Goal: Information Seeking & Learning: Learn about a topic

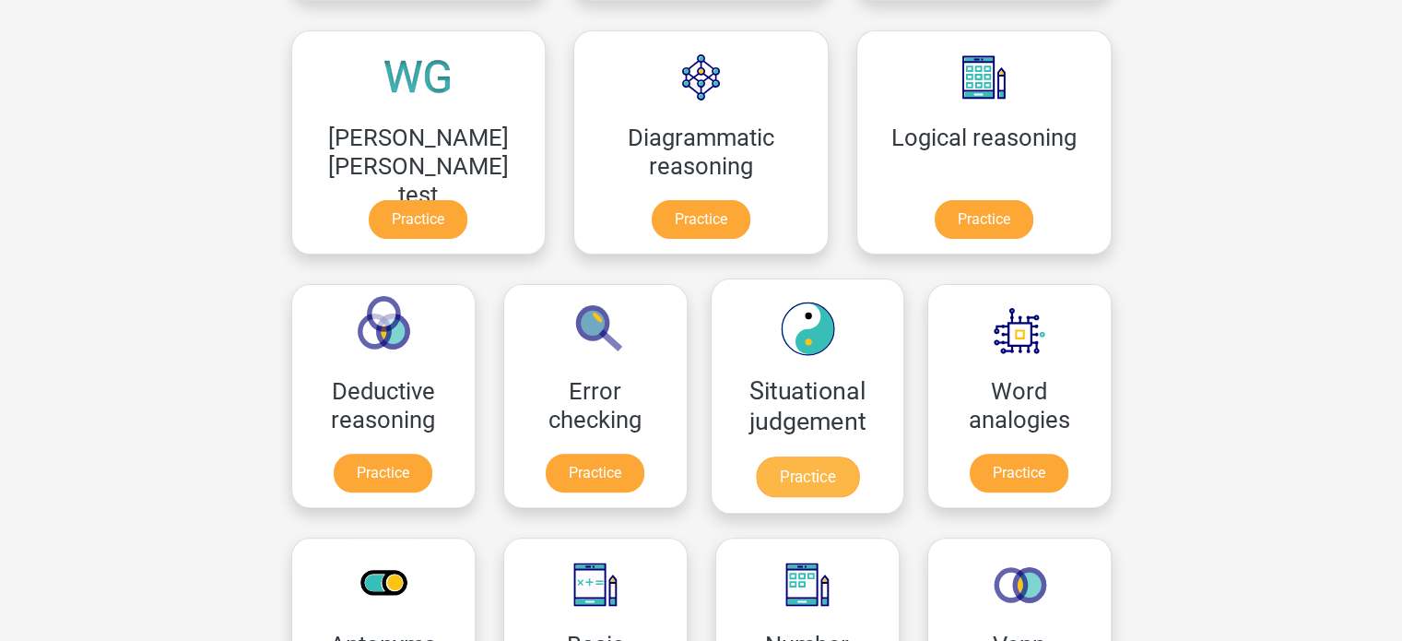
scroll to position [553, 0]
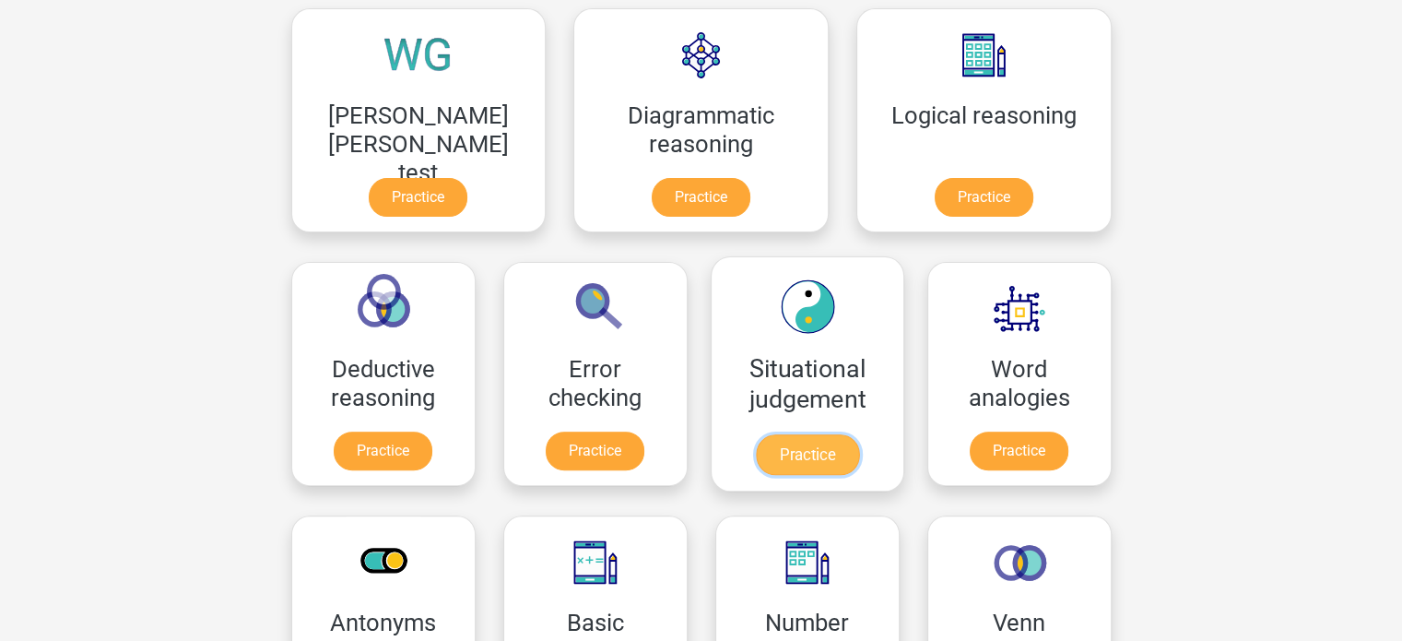
click at [755, 456] on link "Practice" at bounding box center [806, 454] width 103 height 41
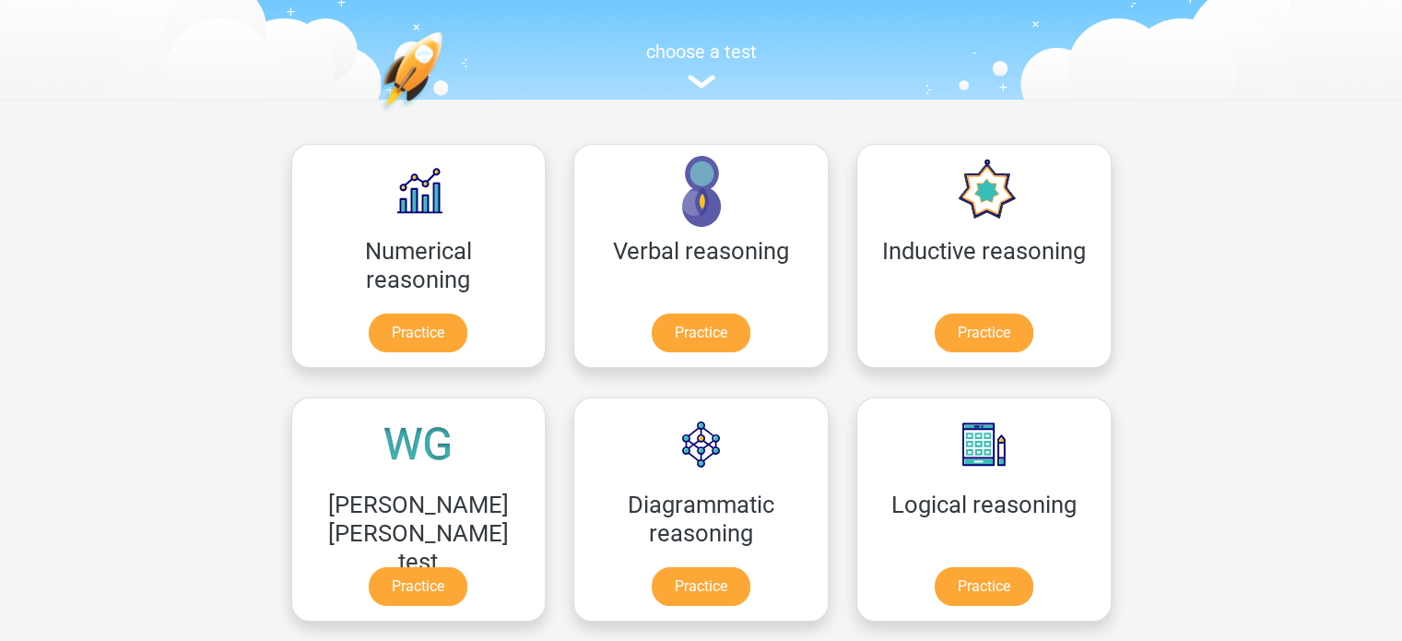
scroll to position [153, 0]
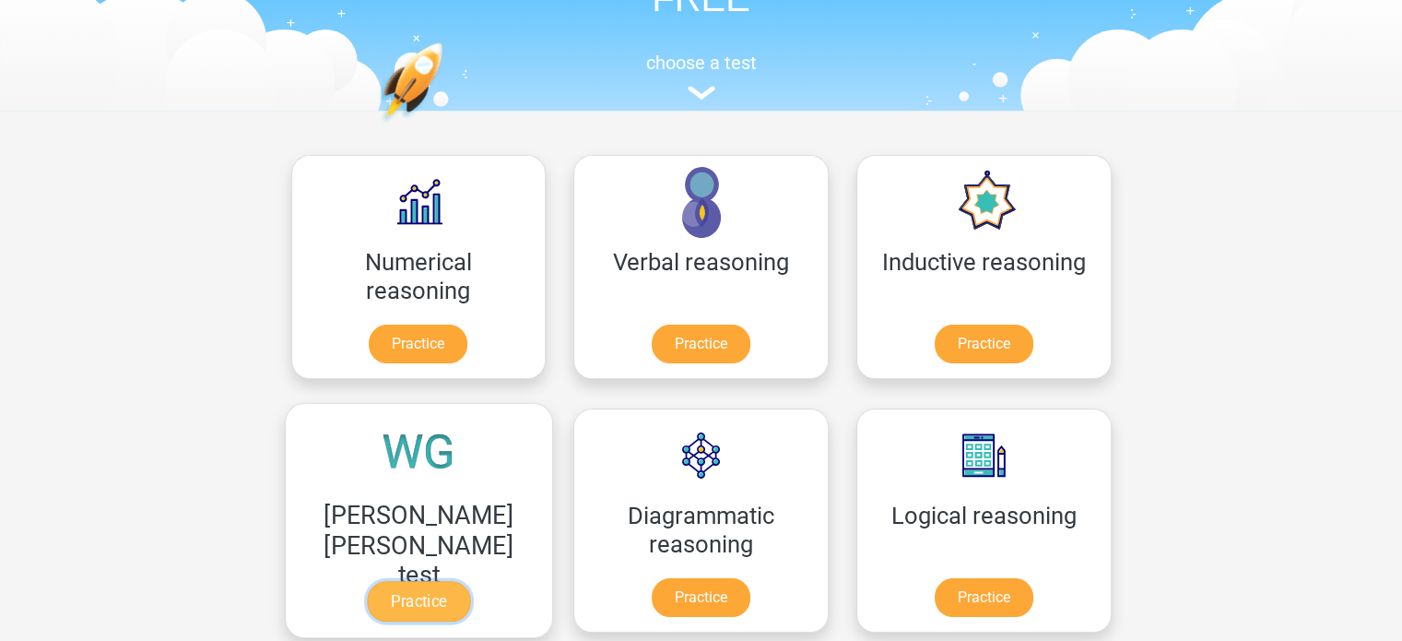
click at [470, 581] on link "Practice" at bounding box center [418, 601] width 103 height 41
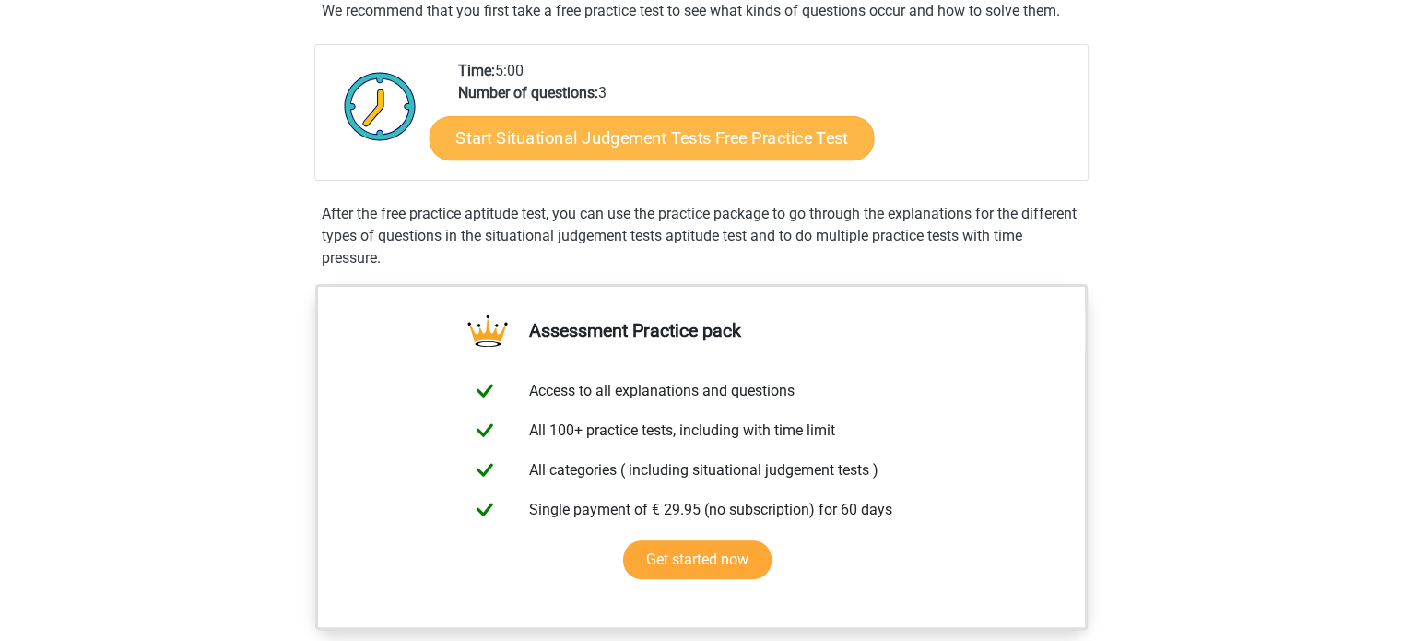
scroll to position [369, 0]
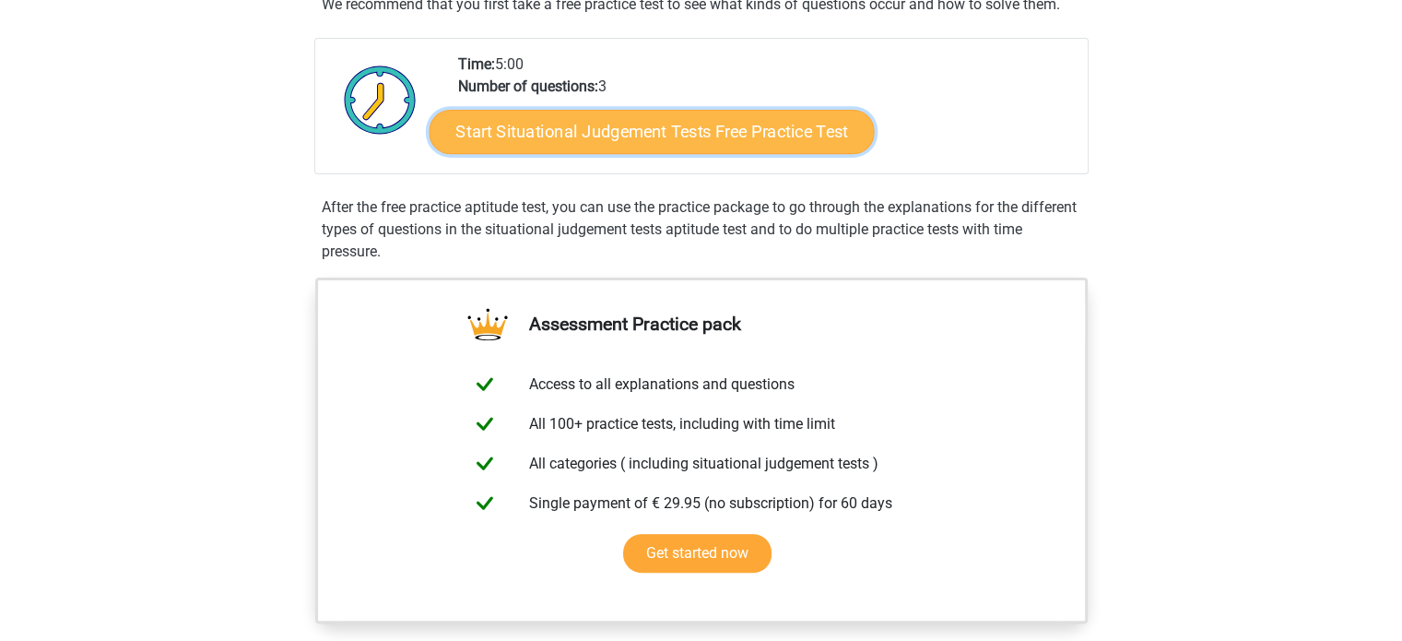
click at [647, 133] on link "Start Situational Judgement Tests Free Practice Test" at bounding box center [651, 132] width 445 height 44
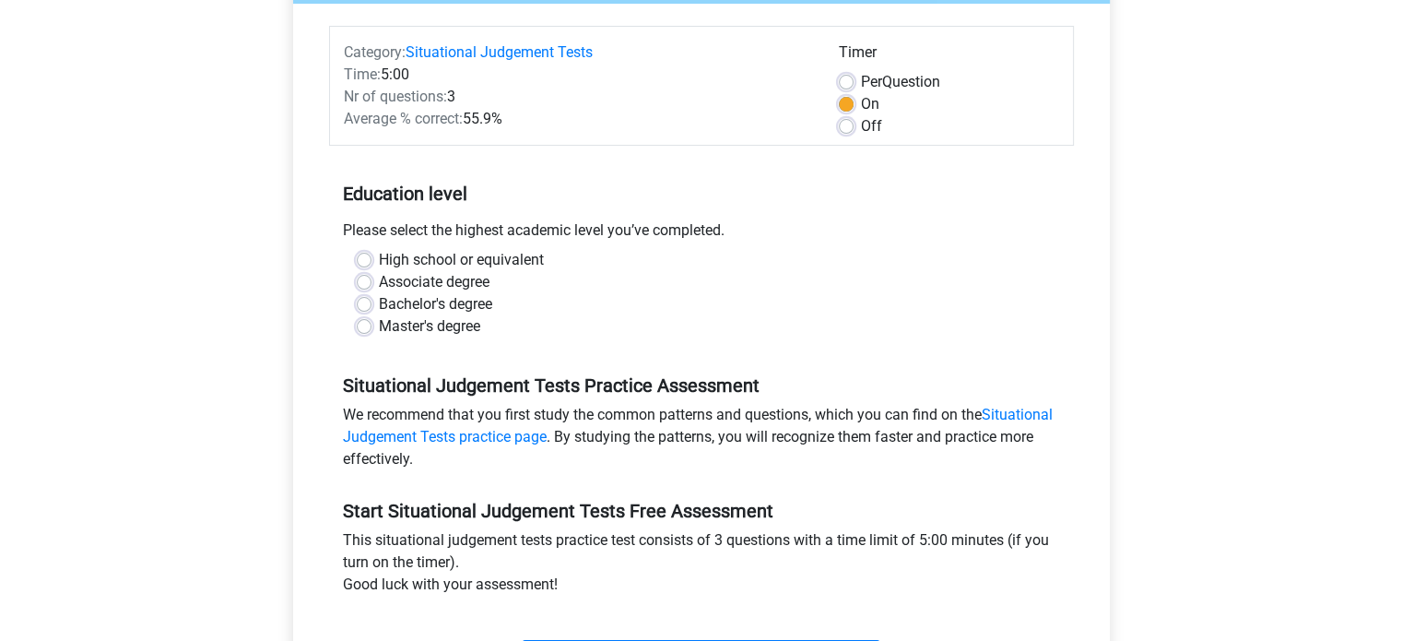
scroll to position [215, 0]
click at [379, 302] on label "Bachelor's degree" at bounding box center [435, 303] width 113 height 22
click at [362, 302] on input "Bachelor's degree" at bounding box center [364, 301] width 15 height 18
radio input "true"
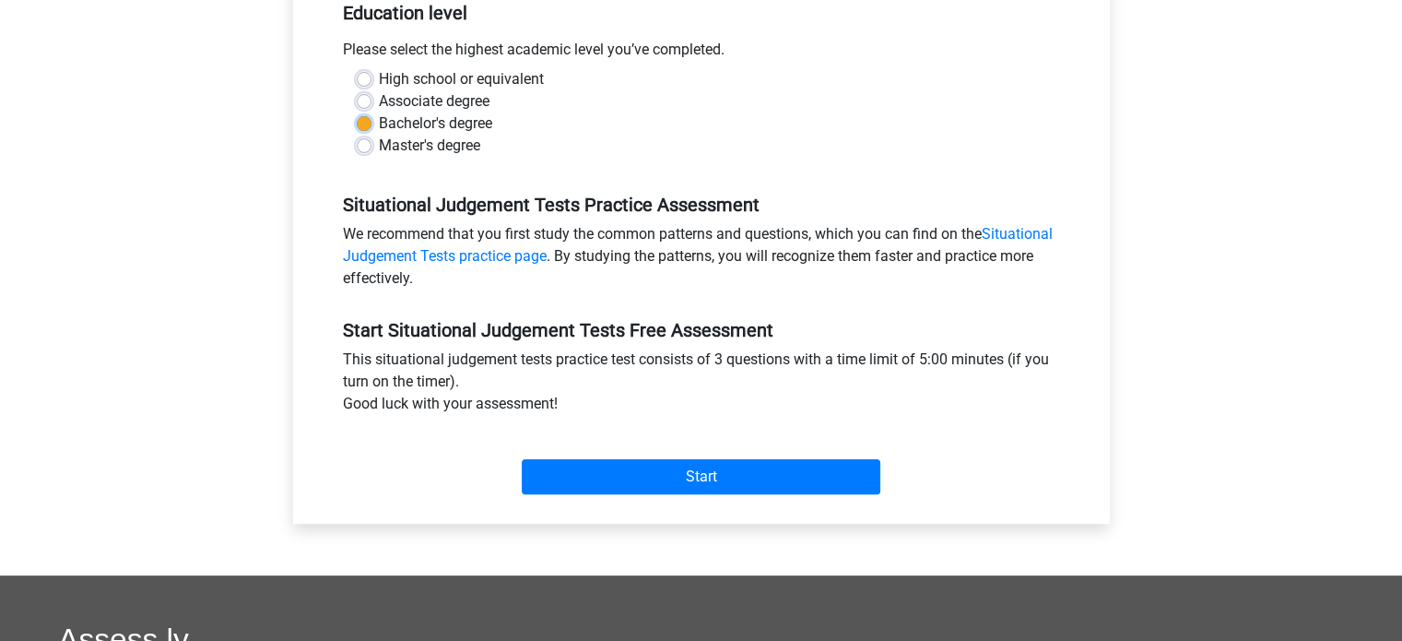
scroll to position [399, 0]
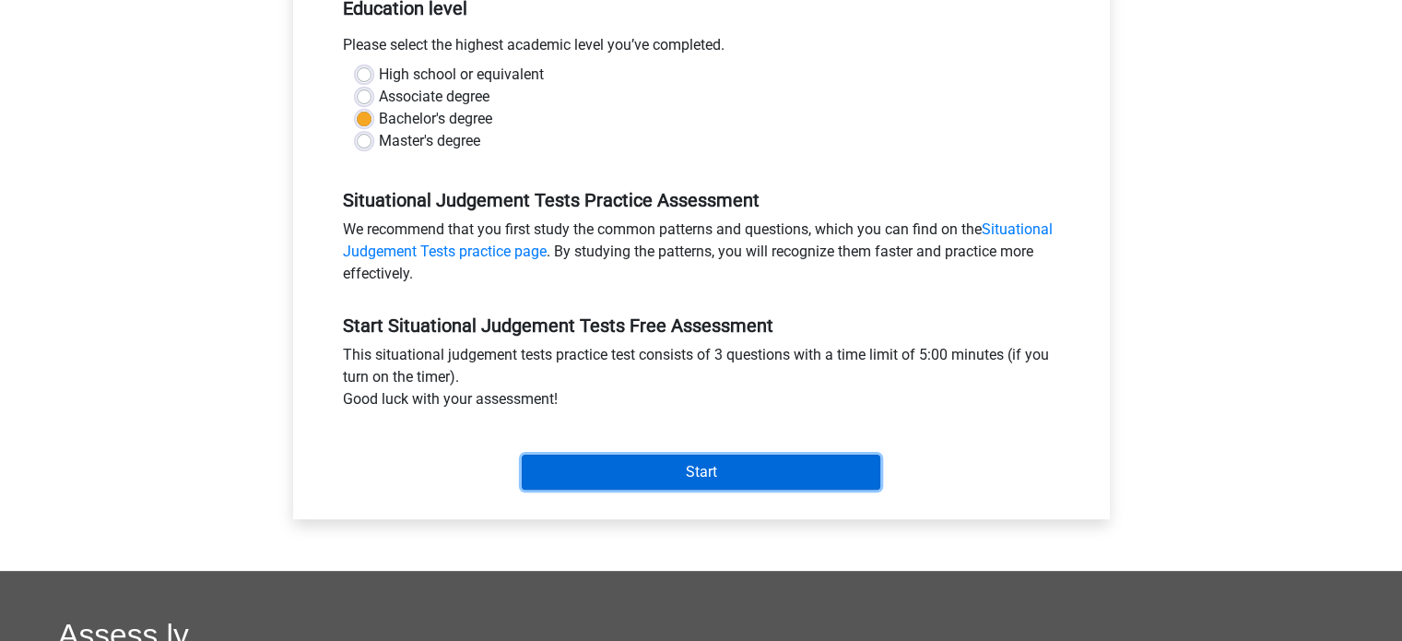
click at [716, 477] on input "Start" at bounding box center [701, 471] width 359 height 35
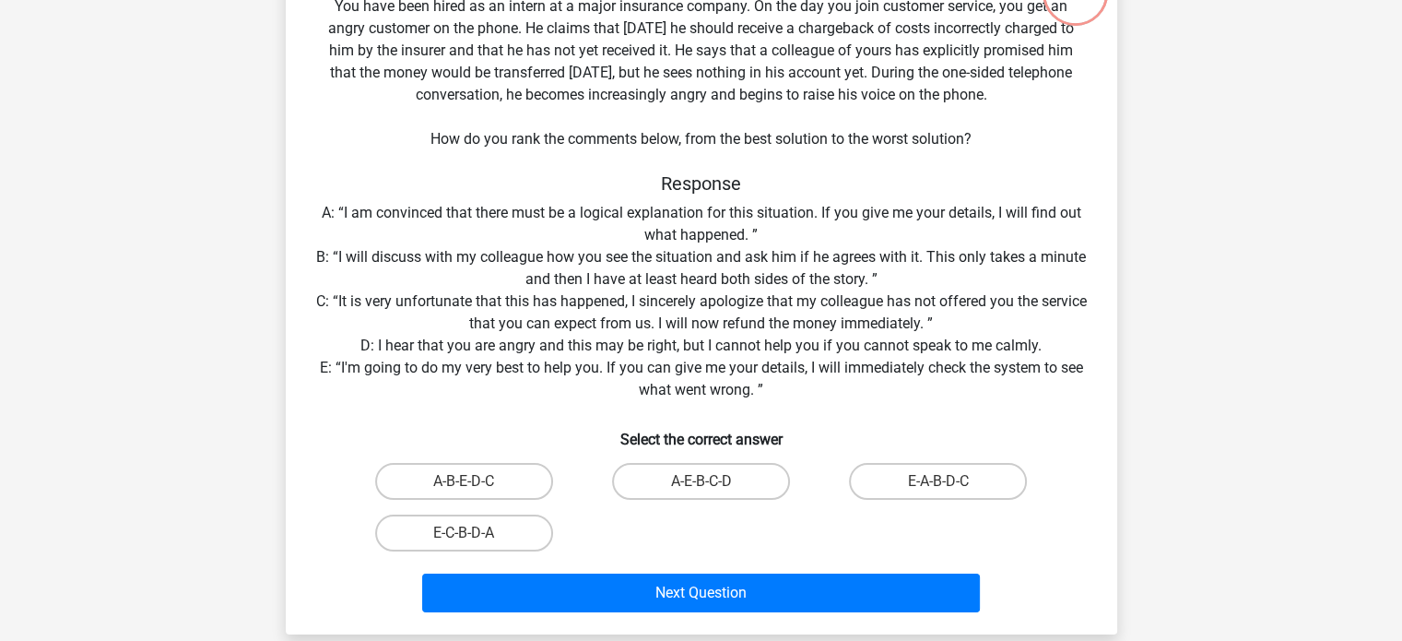
scroll to position [153, 0]
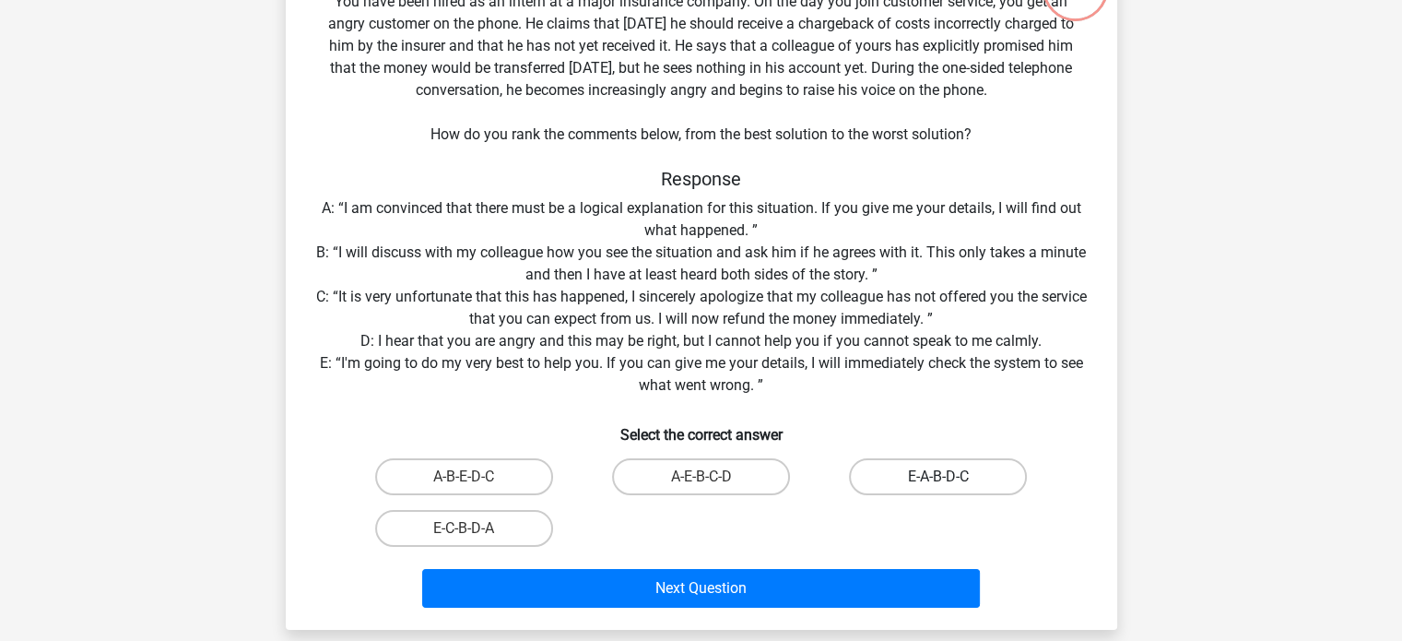
click at [908, 473] on label "E-A-B-D-C" at bounding box center [938, 476] width 178 height 37
click at [938, 476] on input "E-A-B-D-C" at bounding box center [944, 482] width 12 height 12
radio input "true"
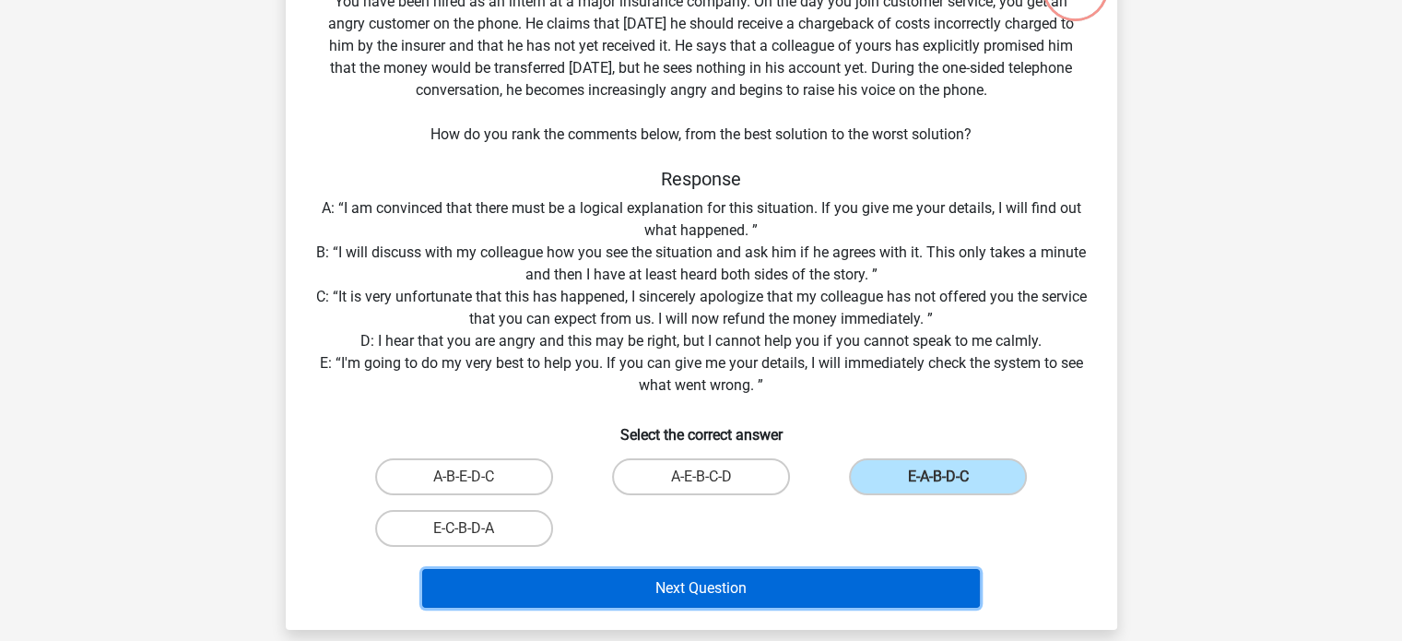
click at [673, 586] on button "Next Question" at bounding box center [701, 588] width 558 height 39
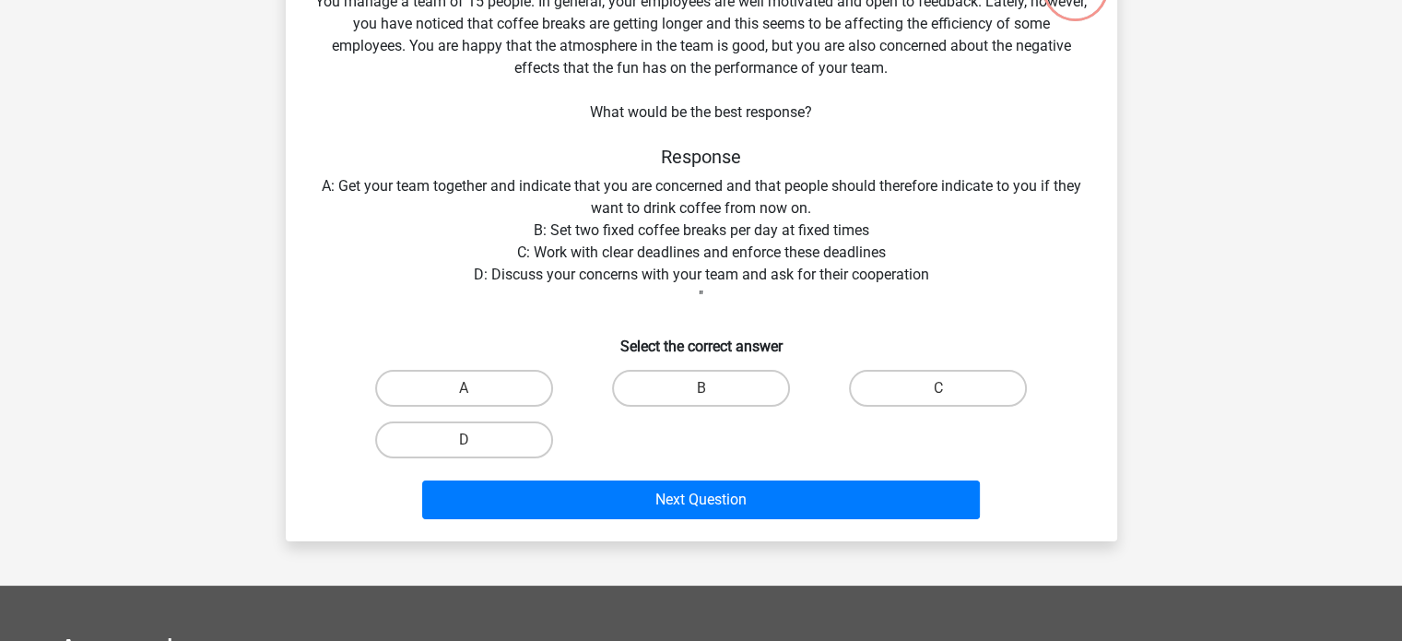
scroll to position [85, 0]
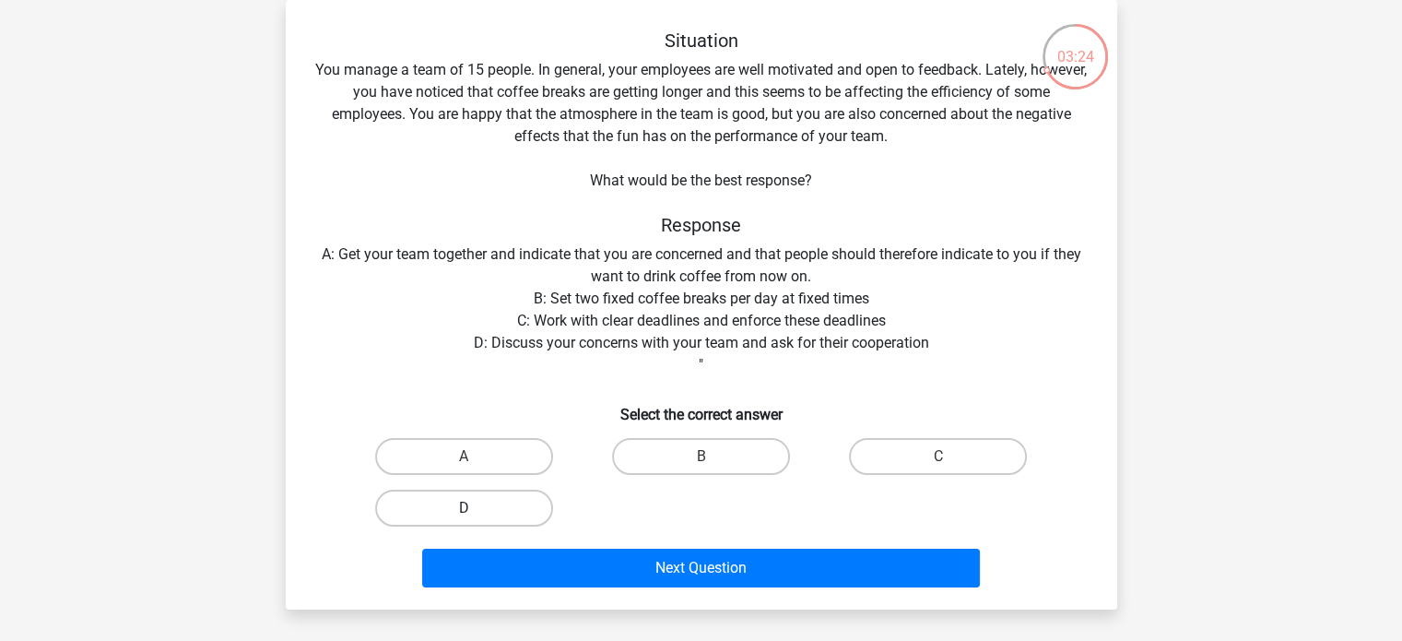
click at [457, 512] on label "D" at bounding box center [464, 507] width 178 height 37
click at [464, 512] on input "D" at bounding box center [470, 514] width 12 height 12
radio input "true"
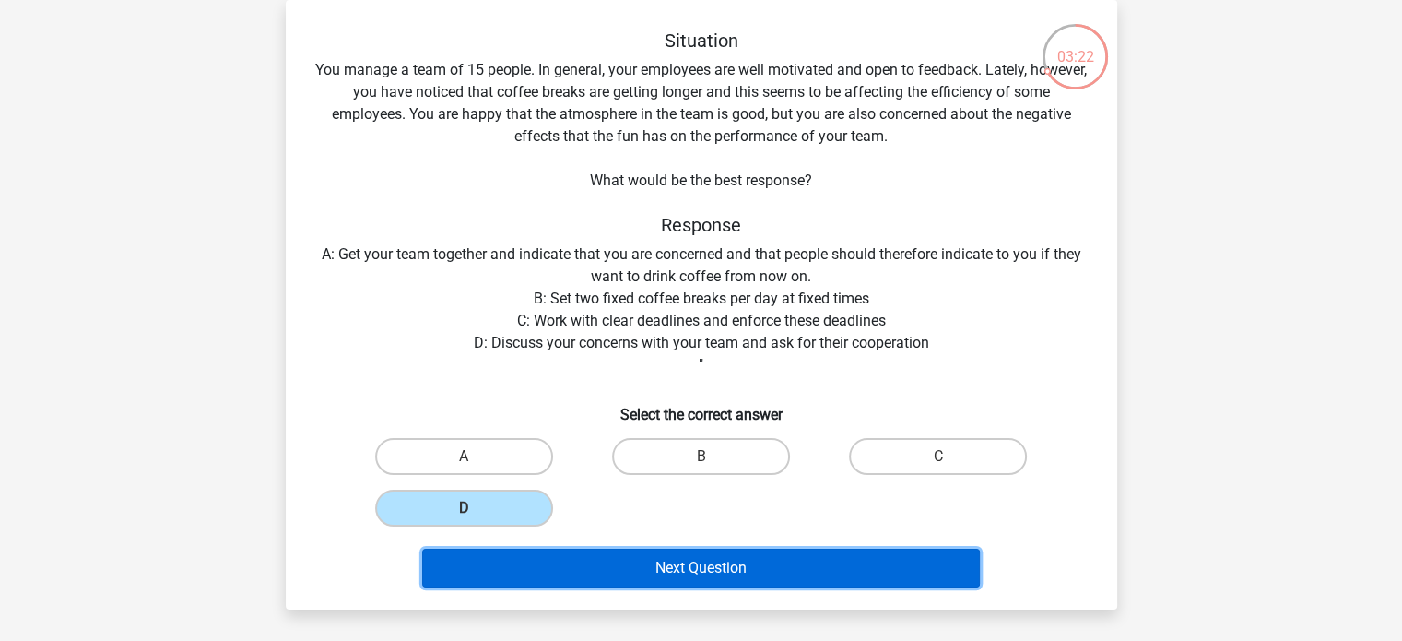
click at [694, 567] on button "Next Question" at bounding box center [701, 567] width 558 height 39
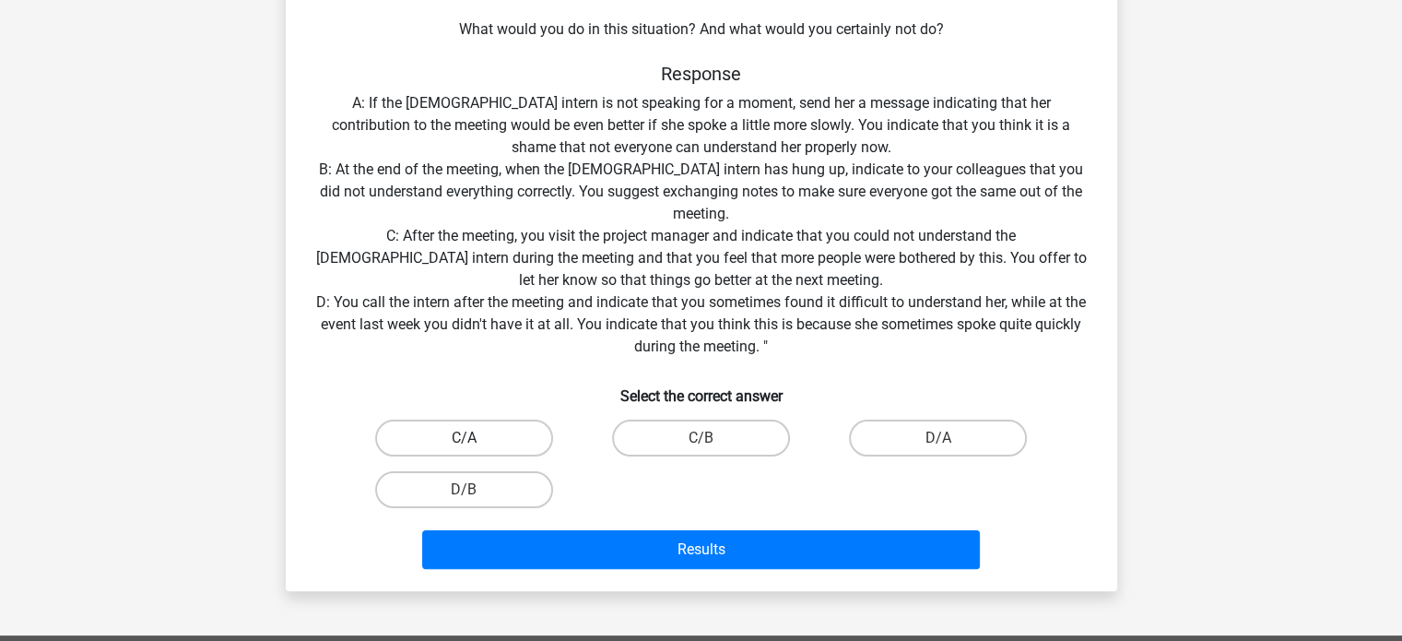
scroll to position [331, 0]
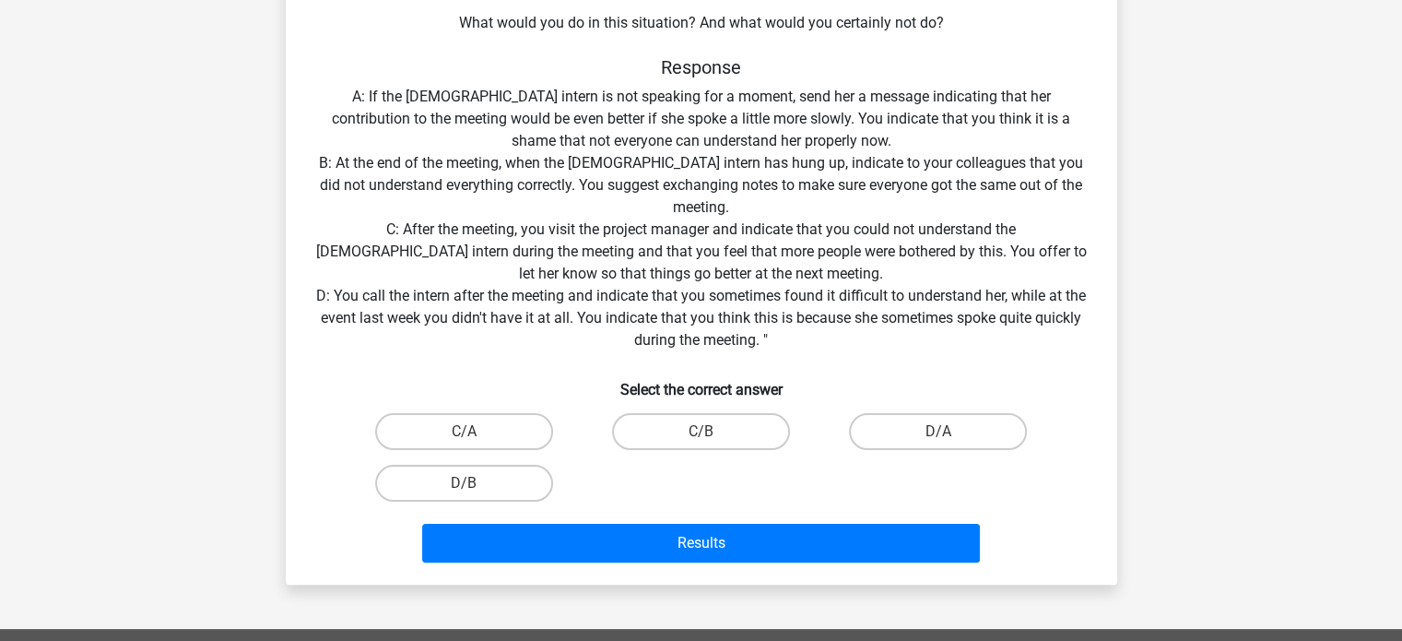
click at [472, 488] on input "D/B" at bounding box center [470, 489] width 12 height 12
radio input "true"
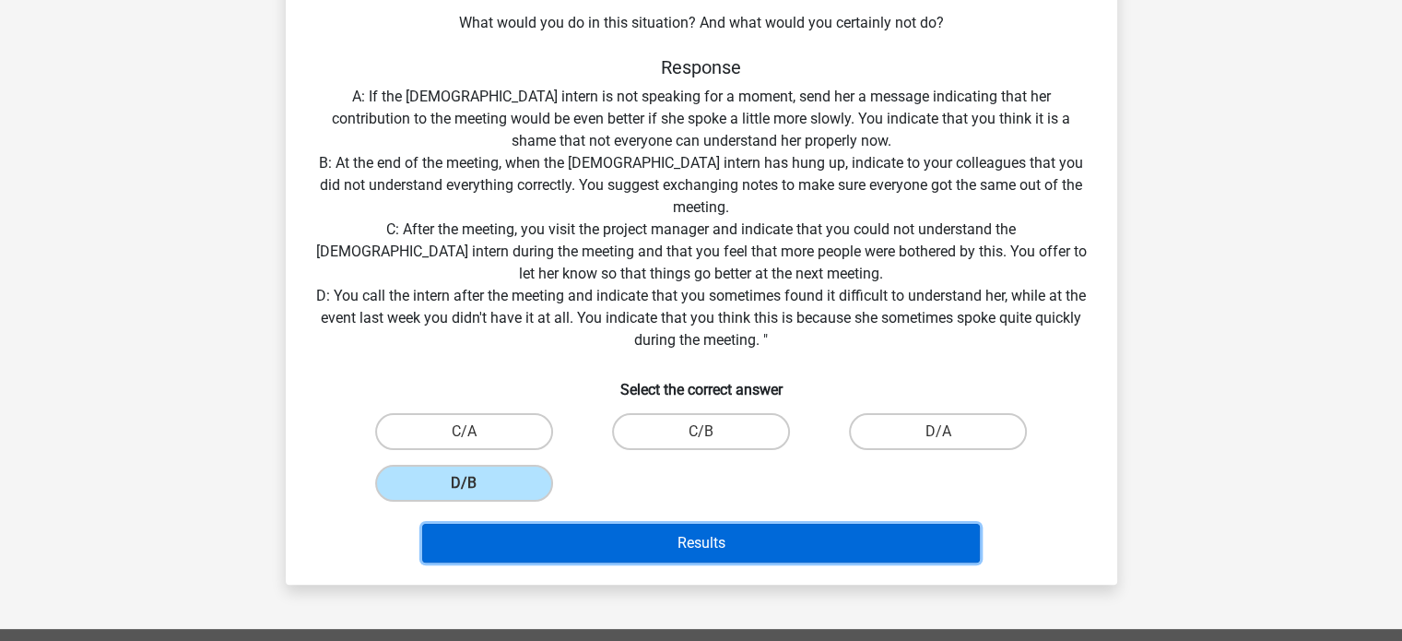
click at [727, 547] on button "Results" at bounding box center [701, 543] width 558 height 39
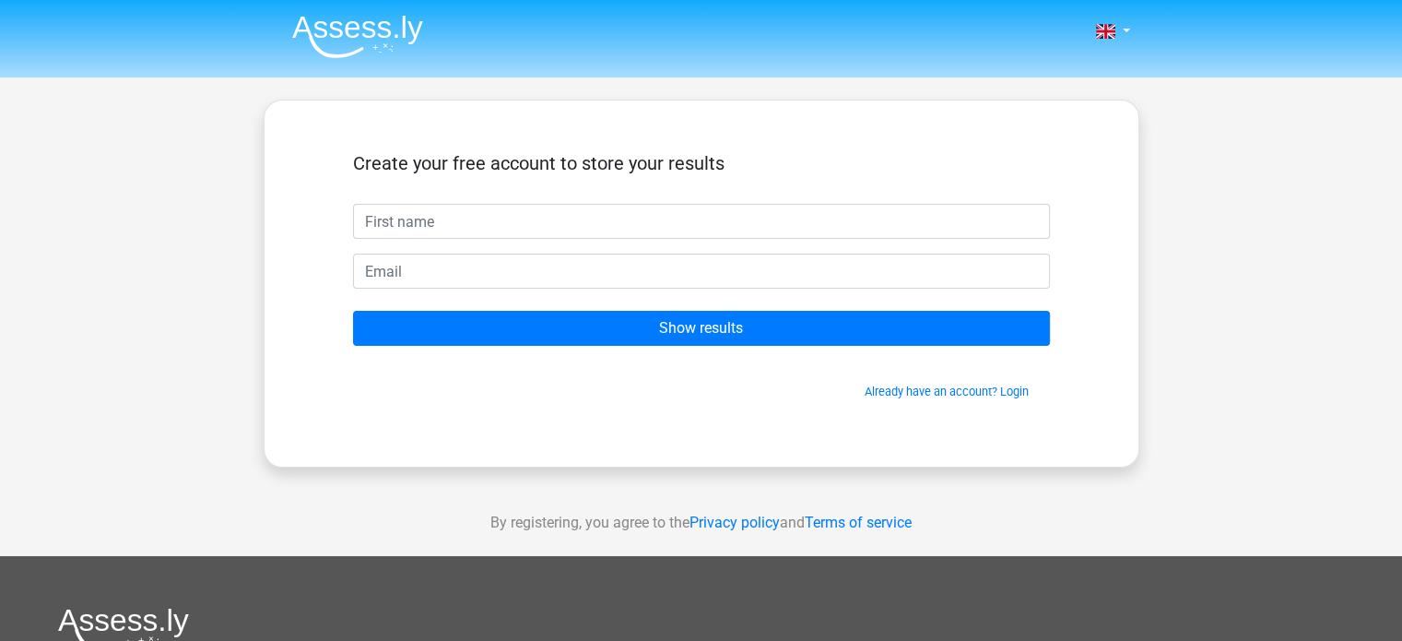
click at [425, 221] on input "text" at bounding box center [701, 221] width 697 height 35
type input "Amelia"
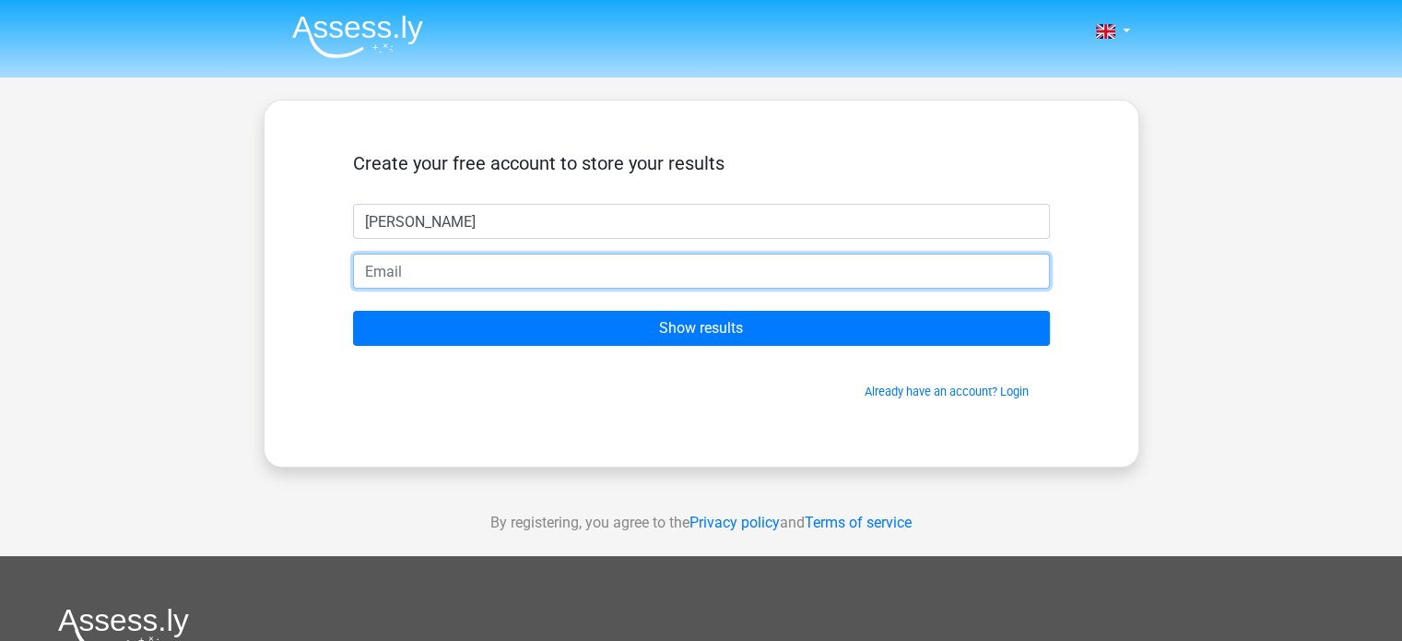
click at [471, 265] on input "email" at bounding box center [701, 270] width 697 height 35
type input "kittymama@live.com.au"
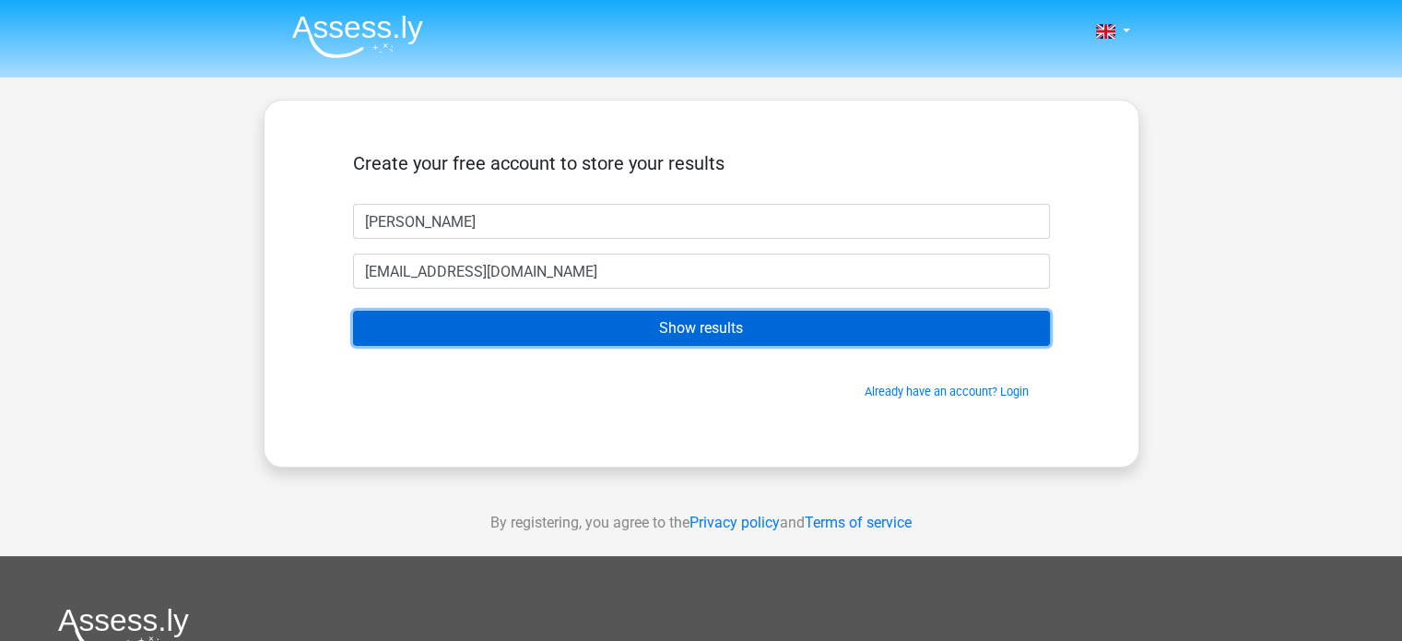
click at [557, 328] on input "Show results" at bounding box center [701, 328] width 697 height 35
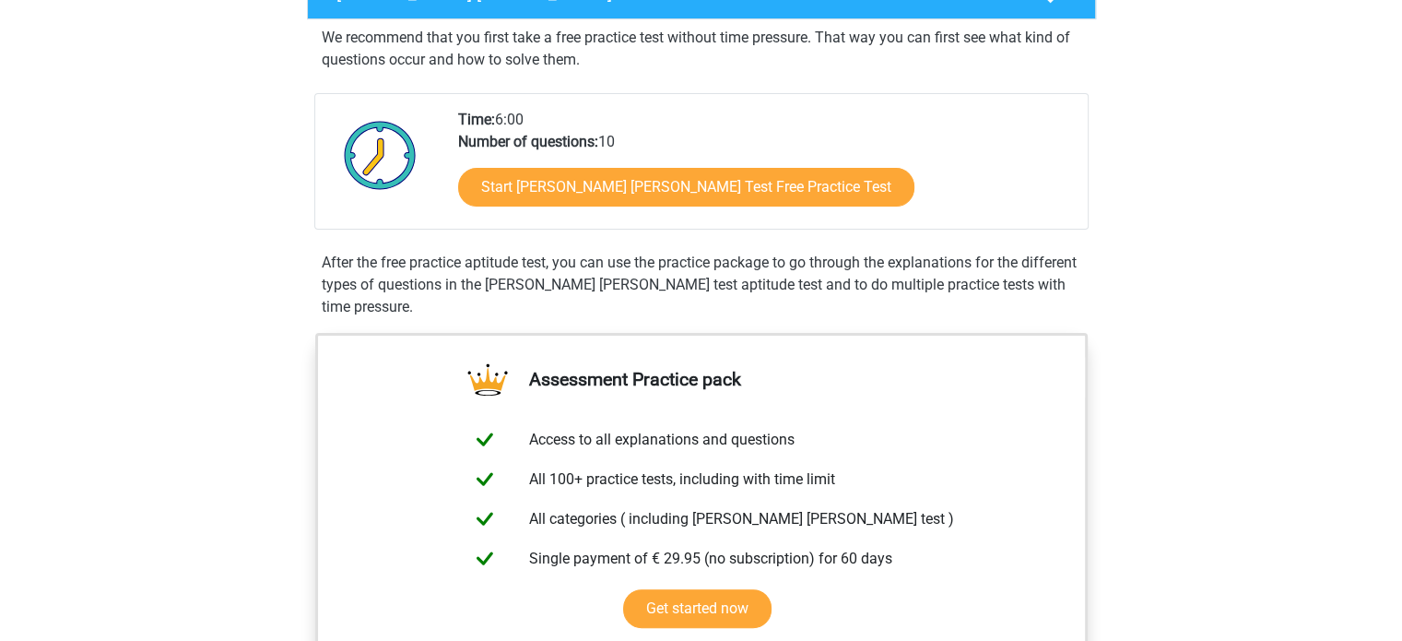
scroll to position [337, 0]
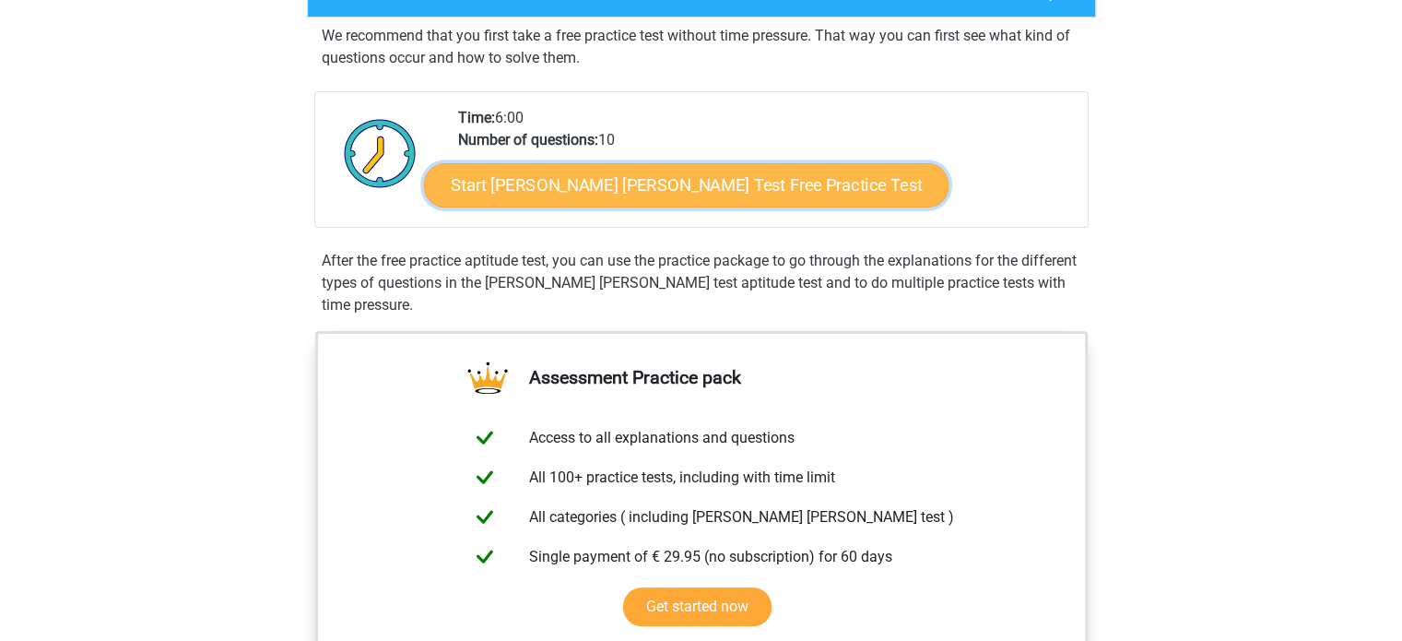
click at [564, 184] on link "Start Watson Glaser Test Free Practice Test" at bounding box center [686, 185] width 524 height 44
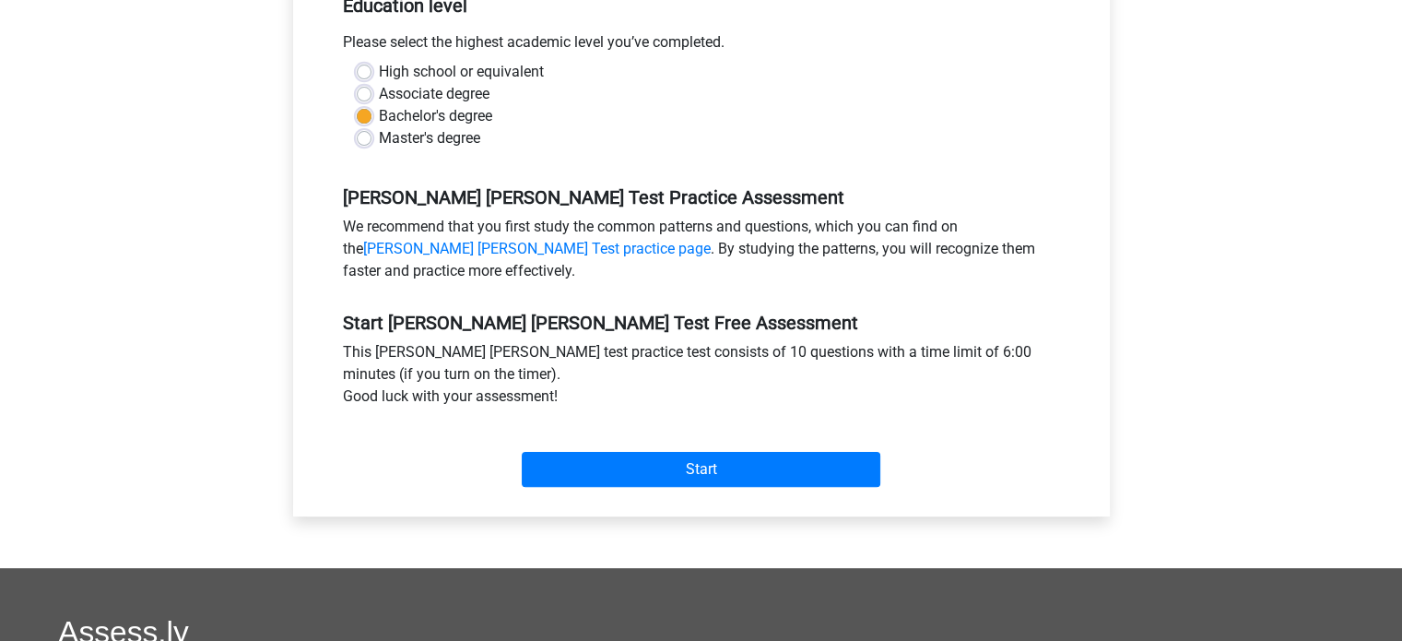
scroll to position [429, 0]
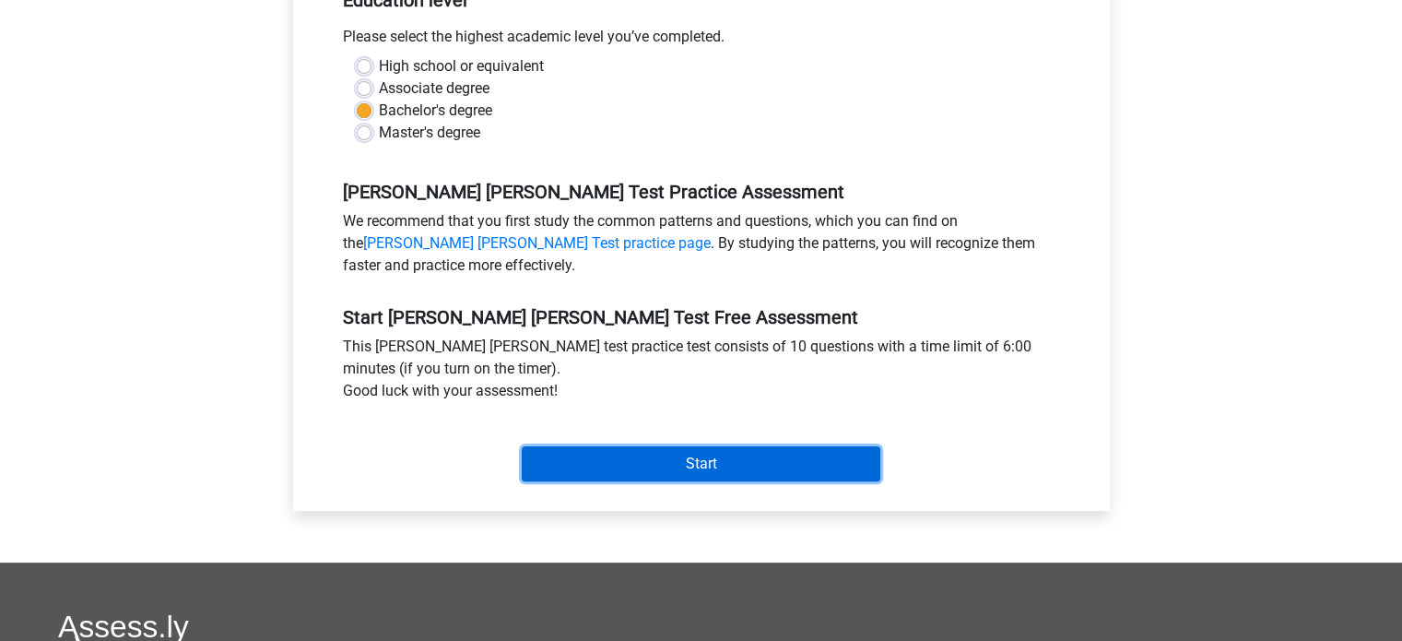
click at [711, 446] on input "Start" at bounding box center [701, 463] width 359 height 35
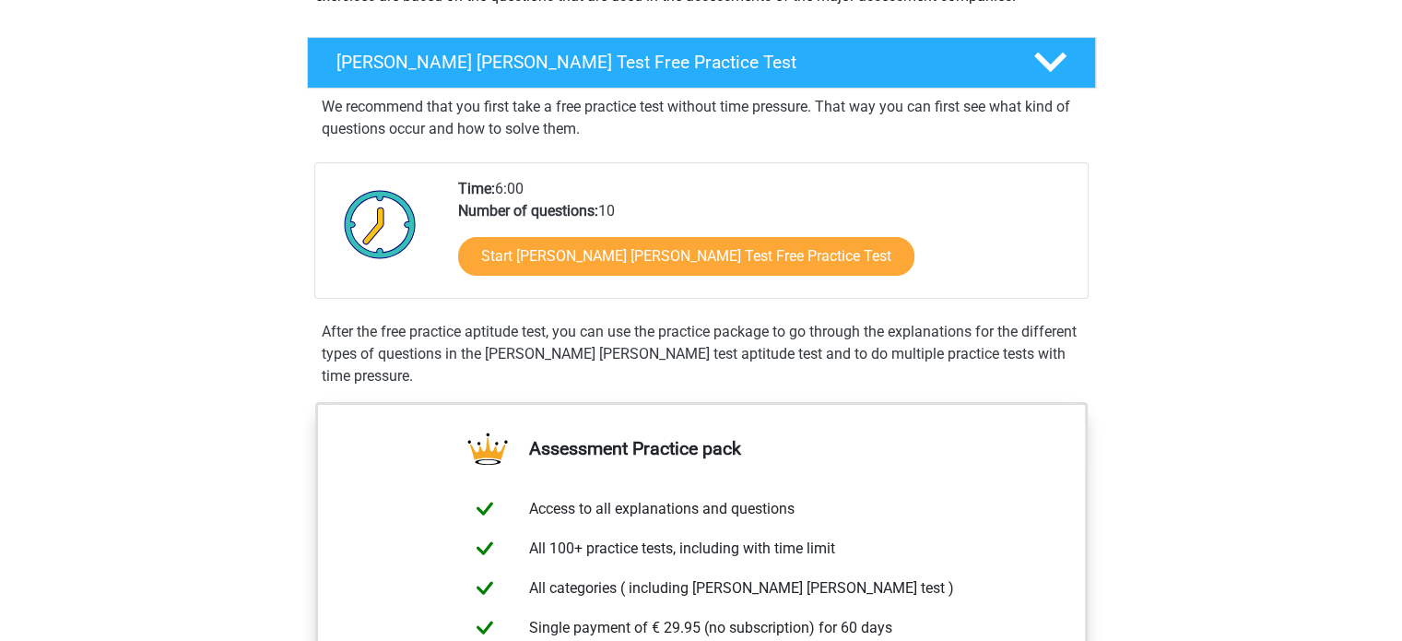
scroll to position [276, 0]
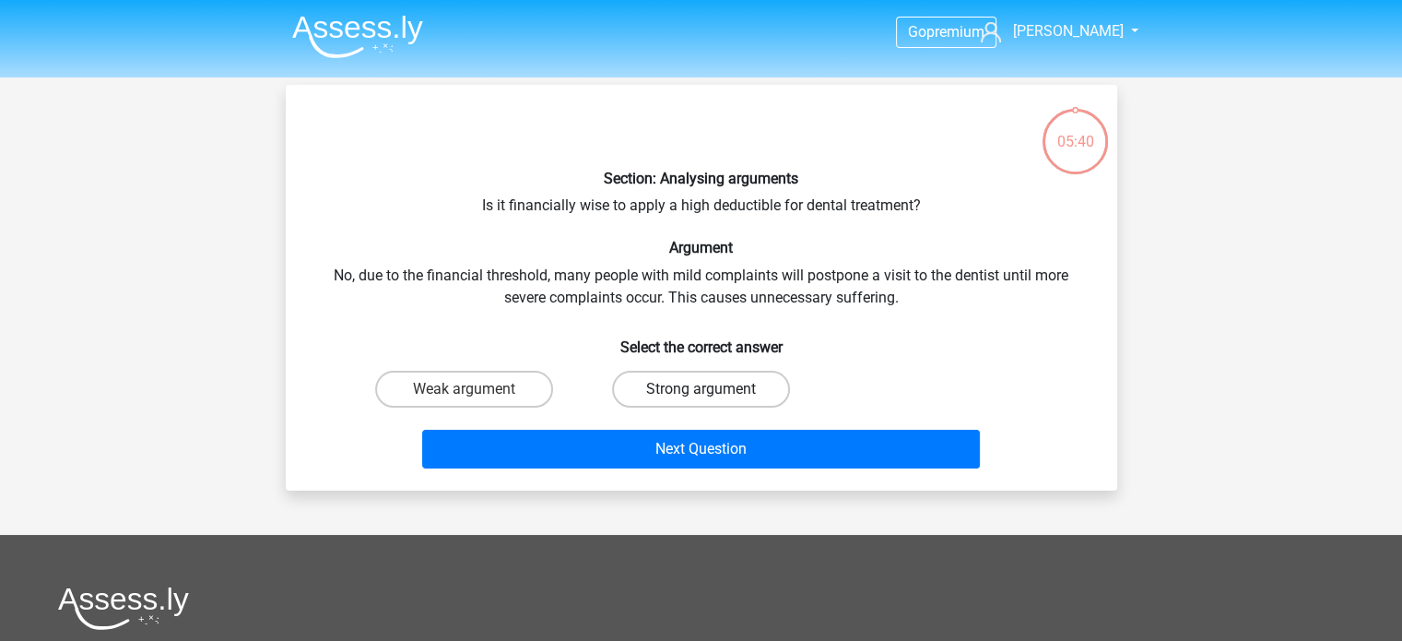
click at [690, 387] on label "Strong argument" at bounding box center [701, 389] width 178 height 37
click at [700, 389] on input "Strong argument" at bounding box center [706, 395] width 12 height 12
radio input "true"
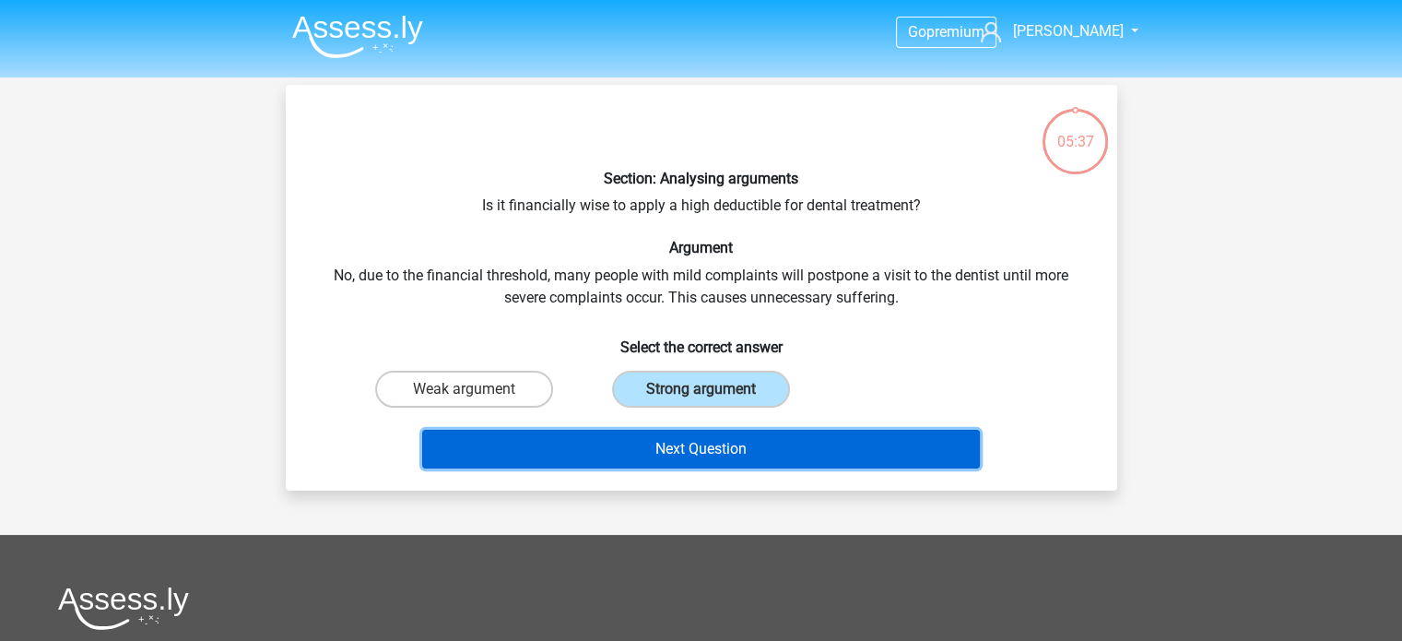
click at [712, 445] on button "Next Question" at bounding box center [701, 448] width 558 height 39
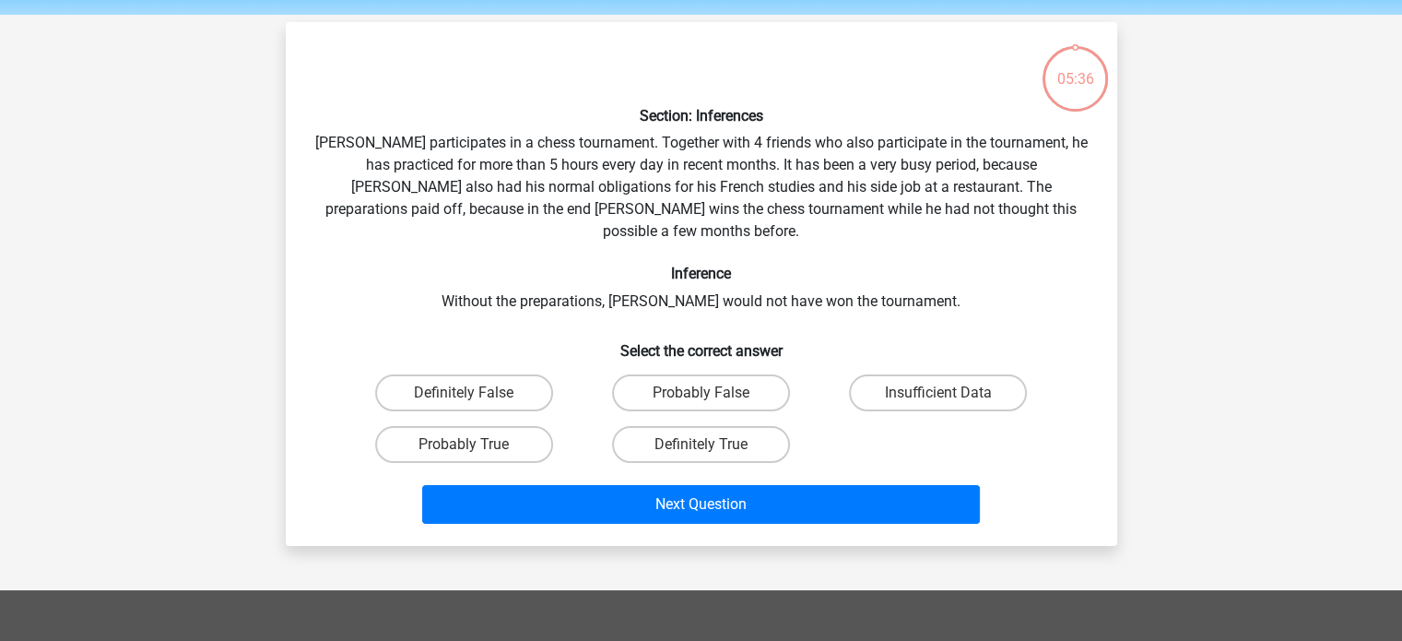
scroll to position [85, 0]
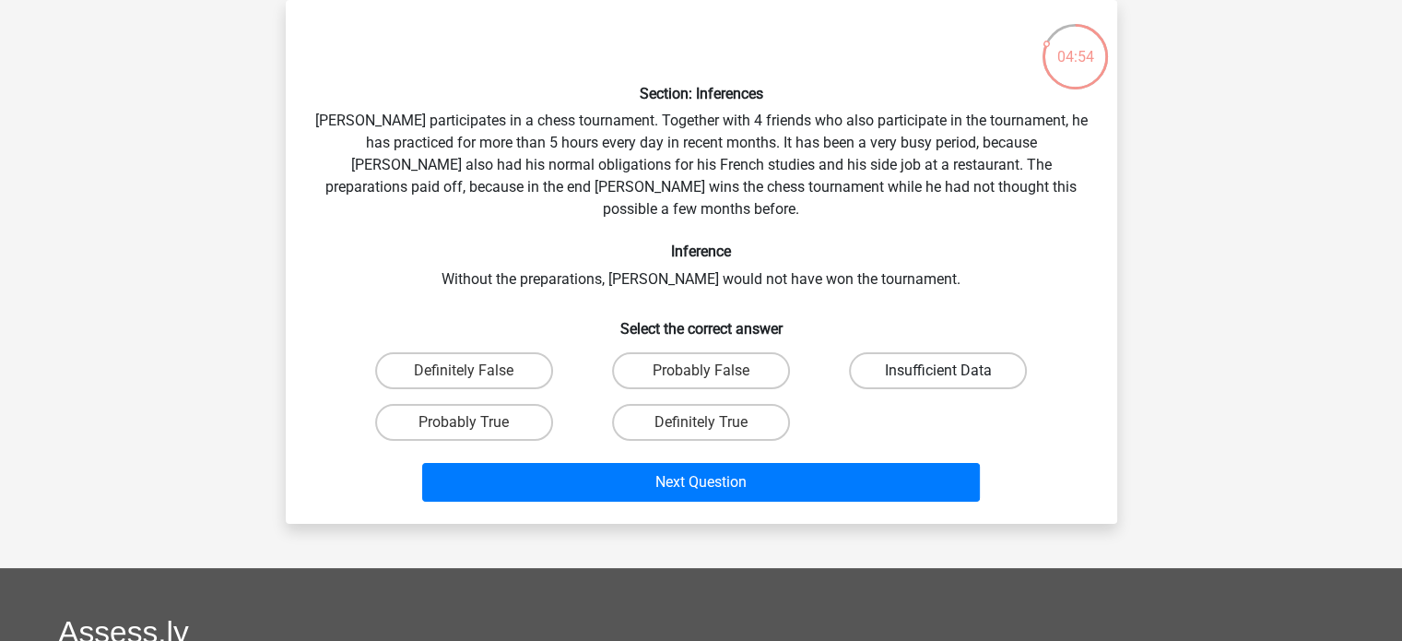
click at [955, 357] on label "Insufficient Data" at bounding box center [938, 370] width 178 height 37
click at [950, 371] on input "Insufficient Data" at bounding box center [944, 377] width 12 height 12
radio input "true"
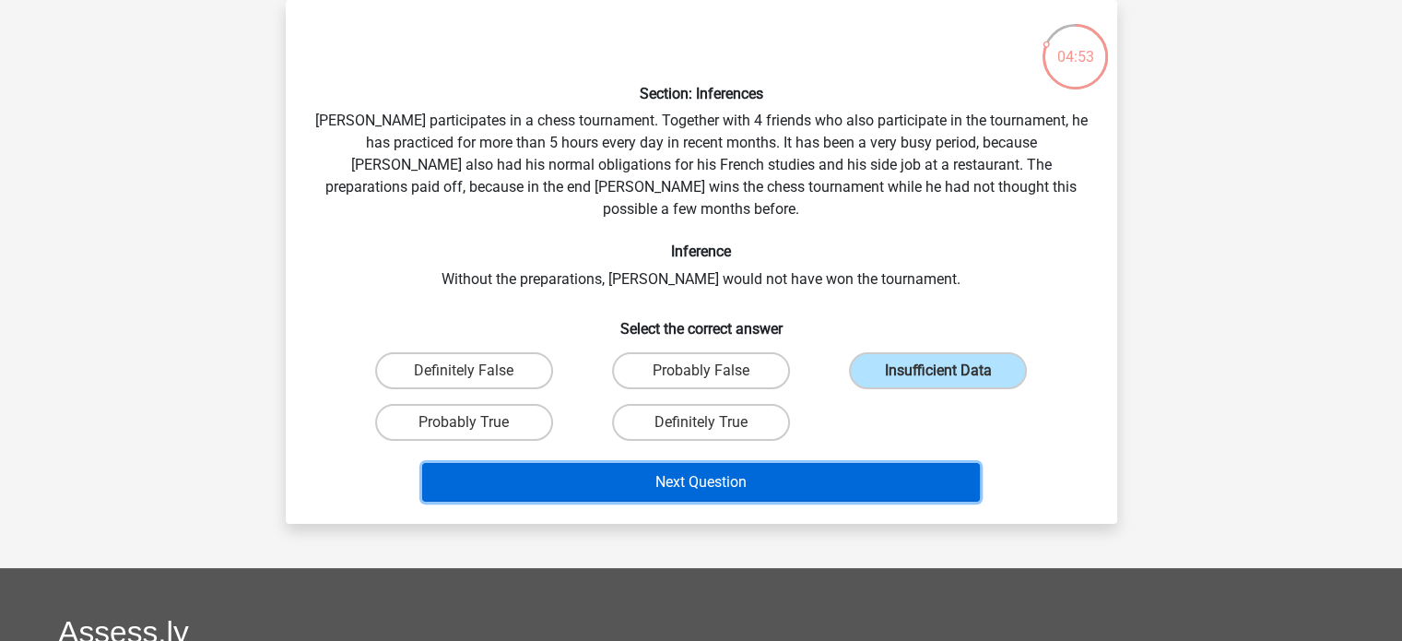
click at [704, 466] on button "Next Question" at bounding box center [701, 482] width 558 height 39
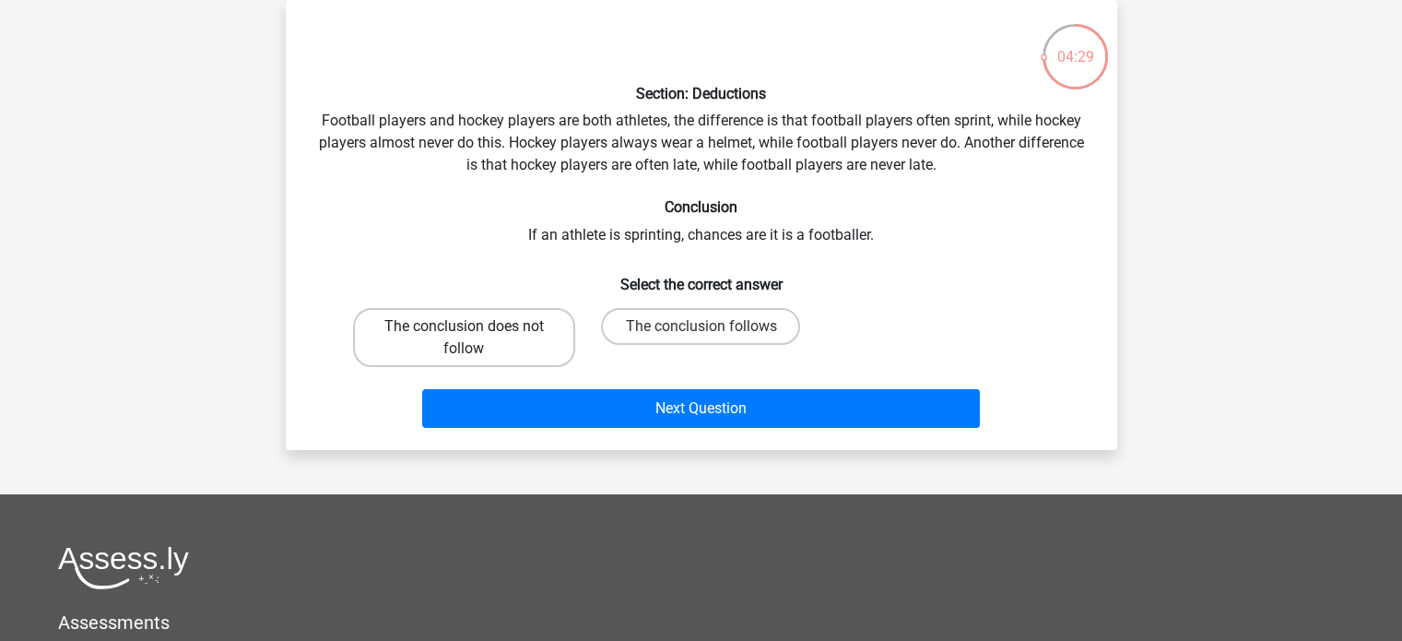
click at [503, 340] on label "The conclusion does not follow" at bounding box center [464, 337] width 222 height 59
click at [476, 338] on input "The conclusion does not follow" at bounding box center [470, 332] width 12 height 12
radio input "true"
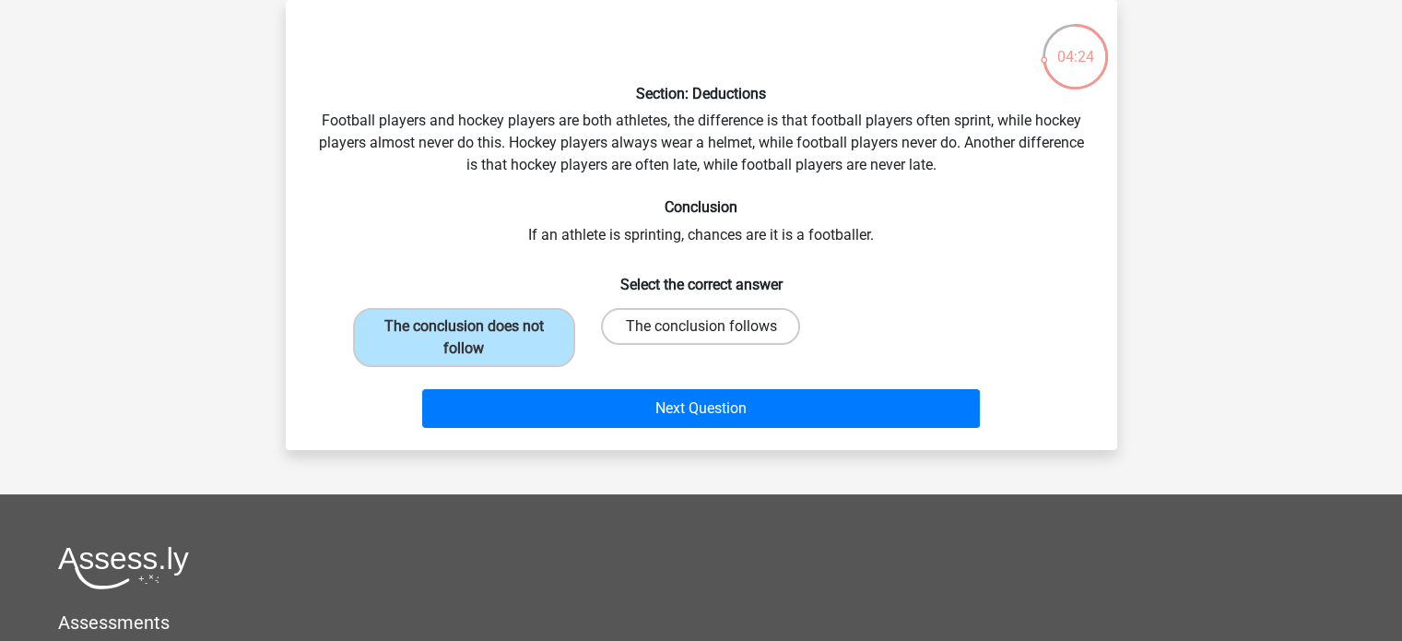
click at [678, 316] on label "The conclusion follows" at bounding box center [700, 326] width 199 height 37
click at [700, 326] on input "The conclusion follows" at bounding box center [706, 332] width 12 height 12
radio input "true"
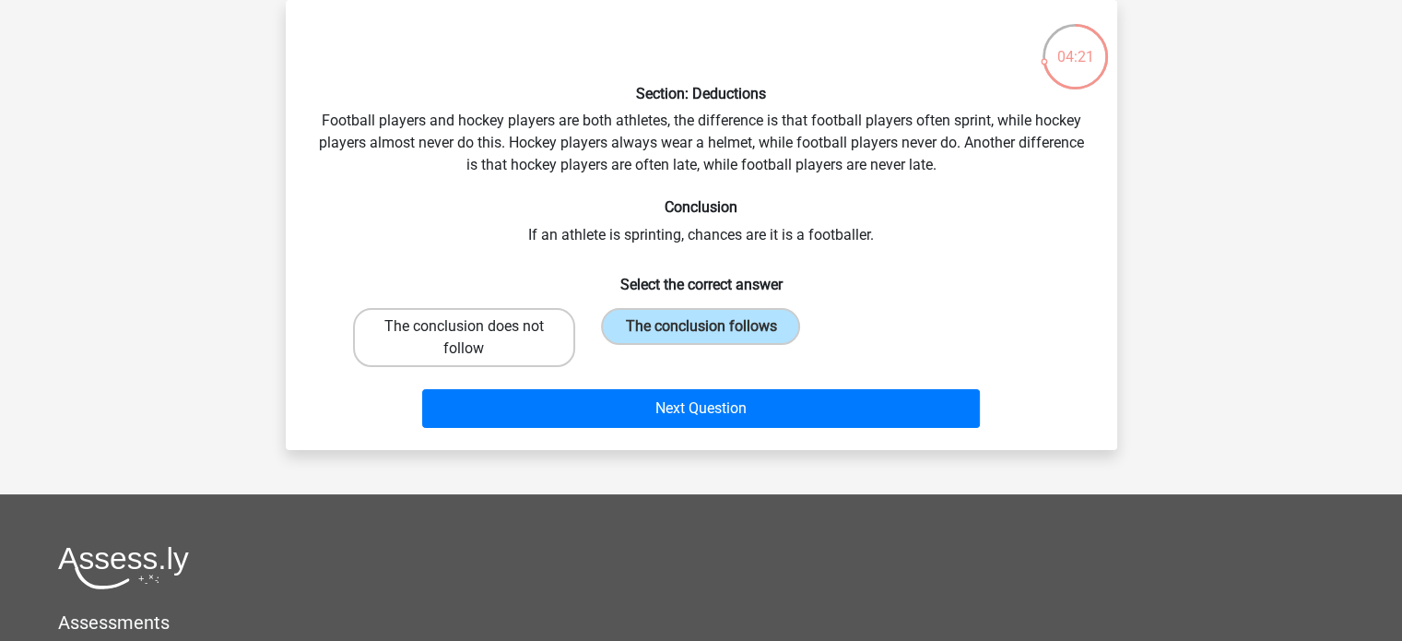
click at [478, 331] on label "The conclusion does not follow" at bounding box center [464, 337] width 222 height 59
click at [476, 331] on input "The conclusion does not follow" at bounding box center [470, 332] width 12 height 12
radio input "true"
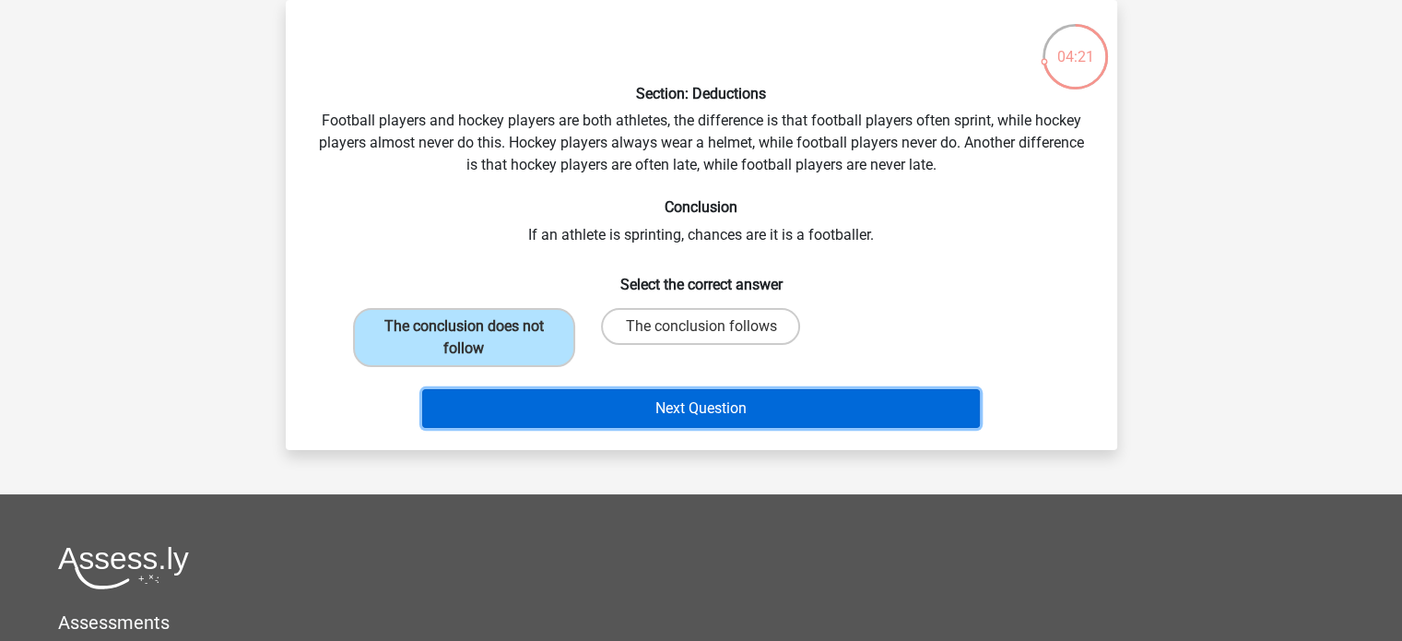
drag, startPoint x: 721, startPoint y: 405, endPoint x: 706, endPoint y: 405, distance: 14.7
click at [723, 405] on button "Next Question" at bounding box center [701, 408] width 558 height 39
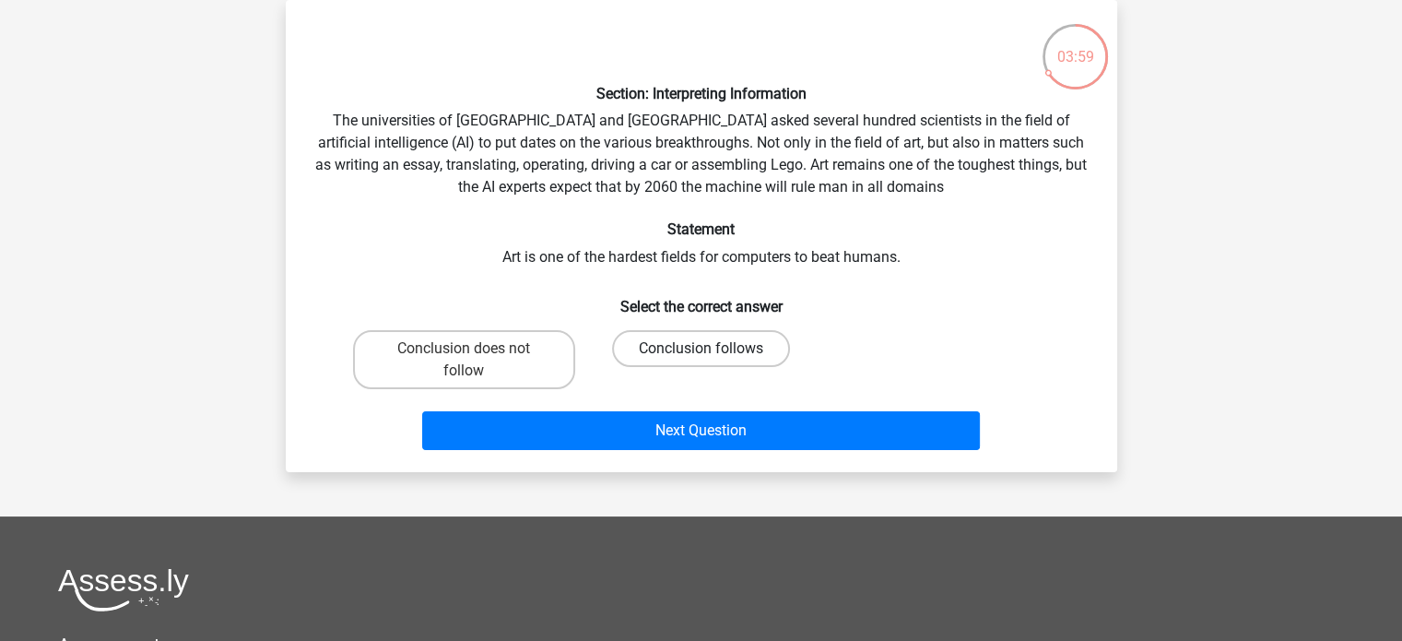
click at [716, 352] on label "Conclusion follows" at bounding box center [701, 348] width 178 height 37
click at [712, 352] on input "Conclusion follows" at bounding box center [706, 354] width 12 height 12
radio input "true"
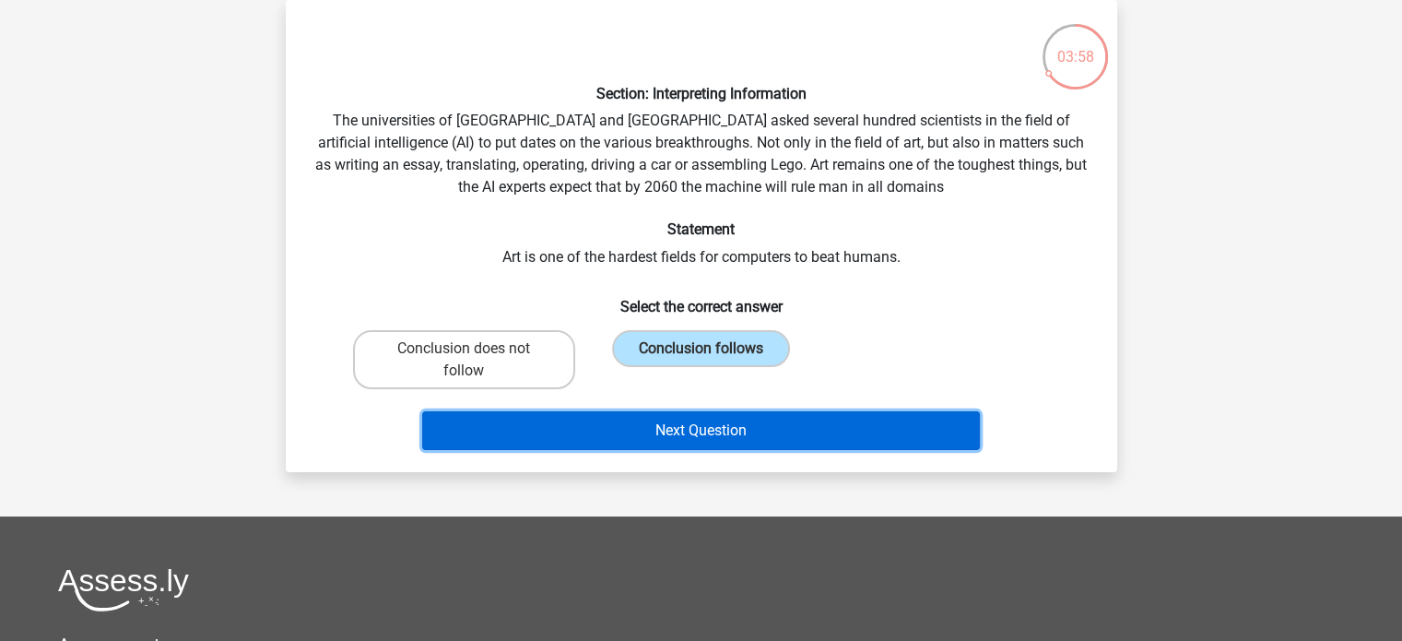
click at [712, 426] on button "Next Question" at bounding box center [701, 430] width 558 height 39
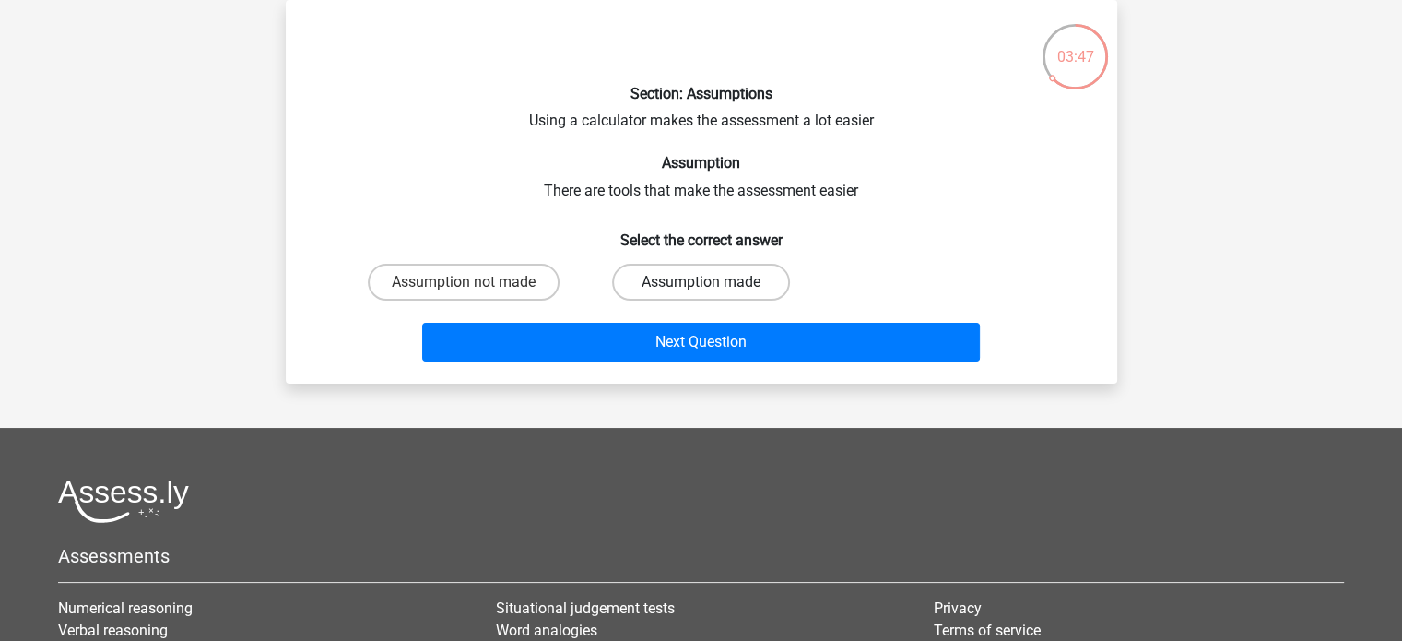
click at [712, 288] on label "Assumption made" at bounding box center [701, 282] width 178 height 37
click at [712, 288] on input "Assumption made" at bounding box center [706, 288] width 12 height 12
radio input "true"
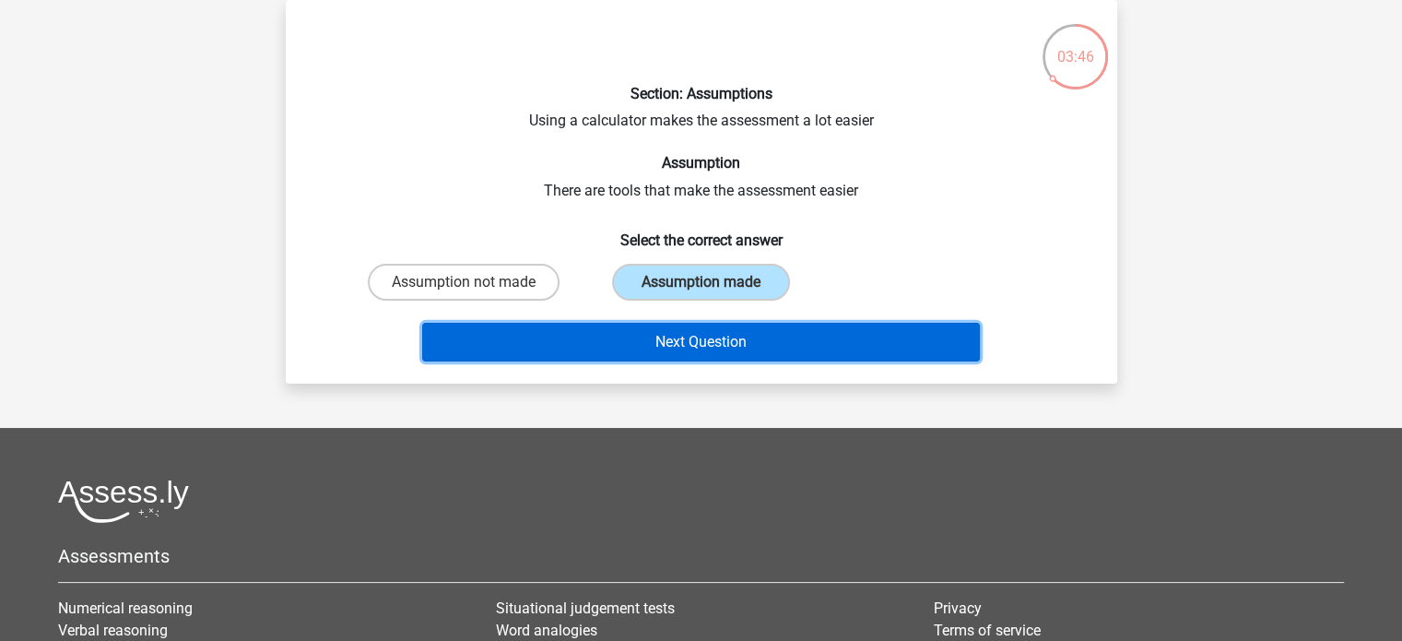
click at [722, 343] on button "Next Question" at bounding box center [701, 342] width 558 height 39
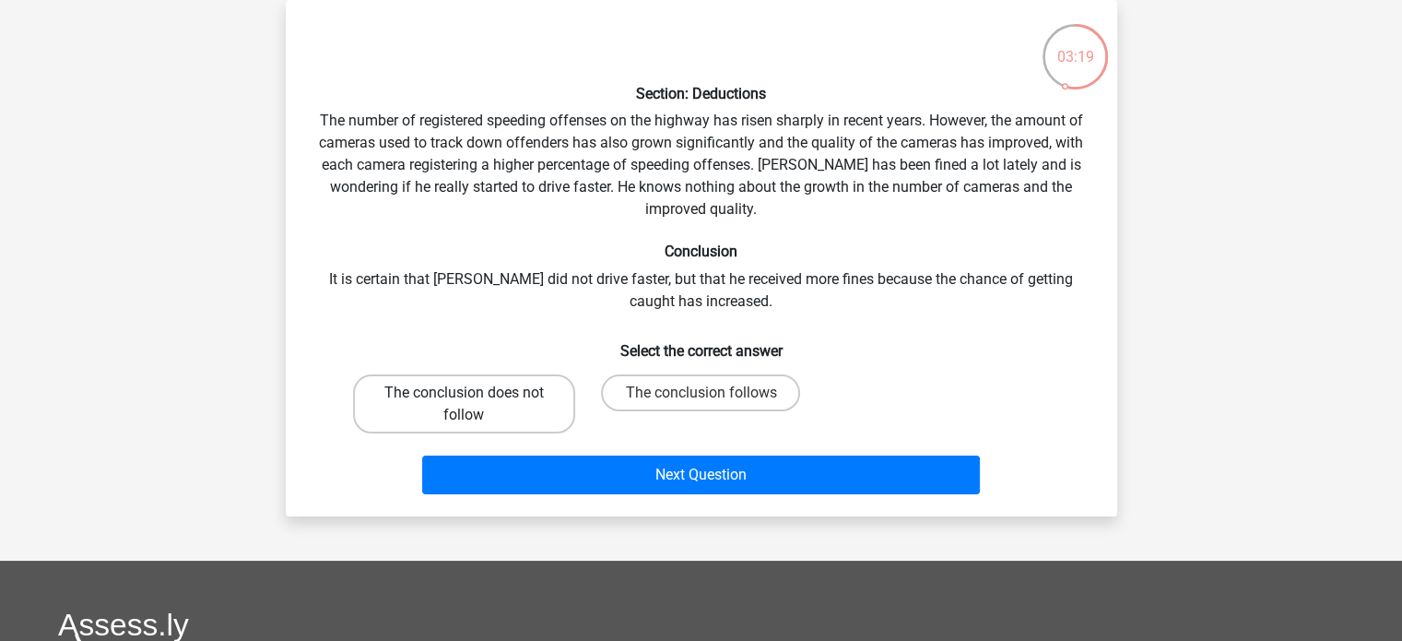
click at [499, 396] on label "The conclusion does not follow" at bounding box center [464, 403] width 222 height 59
click at [476, 396] on input "The conclusion does not follow" at bounding box center [470, 399] width 12 height 12
radio input "true"
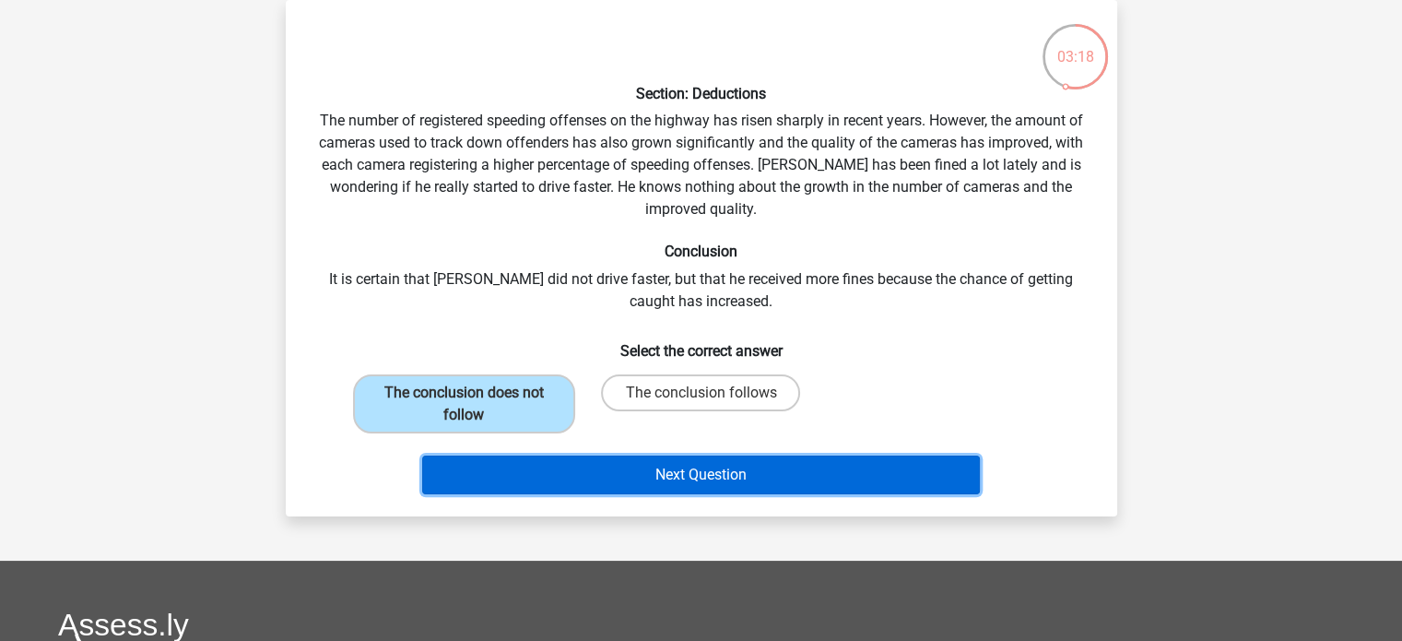
click at [693, 475] on button "Next Question" at bounding box center [701, 474] width 558 height 39
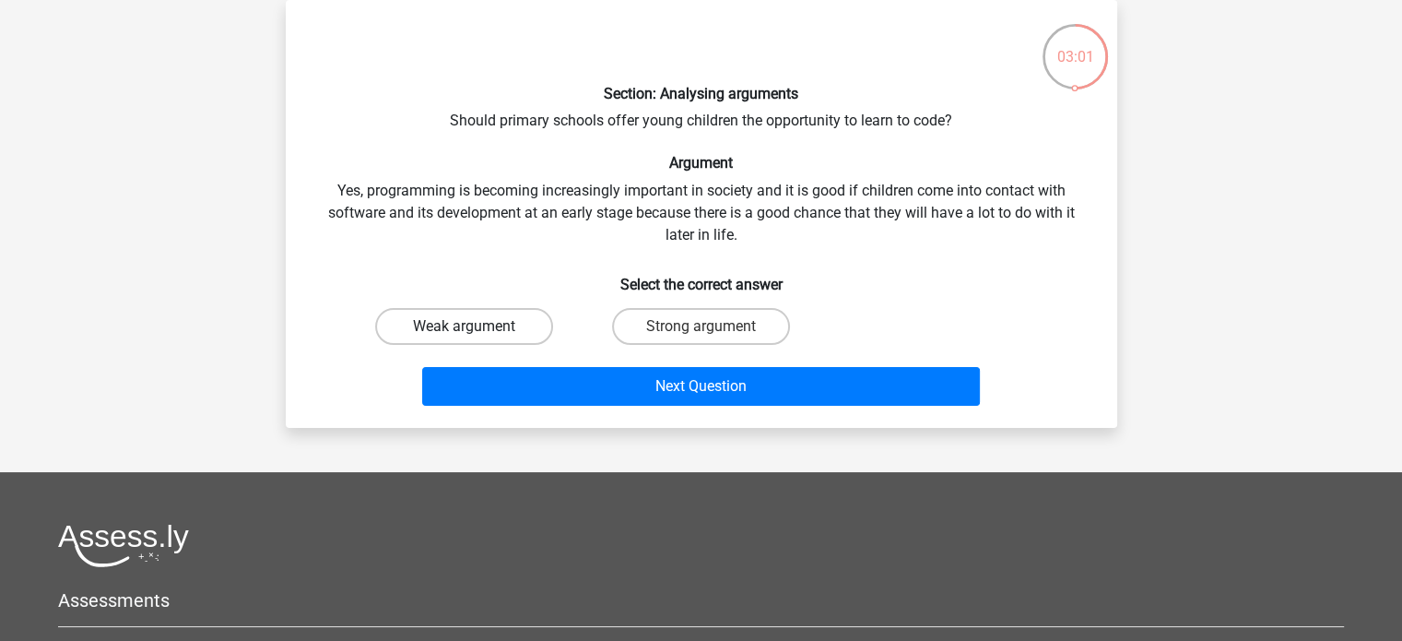
click at [492, 325] on label "Weak argument" at bounding box center [464, 326] width 178 height 37
click at [476, 326] on input "Weak argument" at bounding box center [470, 332] width 12 height 12
radio input "true"
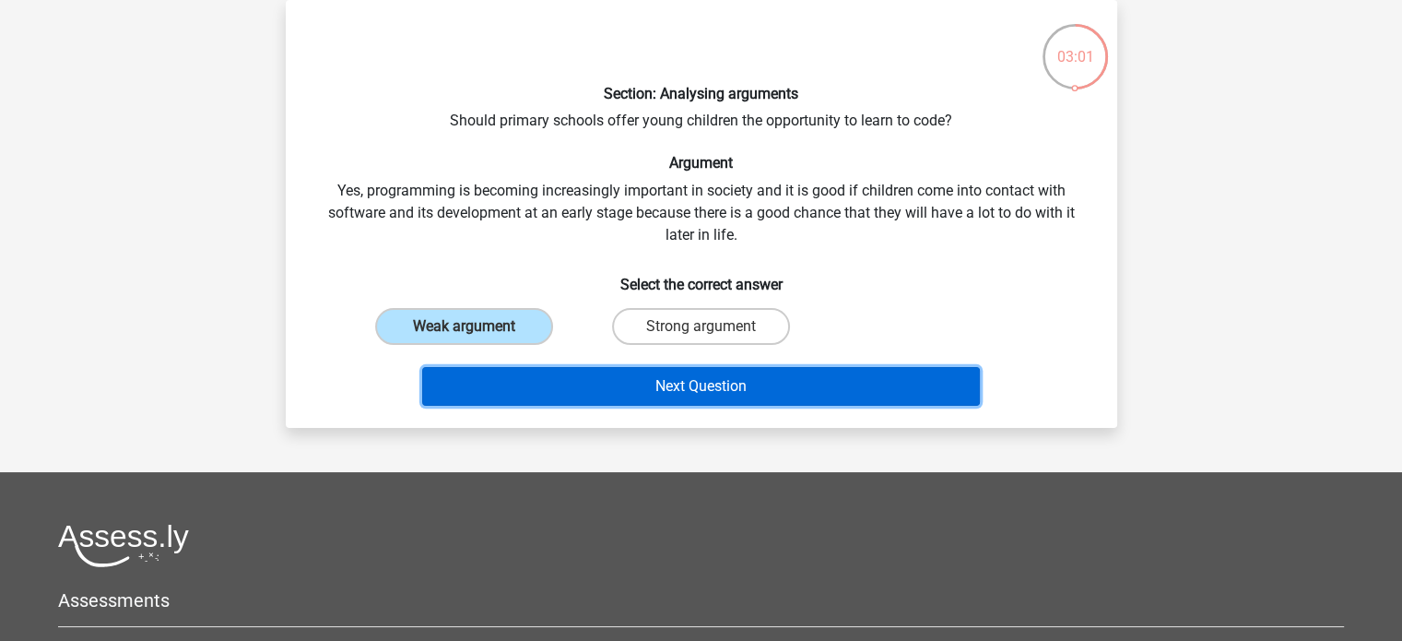
click at [704, 380] on button "Next Question" at bounding box center [701, 386] width 558 height 39
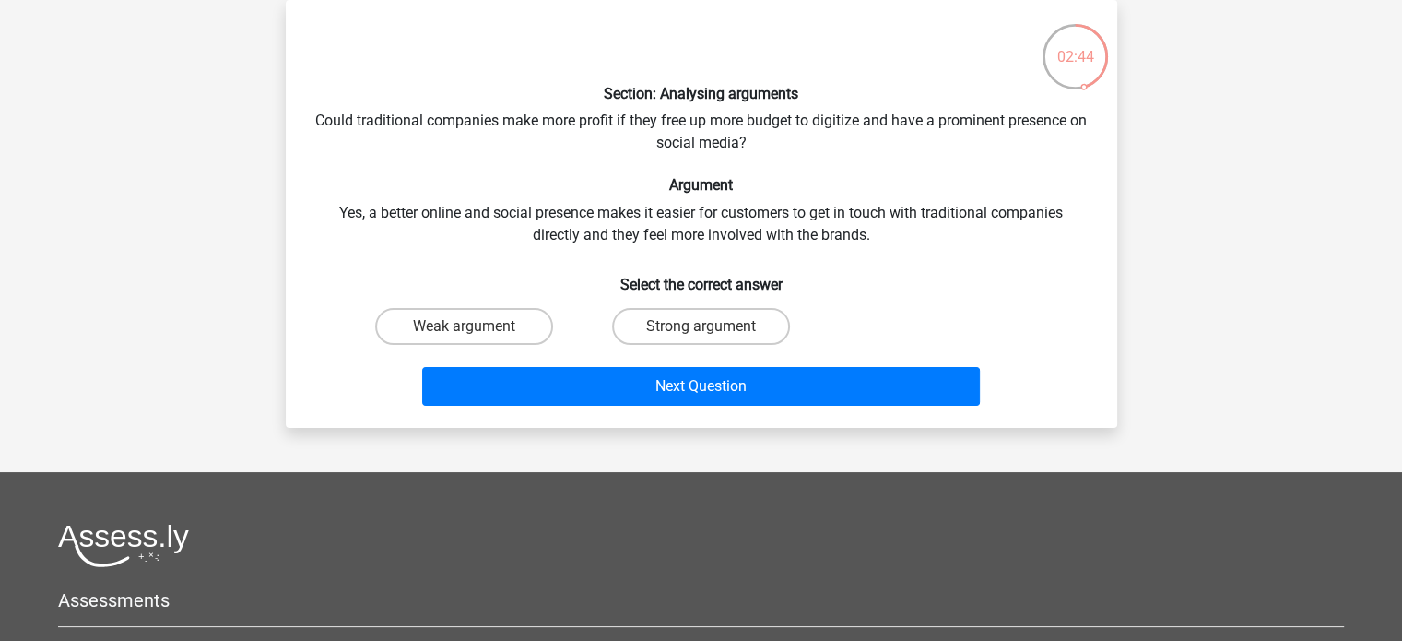
click at [468, 327] on input "Weak argument" at bounding box center [470, 332] width 12 height 12
radio input "true"
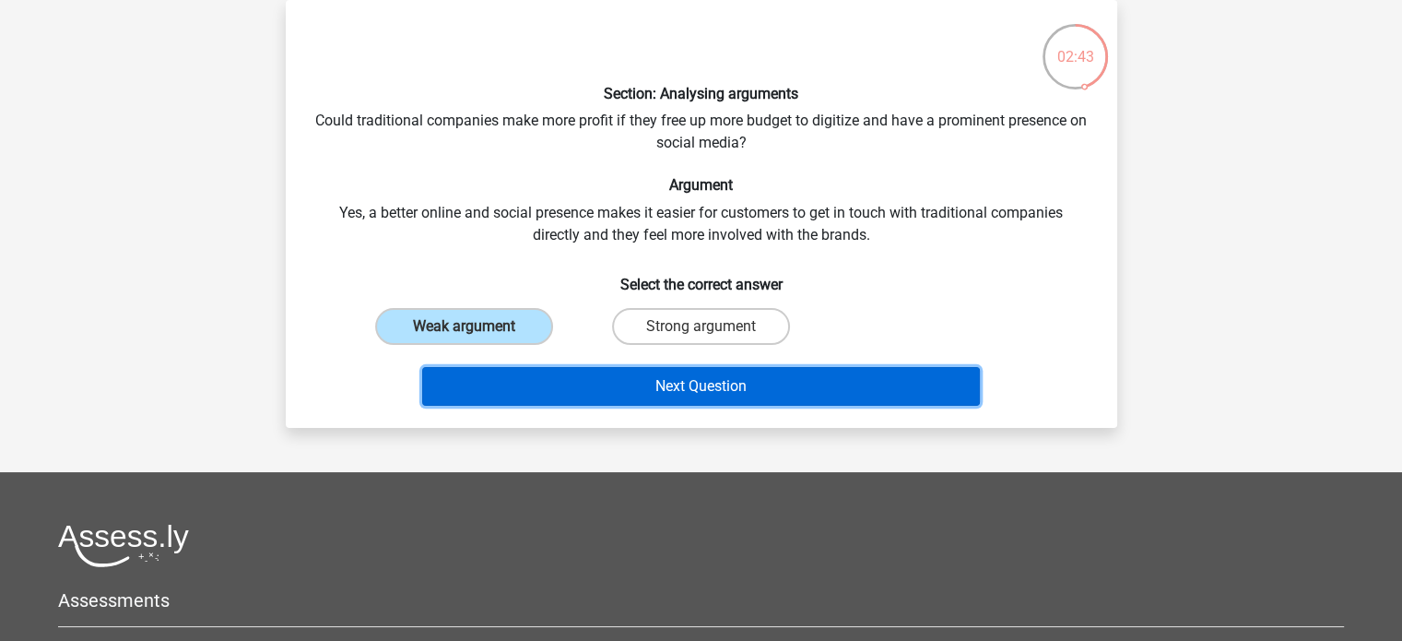
click at [712, 385] on button "Next Question" at bounding box center [701, 386] width 558 height 39
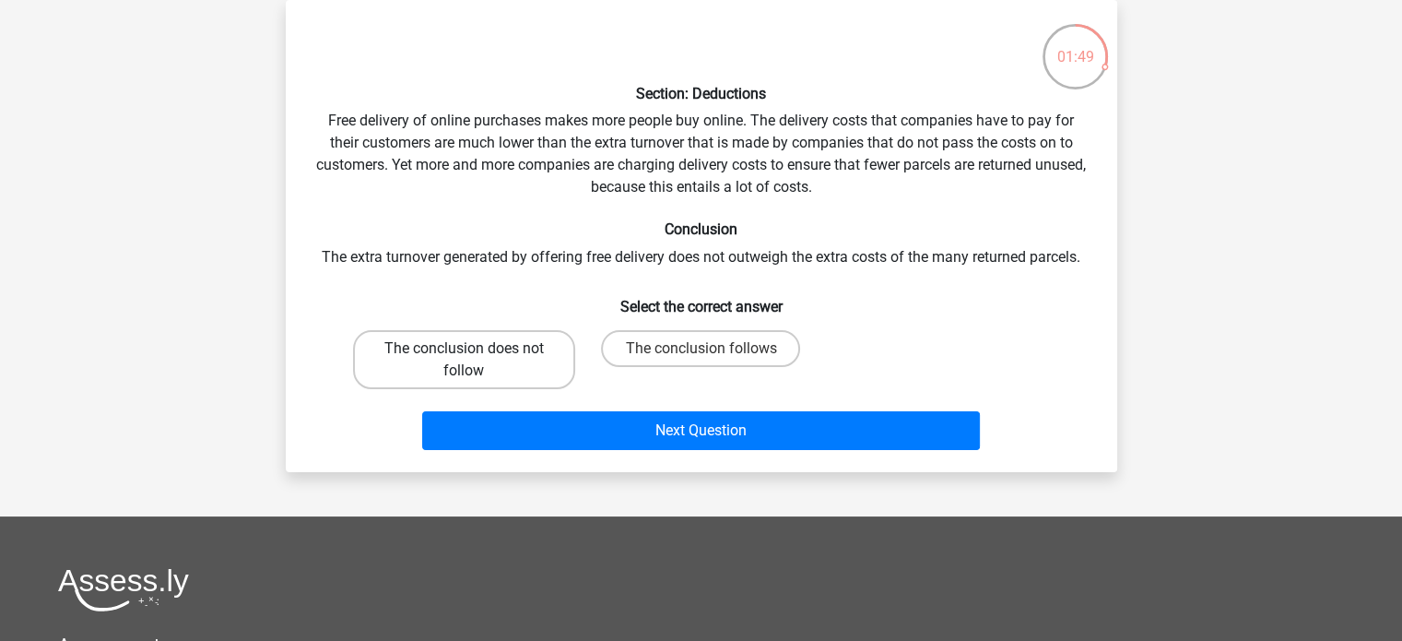
click at [514, 370] on label "The conclusion does not follow" at bounding box center [464, 359] width 222 height 59
click at [476, 360] on input "The conclusion does not follow" at bounding box center [470, 354] width 12 height 12
radio input "true"
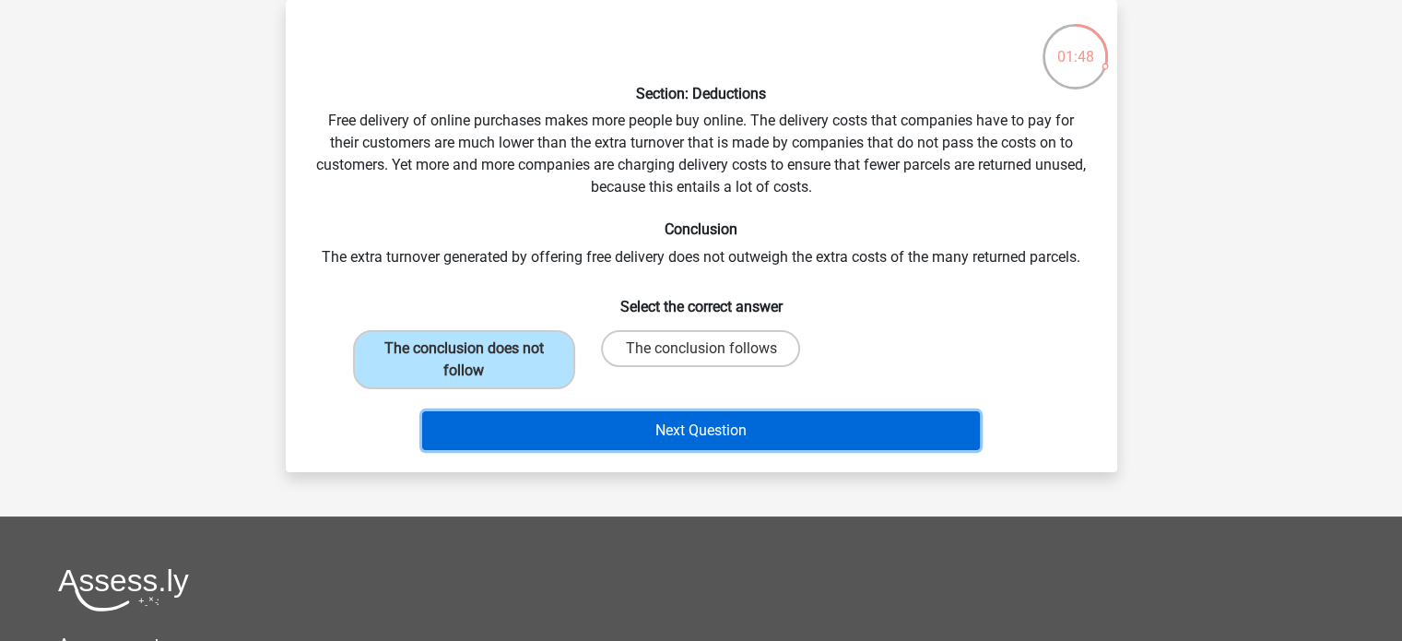
click at [686, 427] on button "Next Question" at bounding box center [701, 430] width 558 height 39
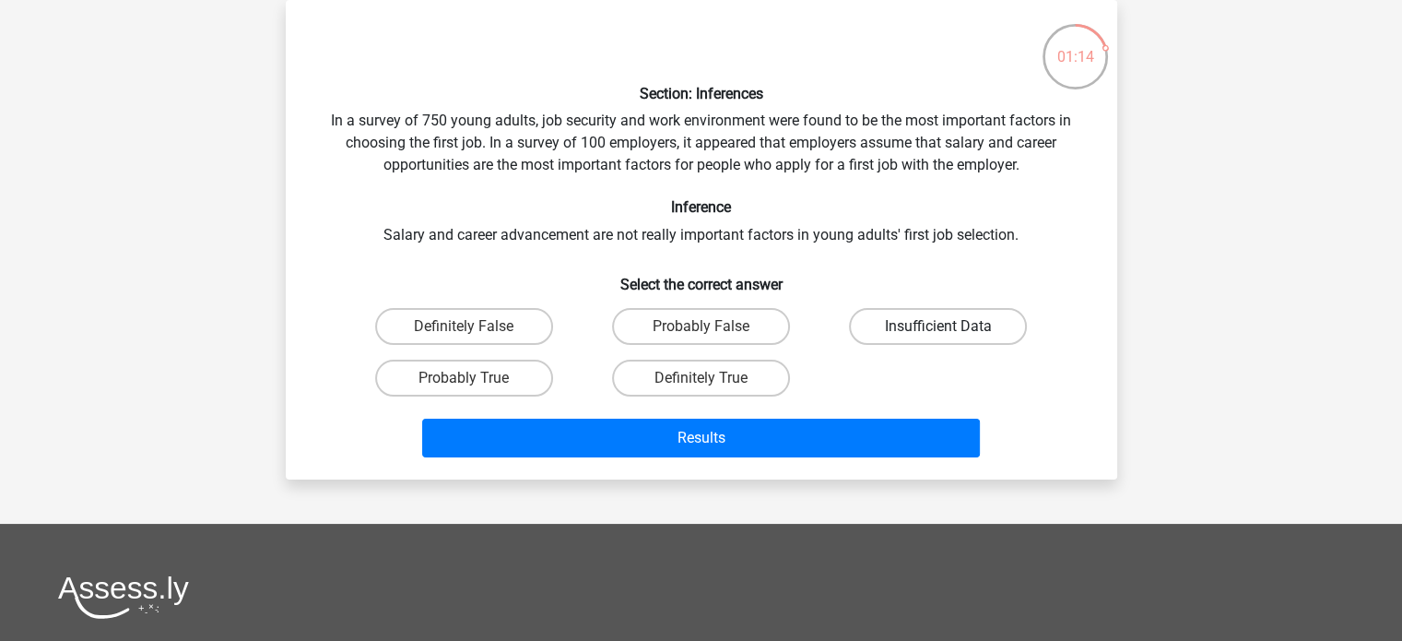
click at [868, 324] on label "Insufficient Data" at bounding box center [938, 326] width 178 height 37
click at [938, 326] on input "Insufficient Data" at bounding box center [944, 332] width 12 height 12
radio input "true"
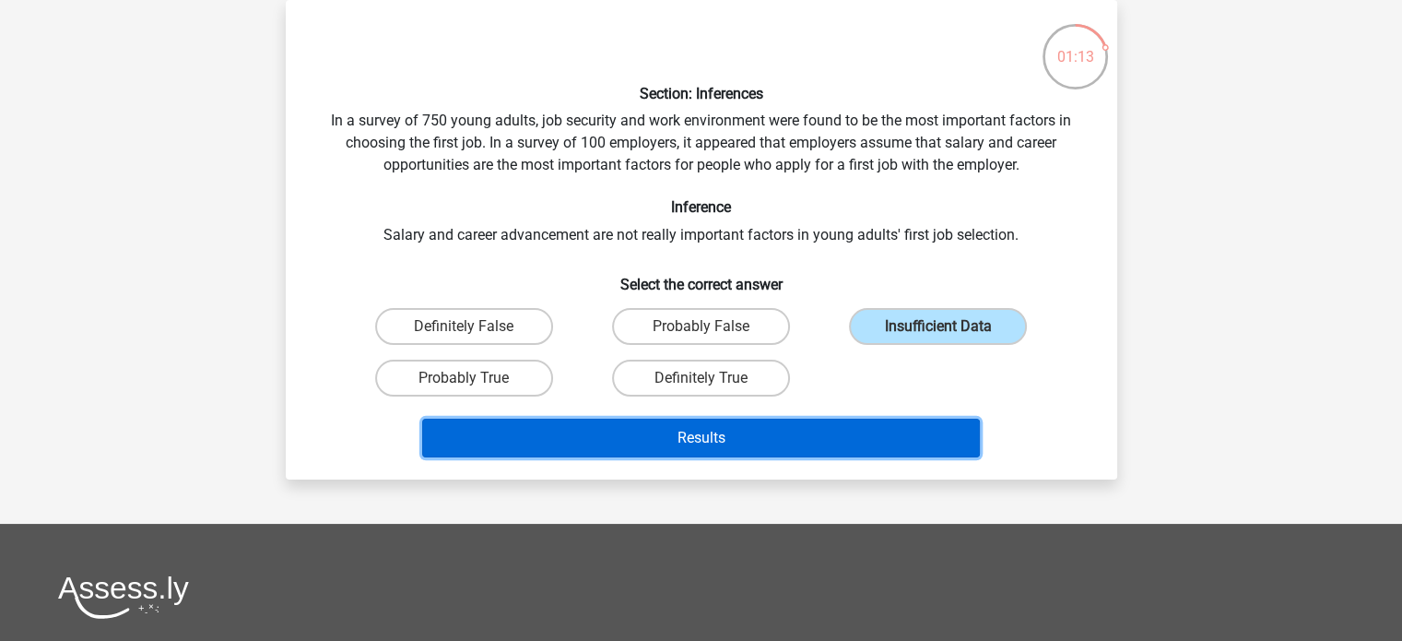
click at [709, 429] on button "Results" at bounding box center [701, 437] width 558 height 39
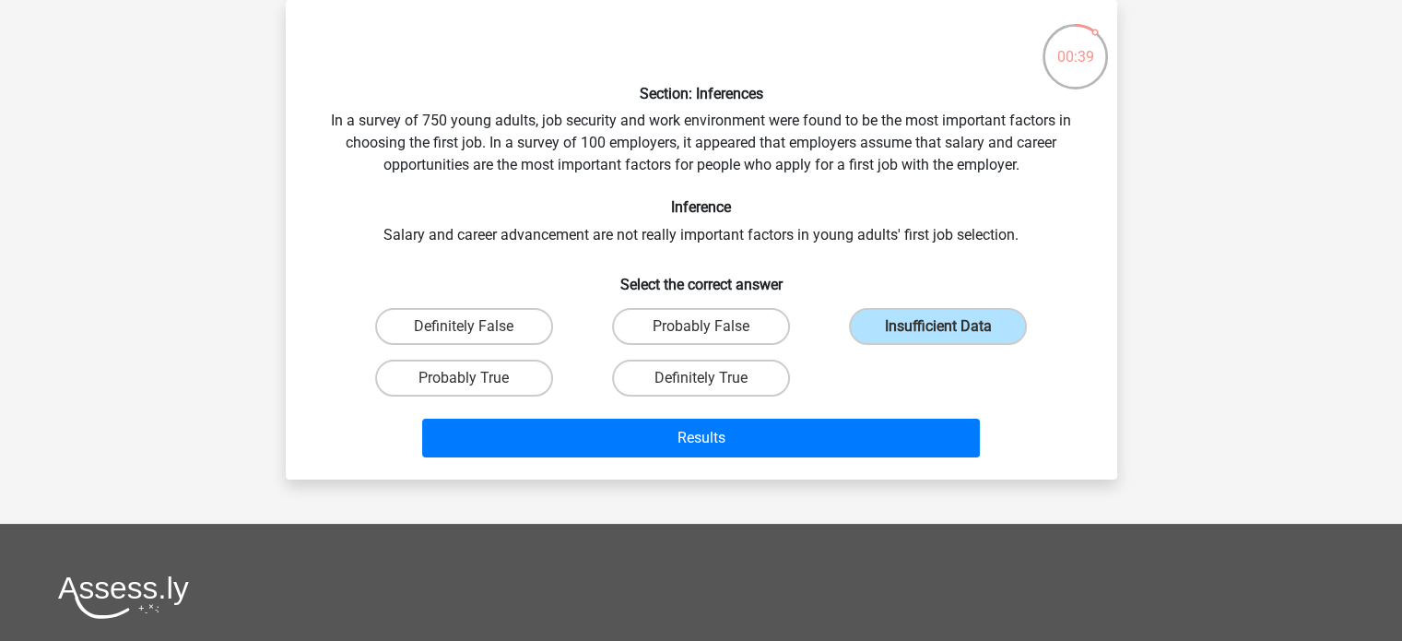
scroll to position [0, 0]
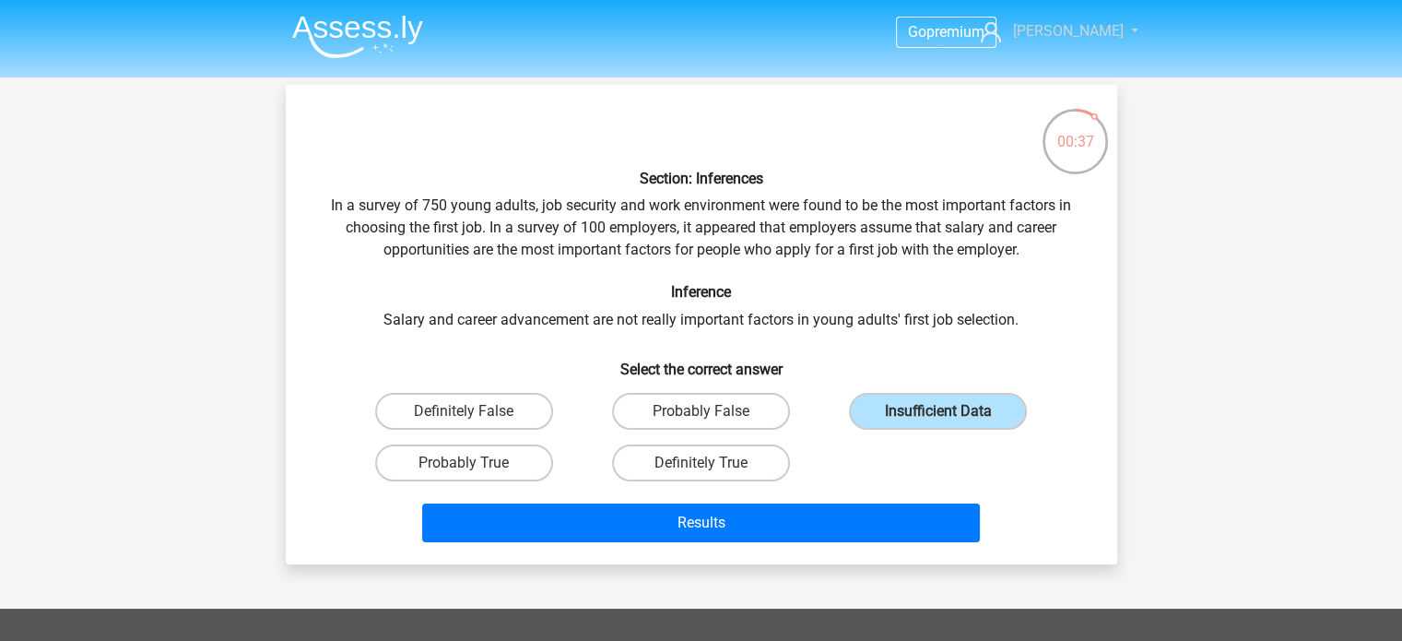
click at [1109, 31] on link "[PERSON_NAME]" at bounding box center [1048, 31] width 151 height 22
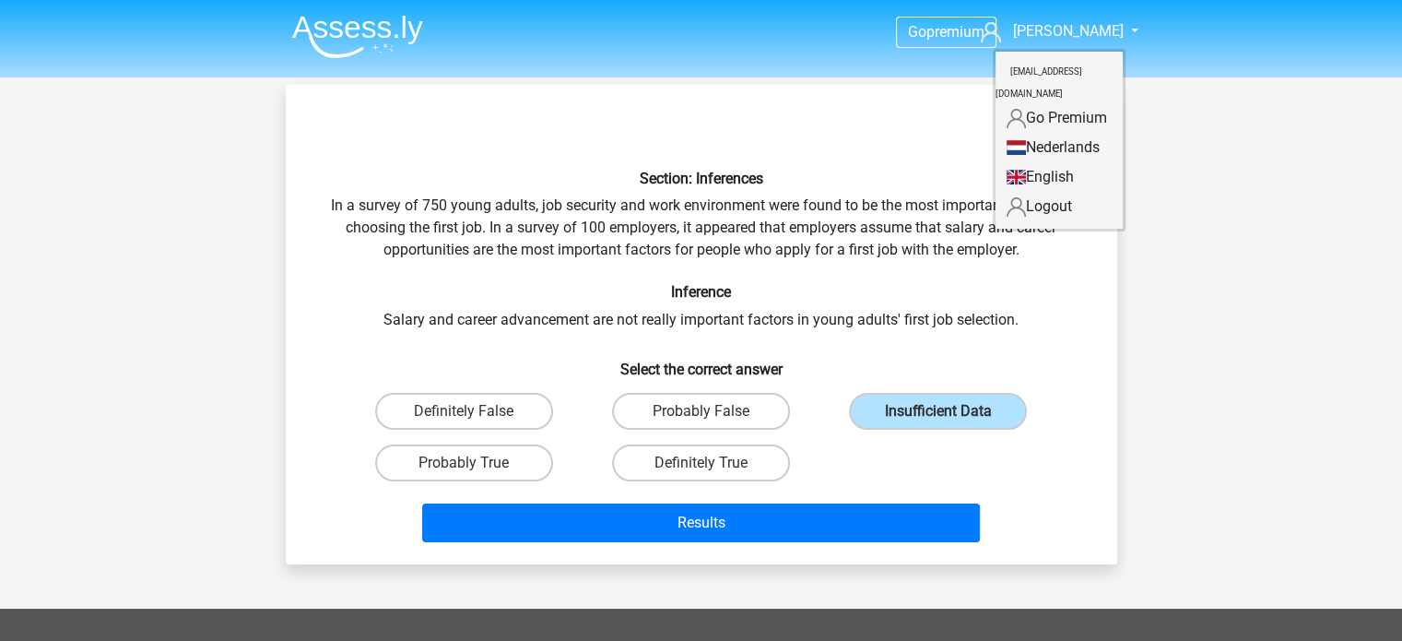
click at [397, 23] on img at bounding box center [357, 36] width 131 height 43
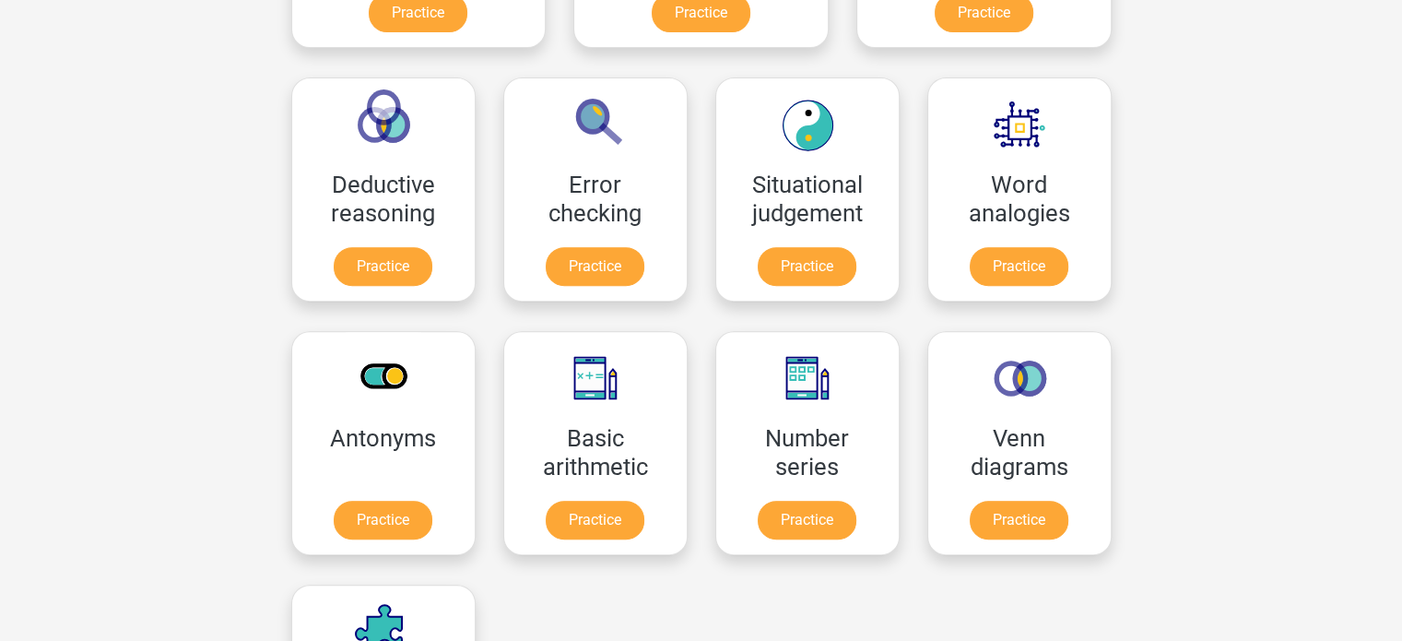
scroll to position [768, 0]
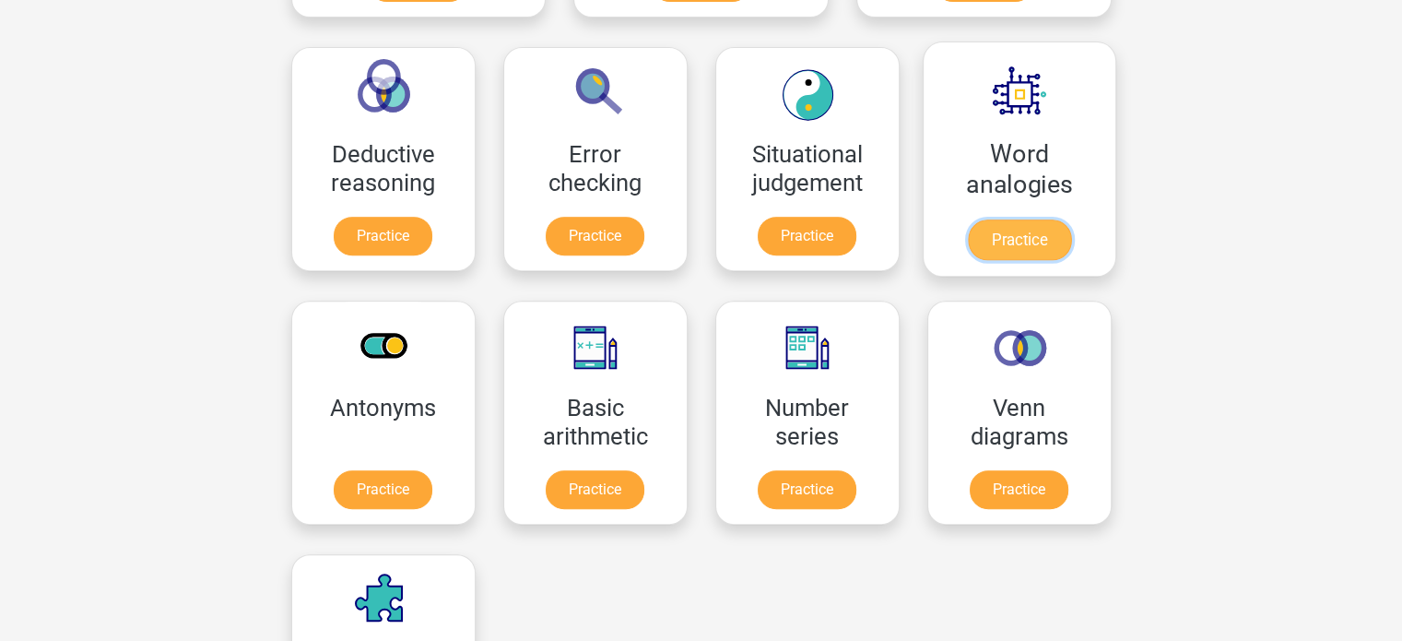
click at [967, 237] on link "Practice" at bounding box center [1018, 239] width 103 height 41
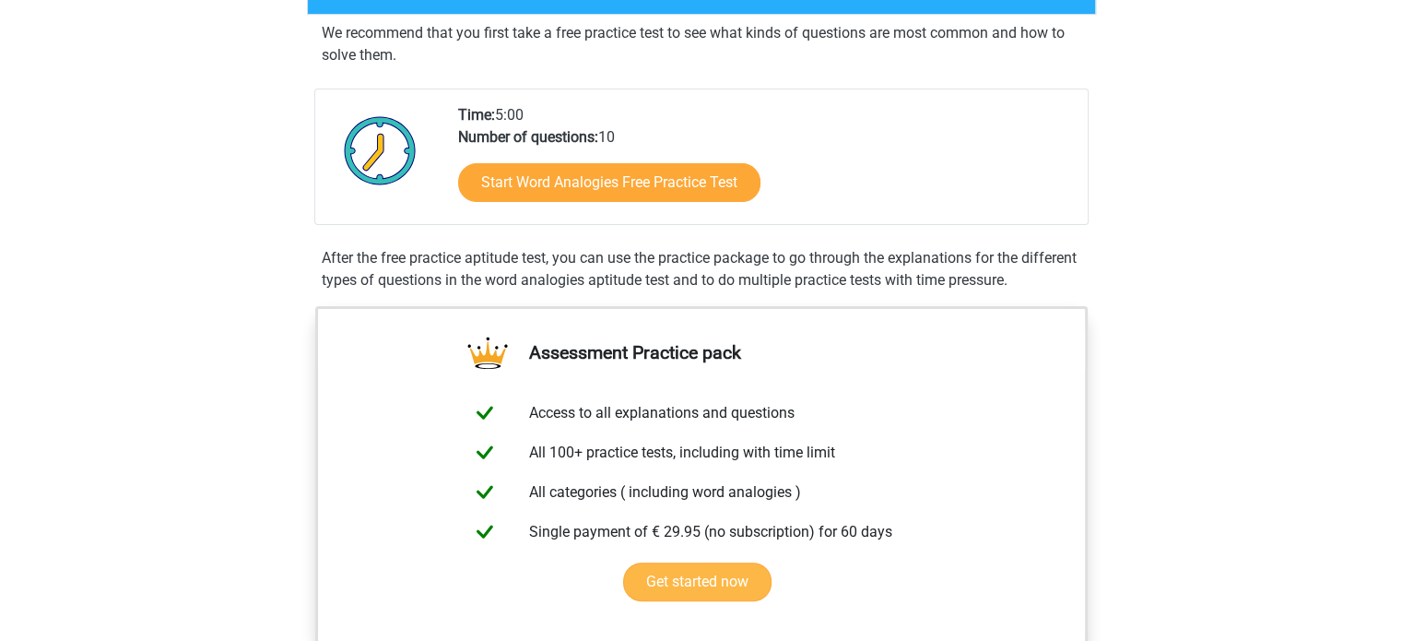
scroll to position [369, 0]
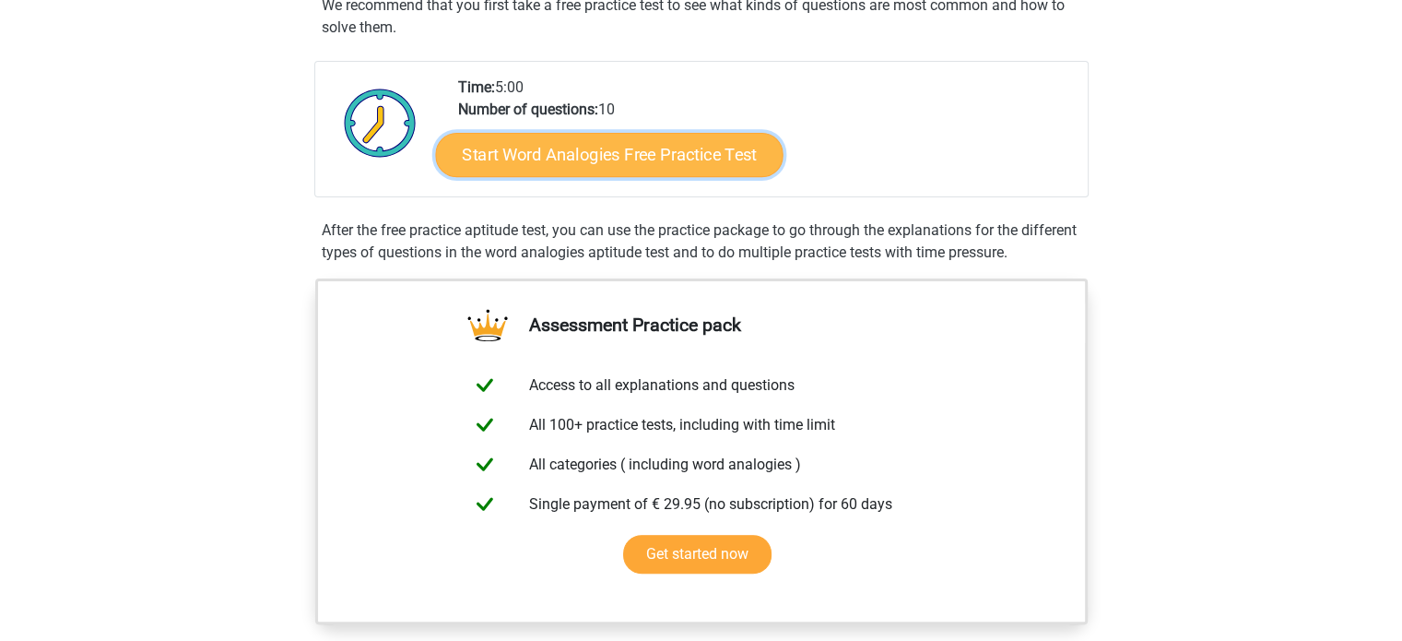
click at [549, 148] on link "Start Word Analogies Free Practice Test" at bounding box center [608, 154] width 347 height 44
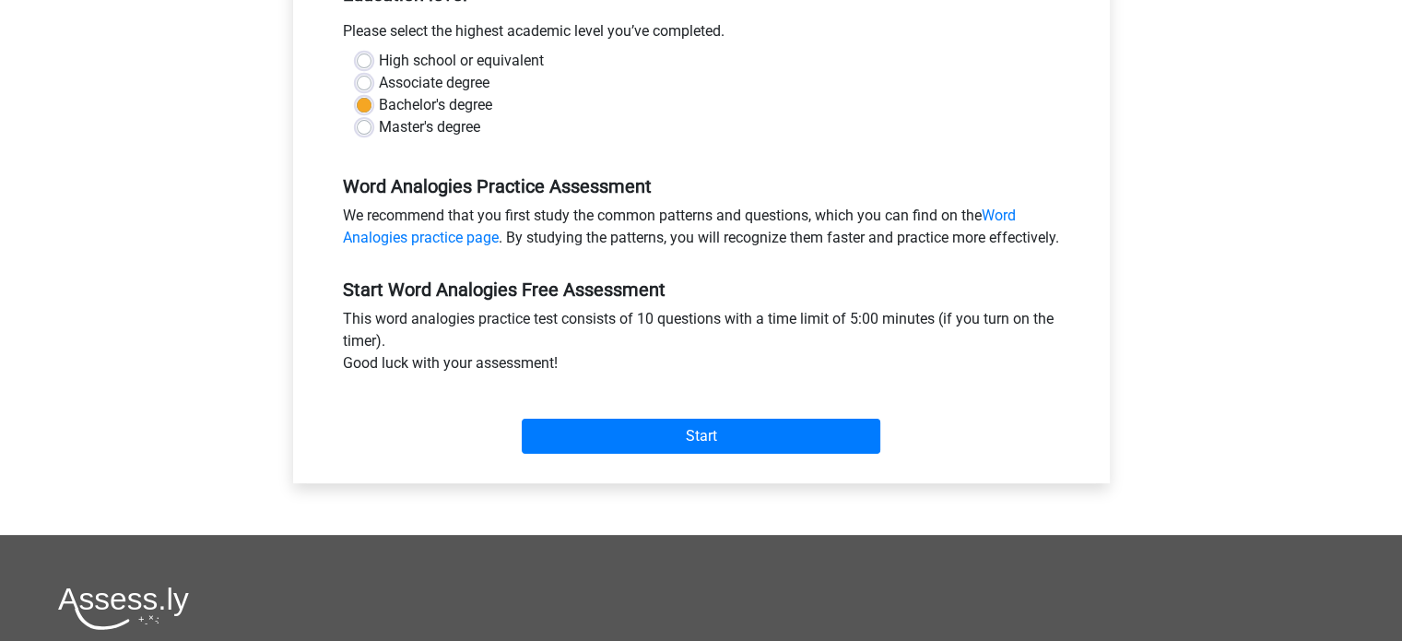
scroll to position [461, 0]
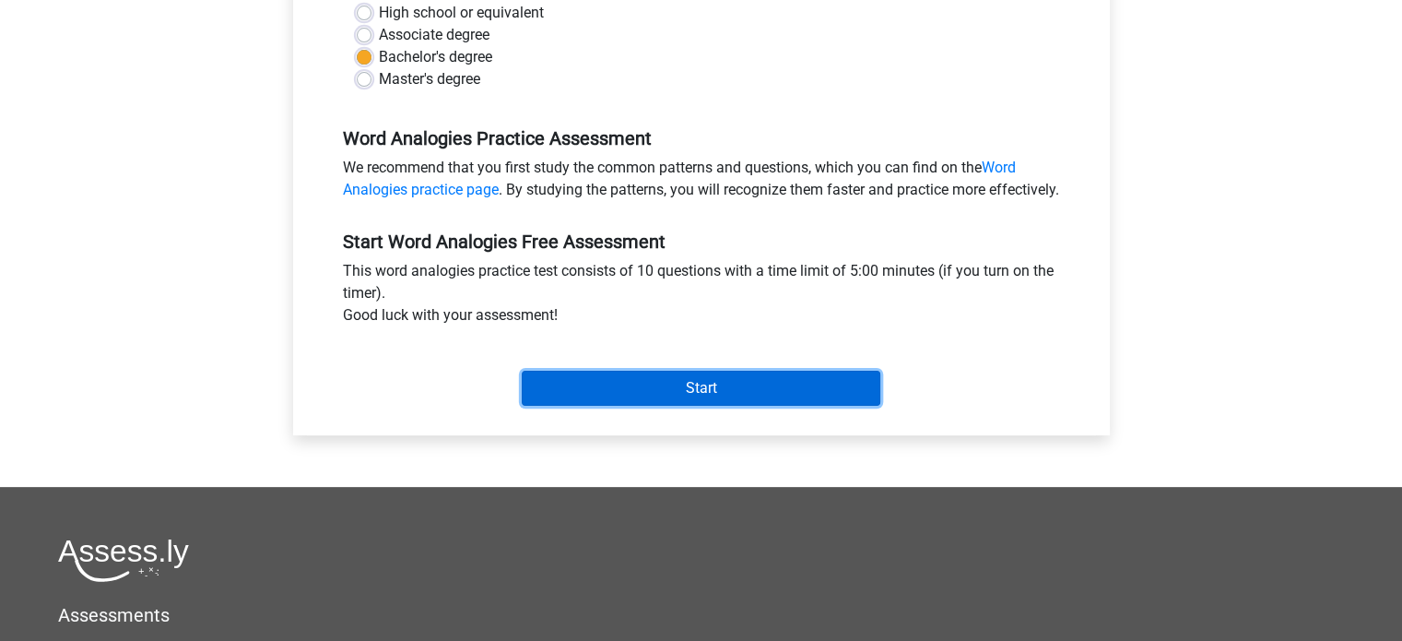
click at [700, 405] on input "Start" at bounding box center [701, 388] width 359 height 35
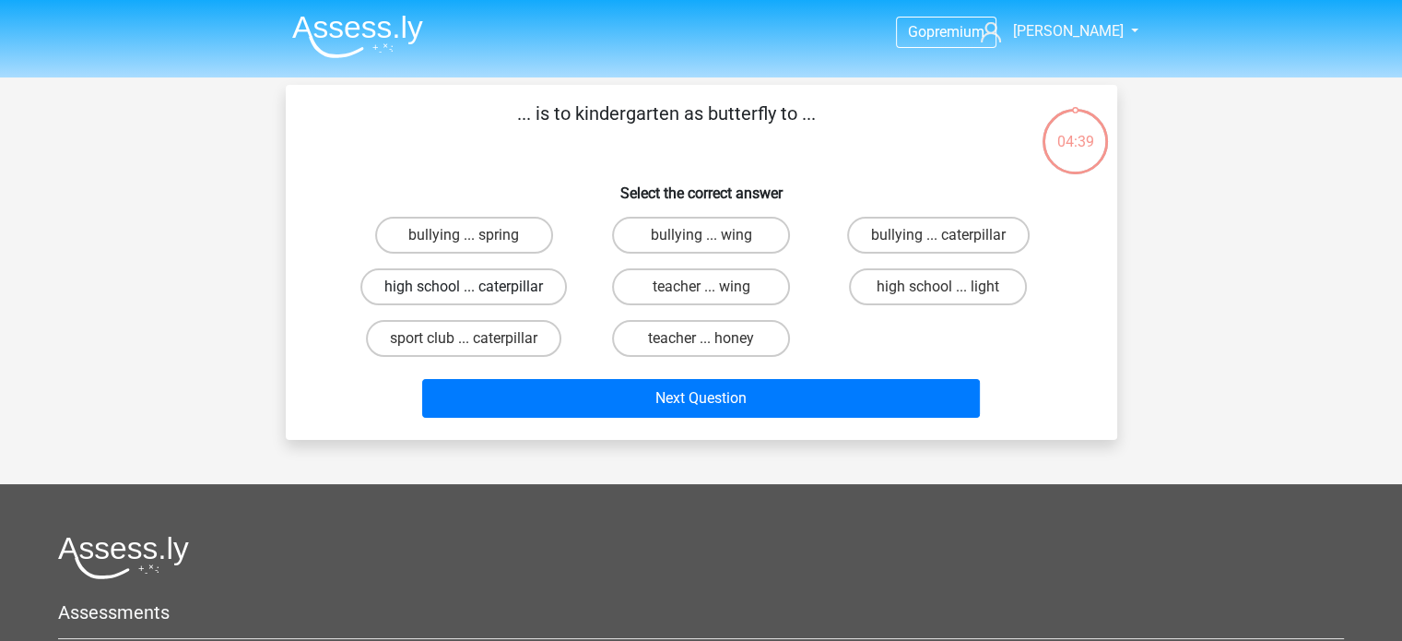
click at [483, 284] on label "high school ... caterpillar" at bounding box center [463, 286] width 206 height 37
click at [476, 287] on input "high school ... caterpillar" at bounding box center [470, 293] width 12 height 12
radio input "true"
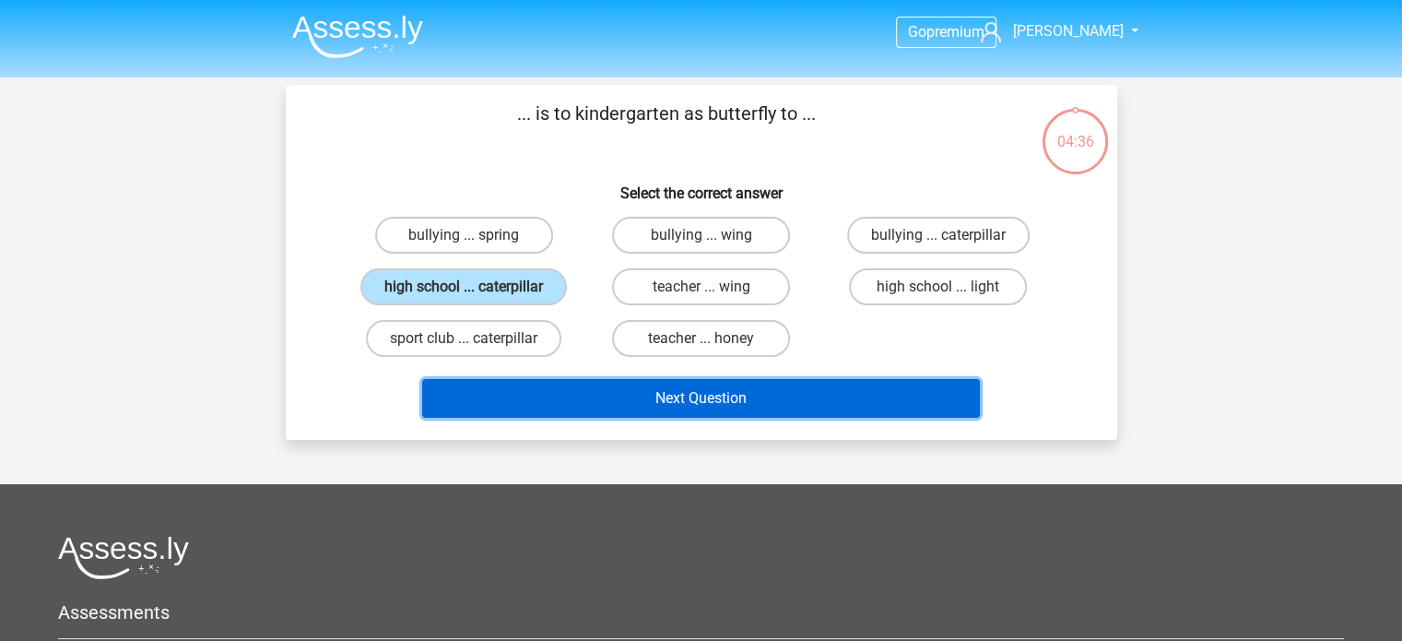
click at [709, 398] on button "Next Question" at bounding box center [701, 398] width 558 height 39
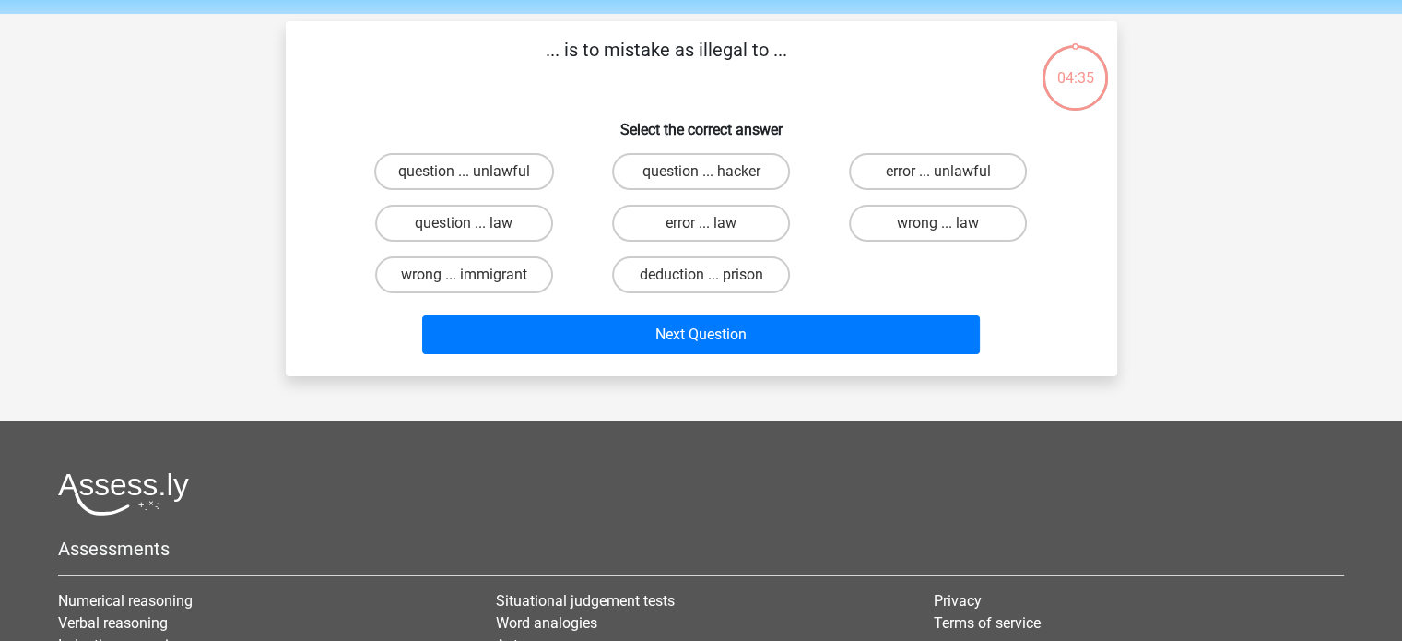
scroll to position [85, 0]
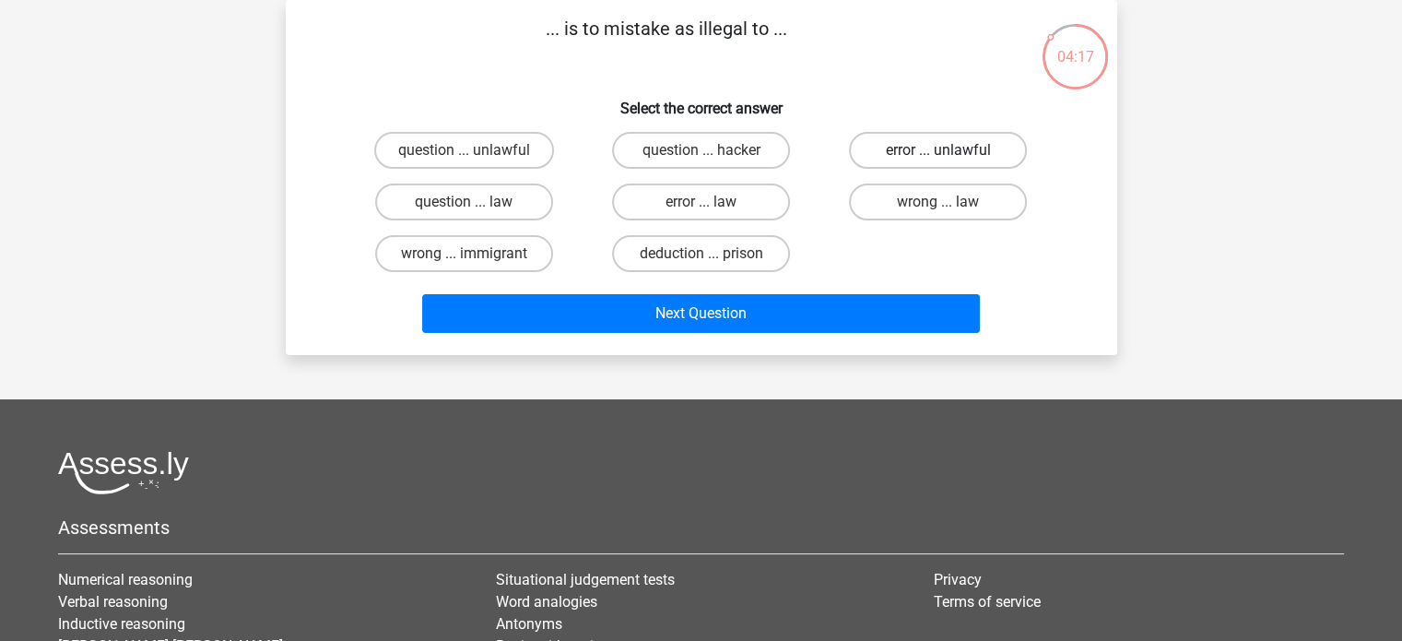
click at [879, 153] on label "error ... unlawful" at bounding box center [938, 150] width 178 height 37
click at [938, 153] on input "error ... unlawful" at bounding box center [944, 156] width 12 height 12
radio input "true"
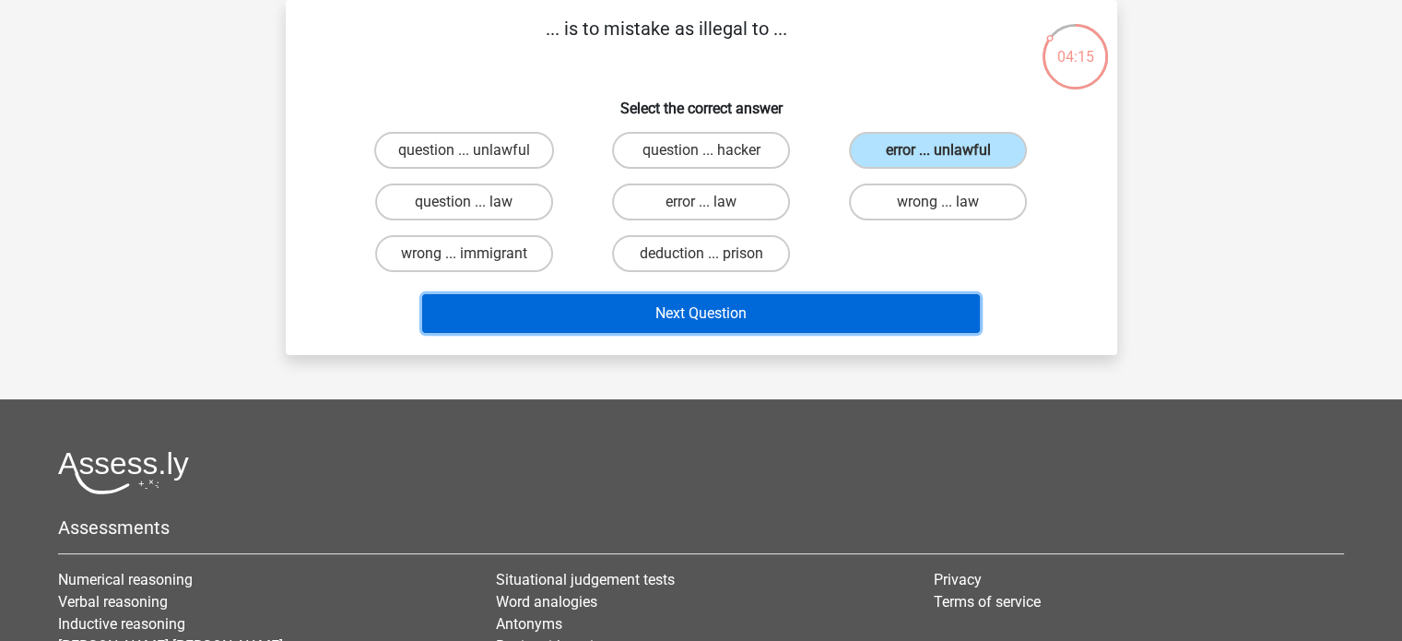
click at [715, 312] on button "Next Question" at bounding box center [701, 313] width 558 height 39
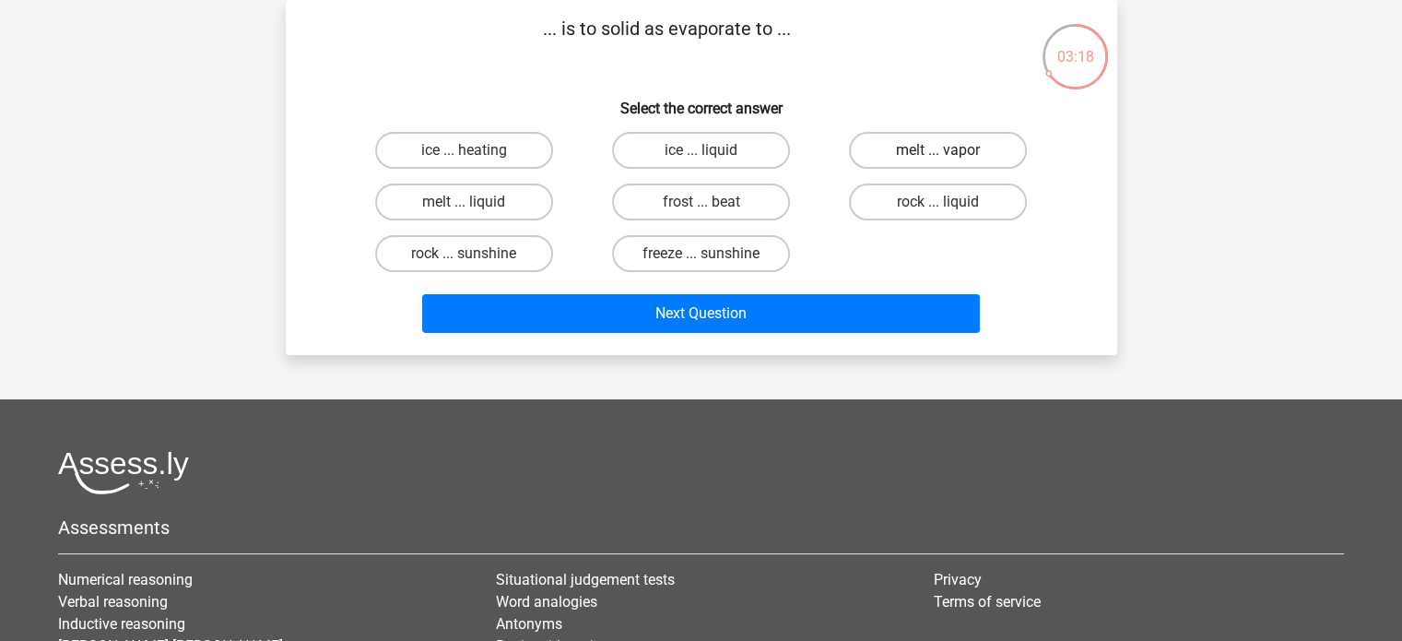
click at [908, 147] on label "melt ... vapor" at bounding box center [938, 150] width 178 height 37
click at [938, 150] on input "melt ... vapor" at bounding box center [944, 156] width 12 height 12
radio input "true"
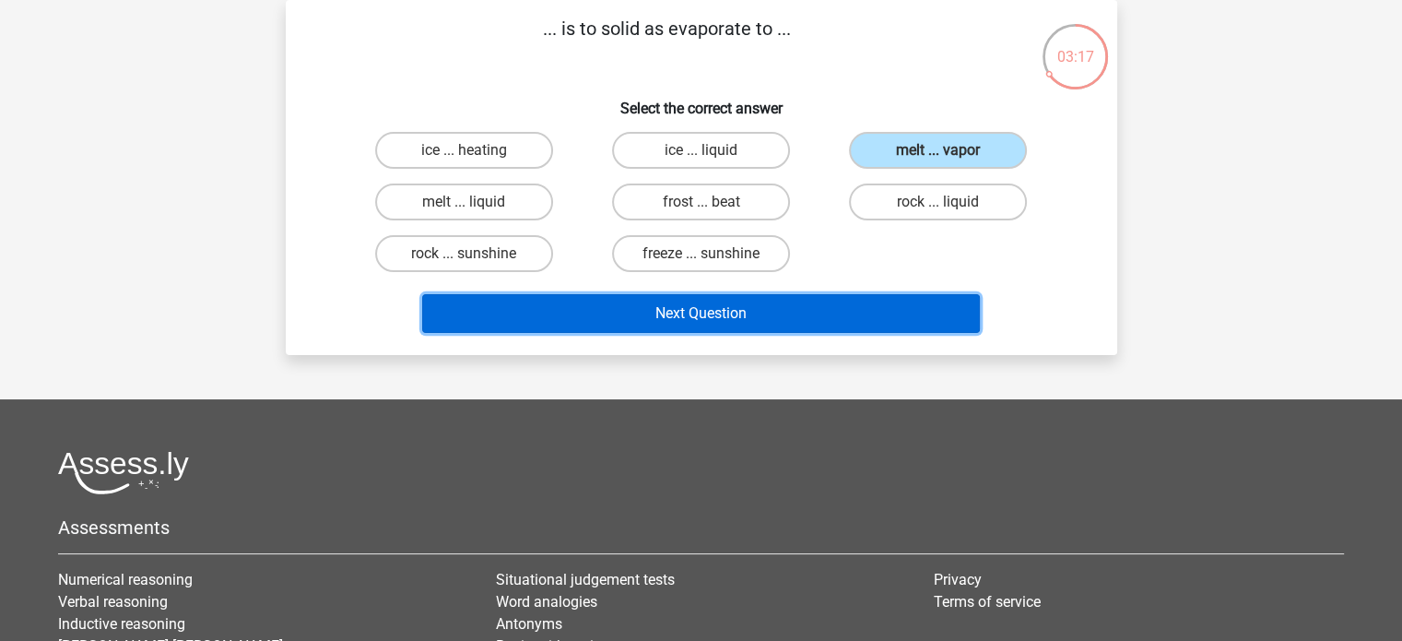
click at [687, 309] on button "Next Question" at bounding box center [701, 313] width 558 height 39
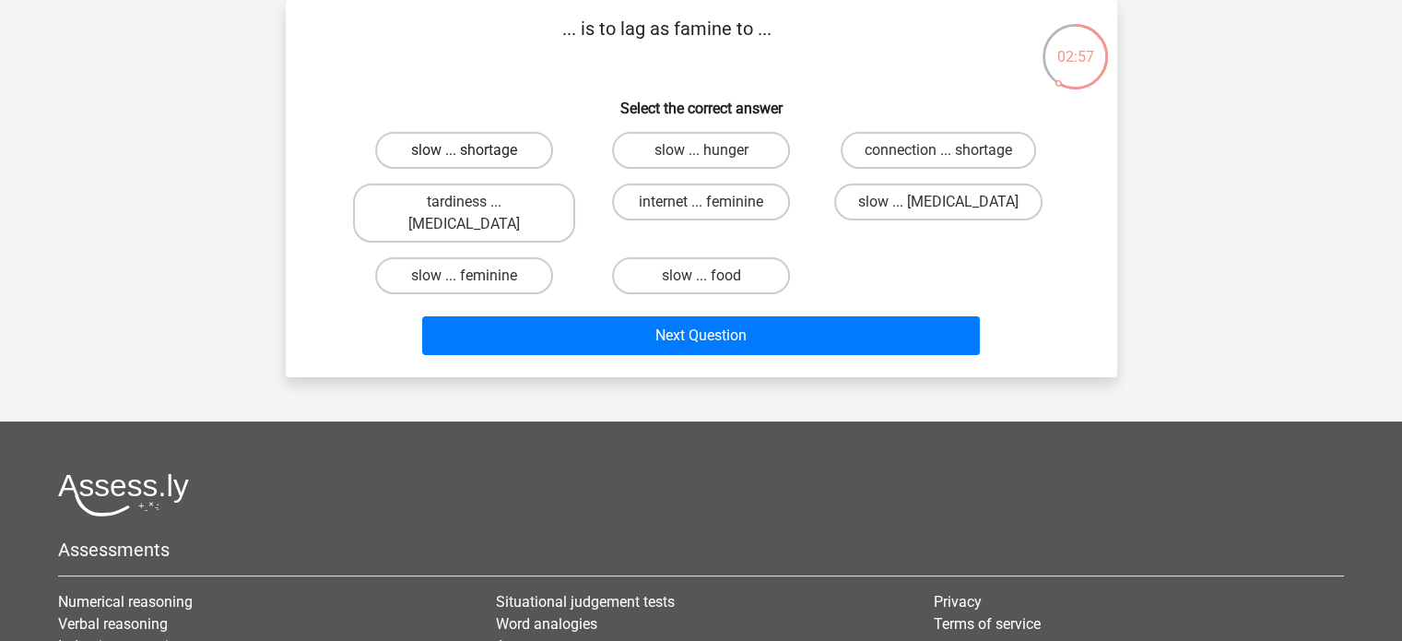
click at [493, 148] on label "slow ... shortage" at bounding box center [464, 150] width 178 height 37
click at [476, 150] on input "slow ... shortage" at bounding box center [470, 156] width 12 height 12
radio input "true"
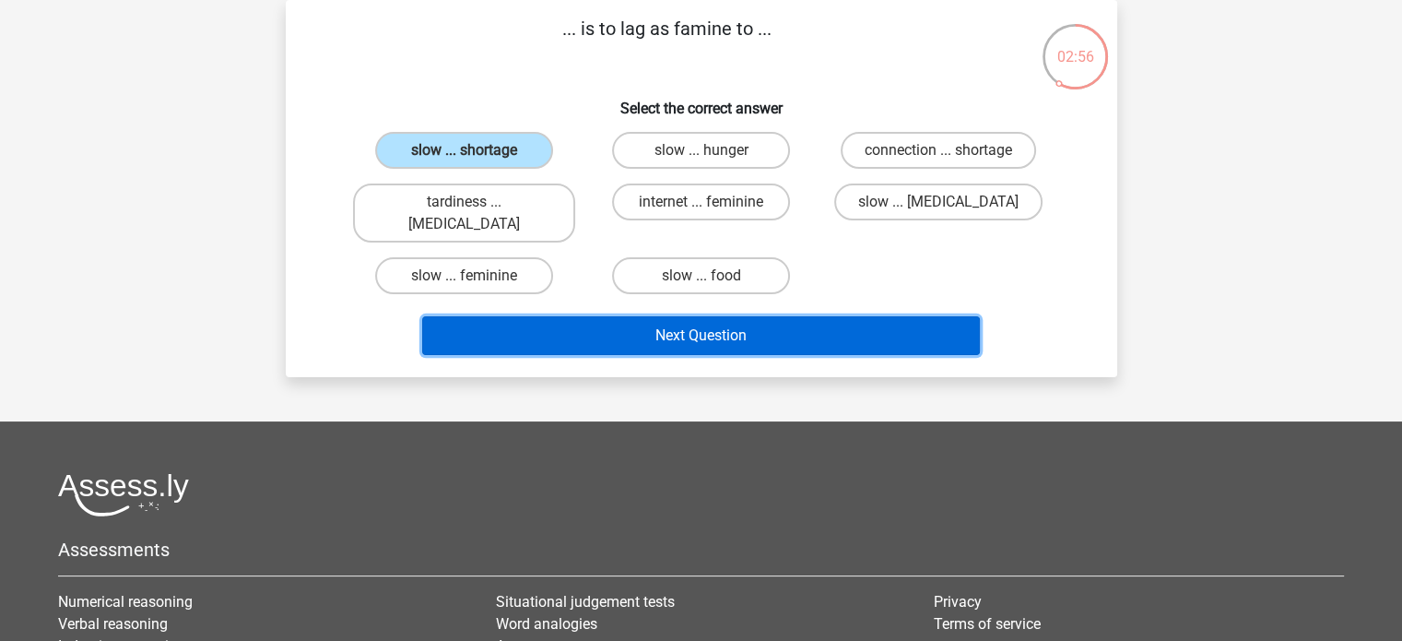
click at [700, 316] on button "Next Question" at bounding box center [701, 335] width 558 height 39
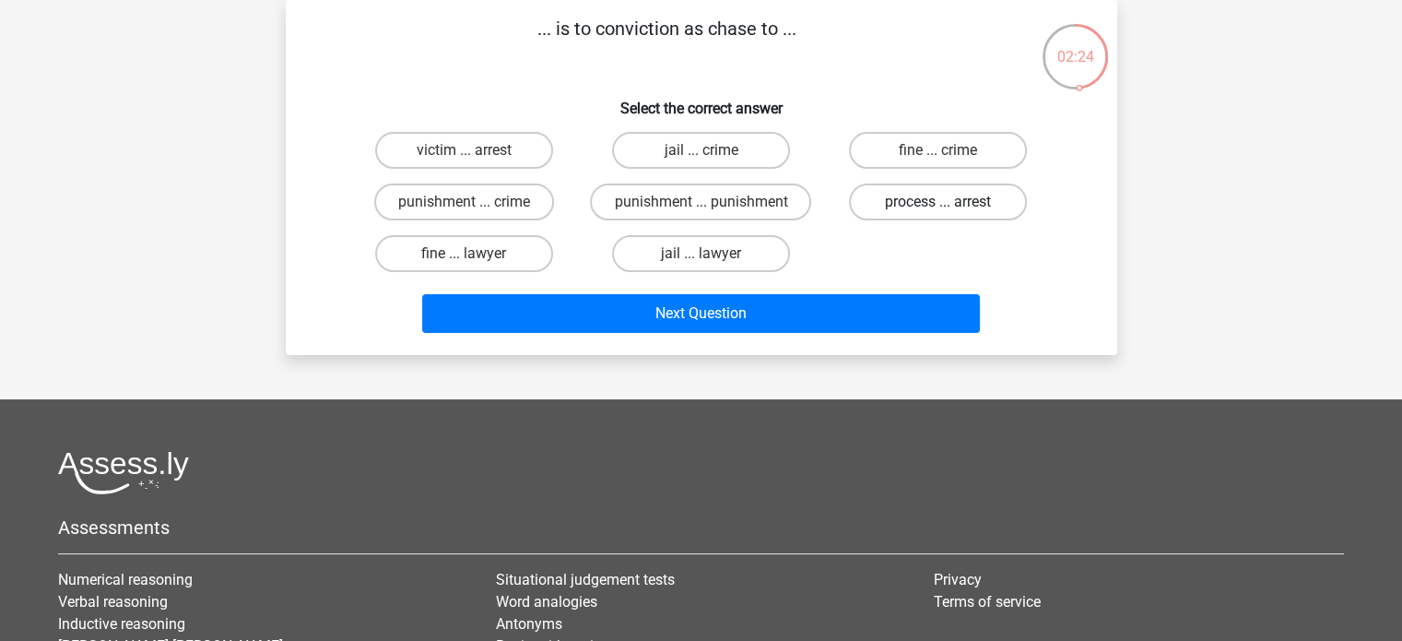
click at [883, 206] on label "process ... arrest" at bounding box center [938, 201] width 178 height 37
click at [938, 206] on input "process ... arrest" at bounding box center [944, 208] width 12 height 12
radio input "true"
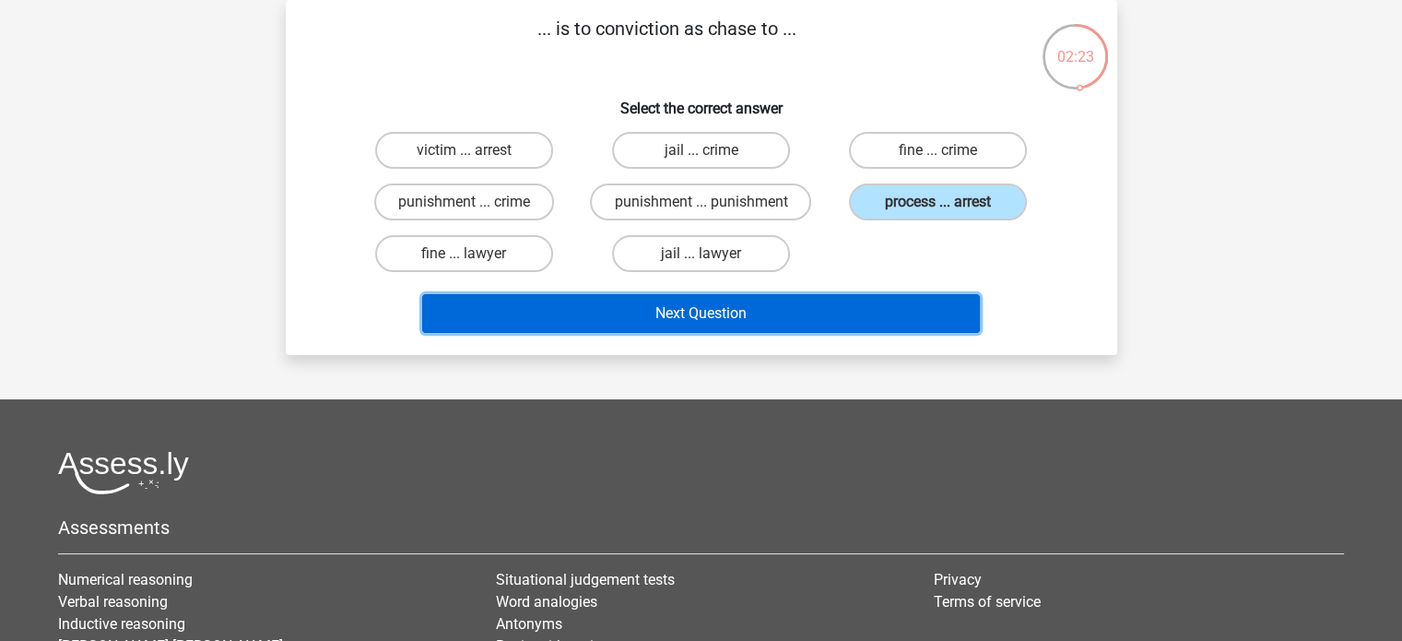
click at [737, 298] on button "Next Question" at bounding box center [701, 313] width 558 height 39
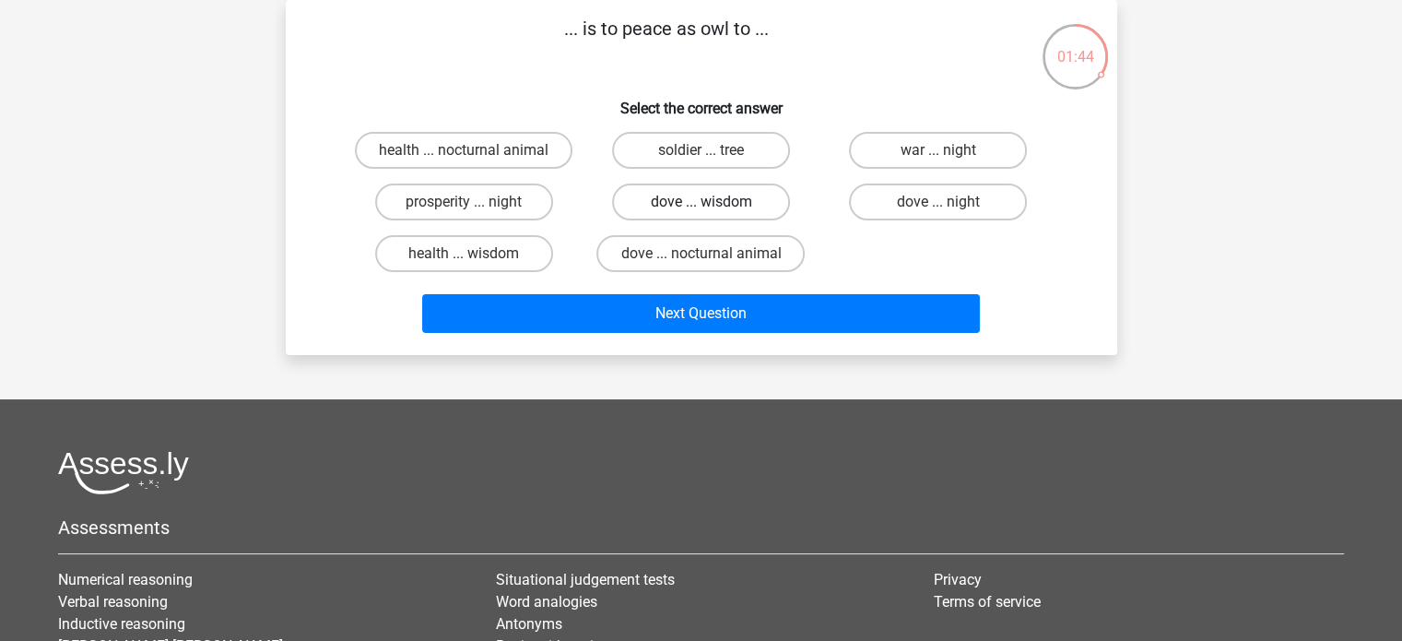
click at [639, 191] on label "dove ... wisdom" at bounding box center [701, 201] width 178 height 37
click at [700, 202] on input "dove ... wisdom" at bounding box center [706, 208] width 12 height 12
radio input "true"
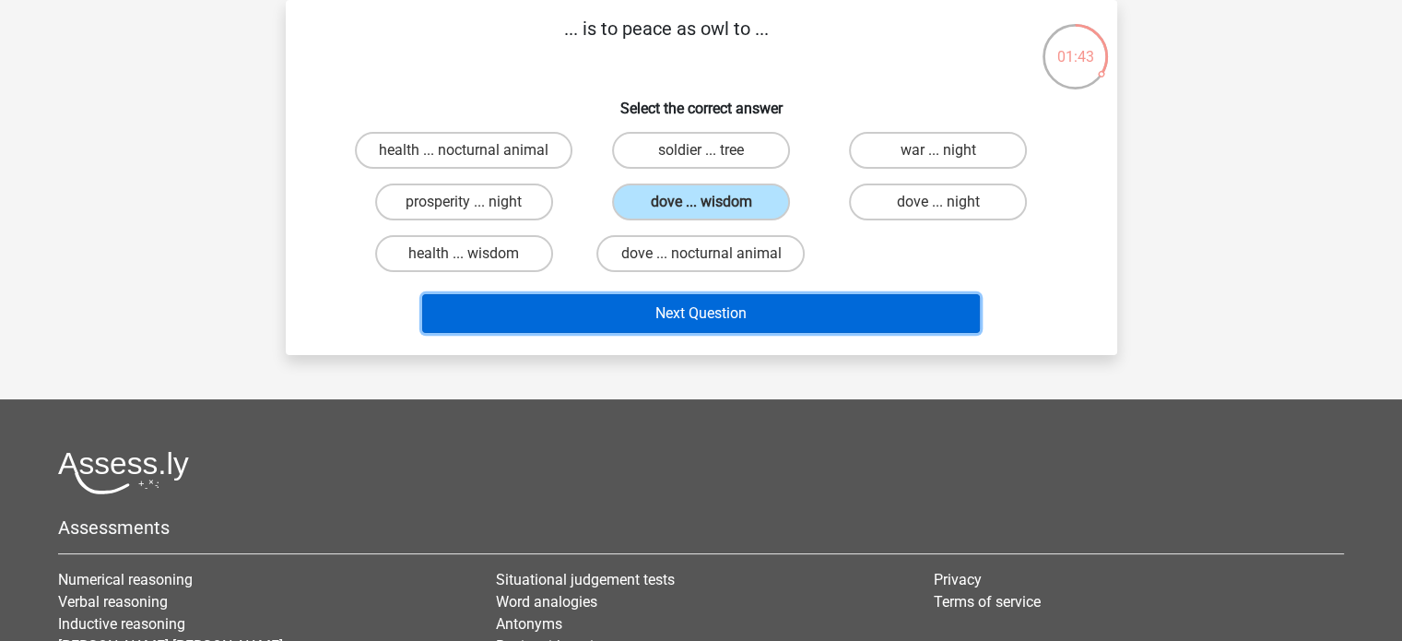
click at [716, 307] on button "Next Question" at bounding box center [701, 313] width 558 height 39
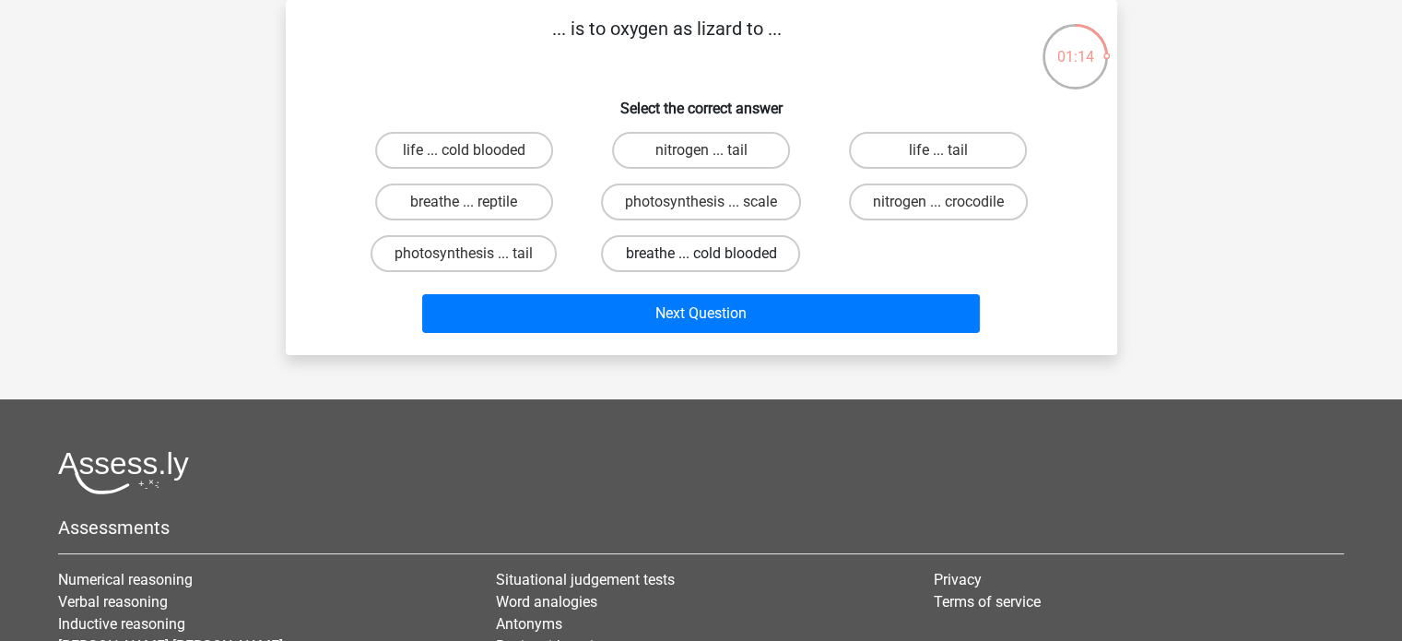
click at [645, 241] on label "breathe ... cold blooded" at bounding box center [700, 253] width 199 height 37
click at [700, 253] on input "breathe ... cold blooded" at bounding box center [706, 259] width 12 height 12
radio input "true"
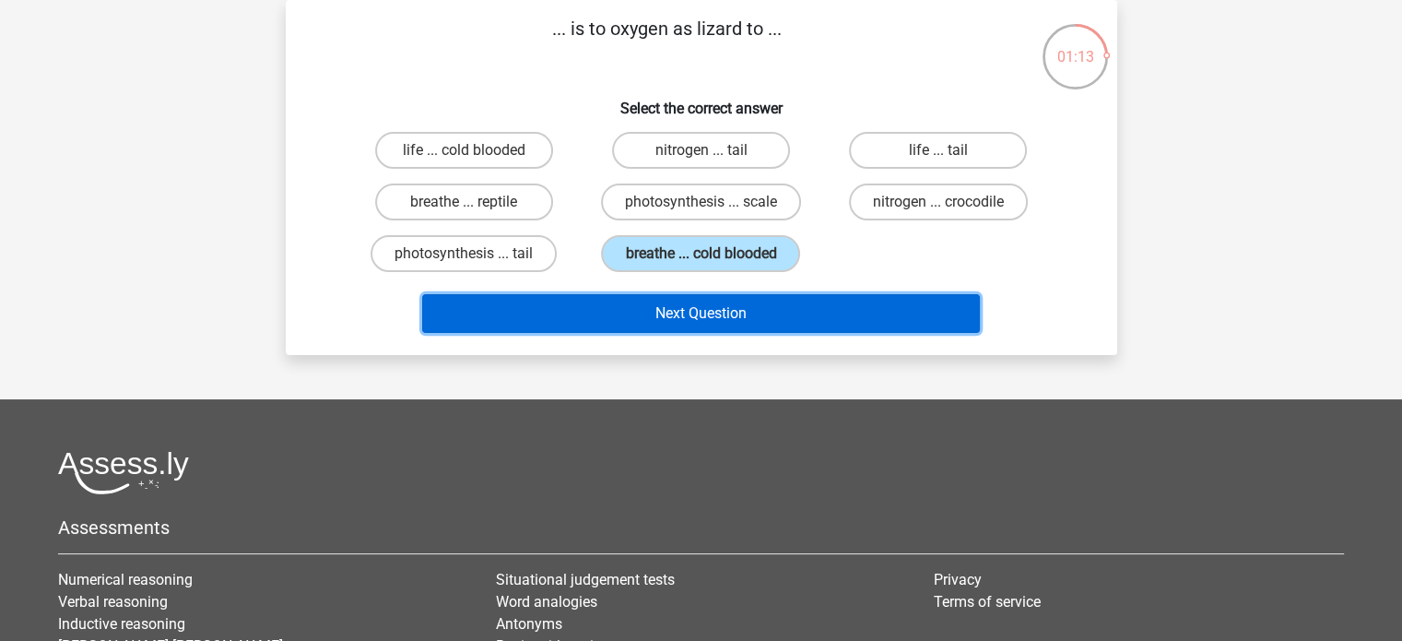
click at [676, 299] on button "Next Question" at bounding box center [701, 313] width 558 height 39
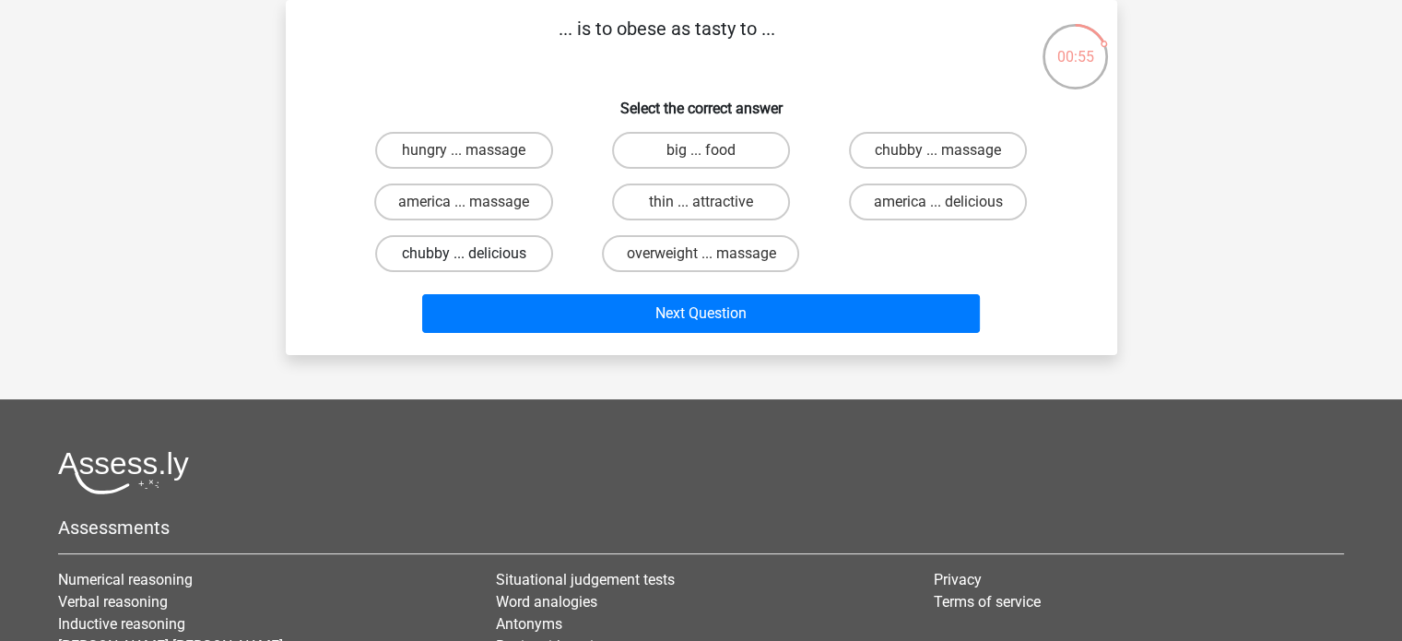
click at [490, 254] on label "chubby ... delicious" at bounding box center [464, 253] width 178 height 37
click at [476, 254] on input "chubby ... delicious" at bounding box center [470, 259] width 12 height 12
radio input "true"
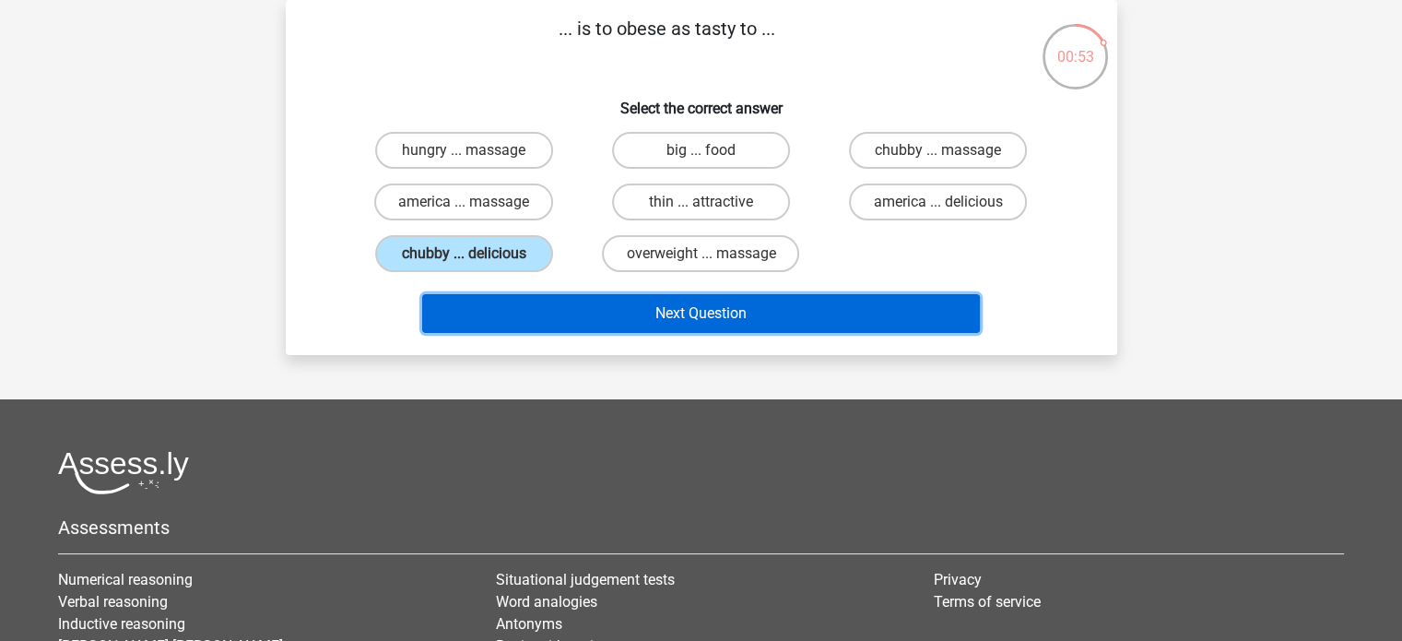
click at [711, 301] on button "Next Question" at bounding box center [701, 313] width 558 height 39
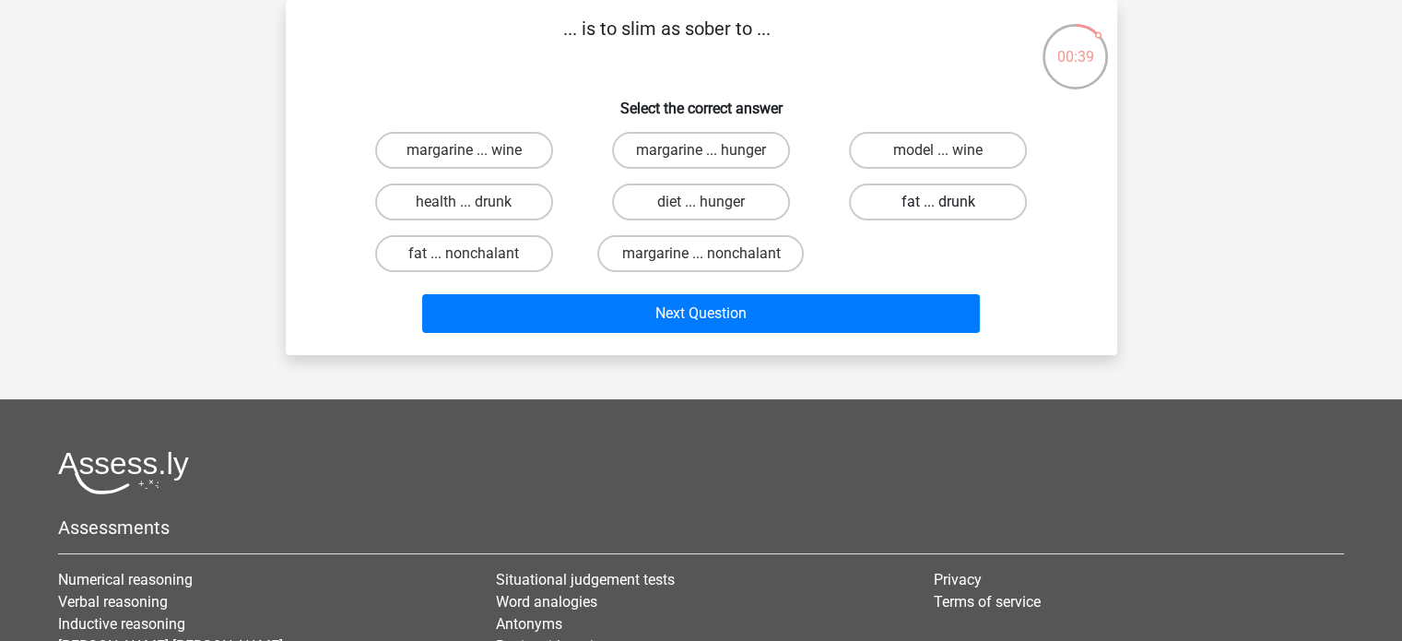
click at [914, 202] on label "fat ... drunk" at bounding box center [938, 201] width 178 height 37
click at [938, 202] on input "fat ... drunk" at bounding box center [944, 208] width 12 height 12
radio input "true"
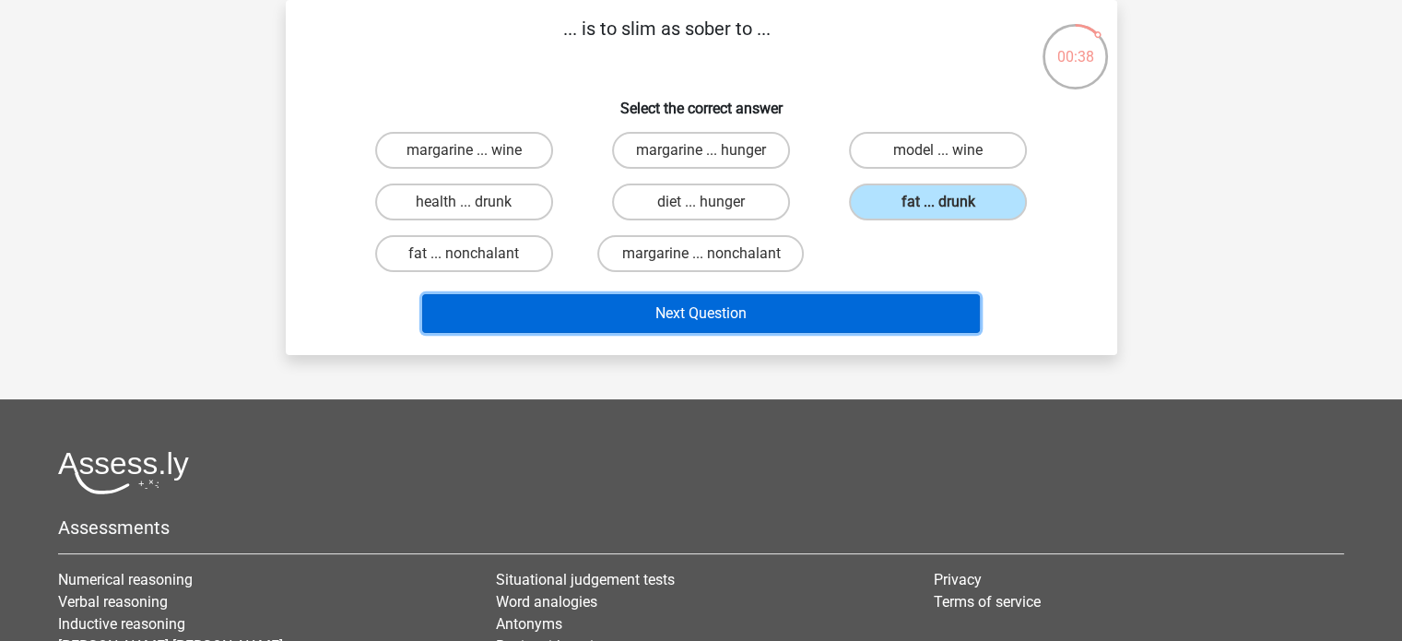
click at [680, 310] on button "Next Question" at bounding box center [701, 313] width 558 height 39
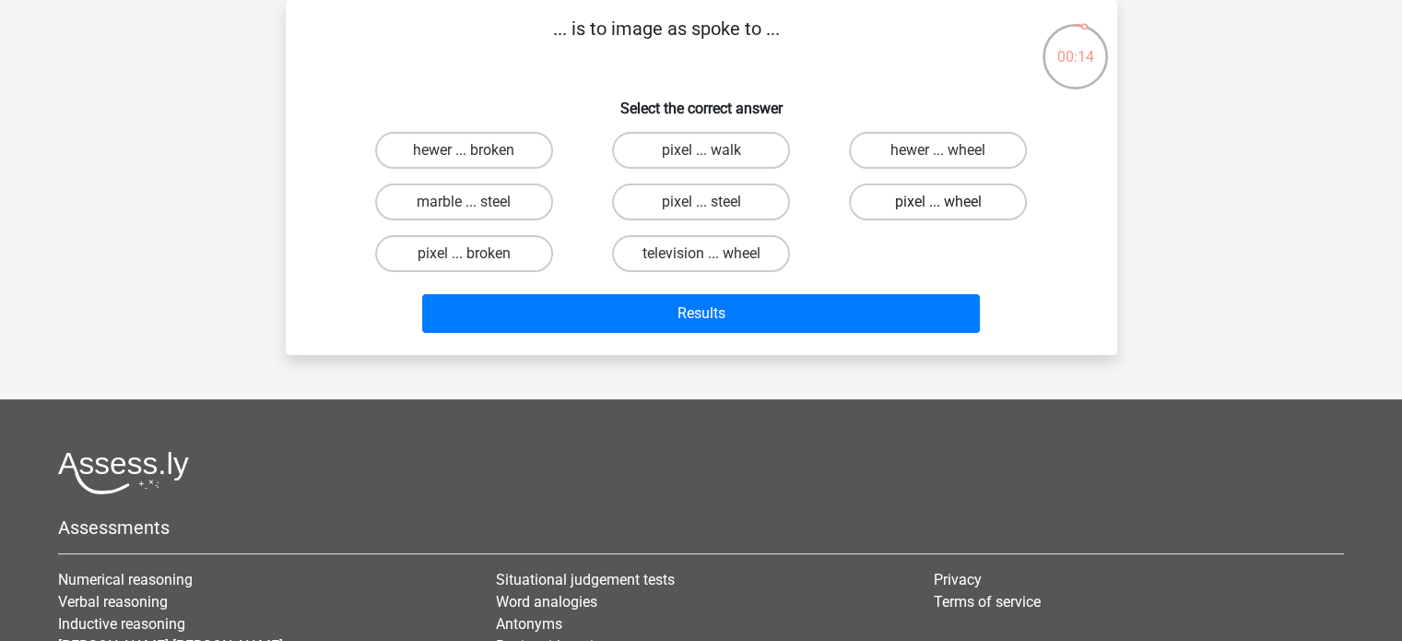
click at [891, 210] on label "pixel ... wheel" at bounding box center [938, 201] width 178 height 37
click at [938, 210] on input "pixel ... wheel" at bounding box center [944, 208] width 12 height 12
radio input "true"
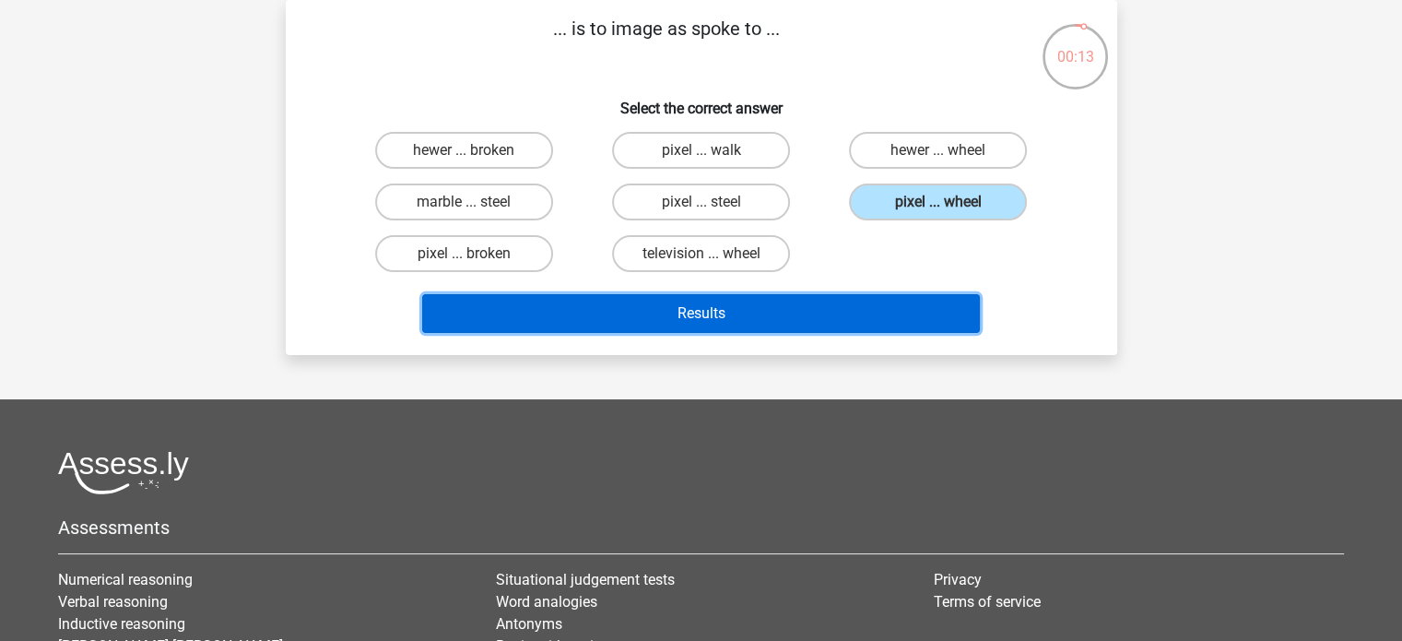
click at [686, 313] on button "Results" at bounding box center [701, 313] width 558 height 39
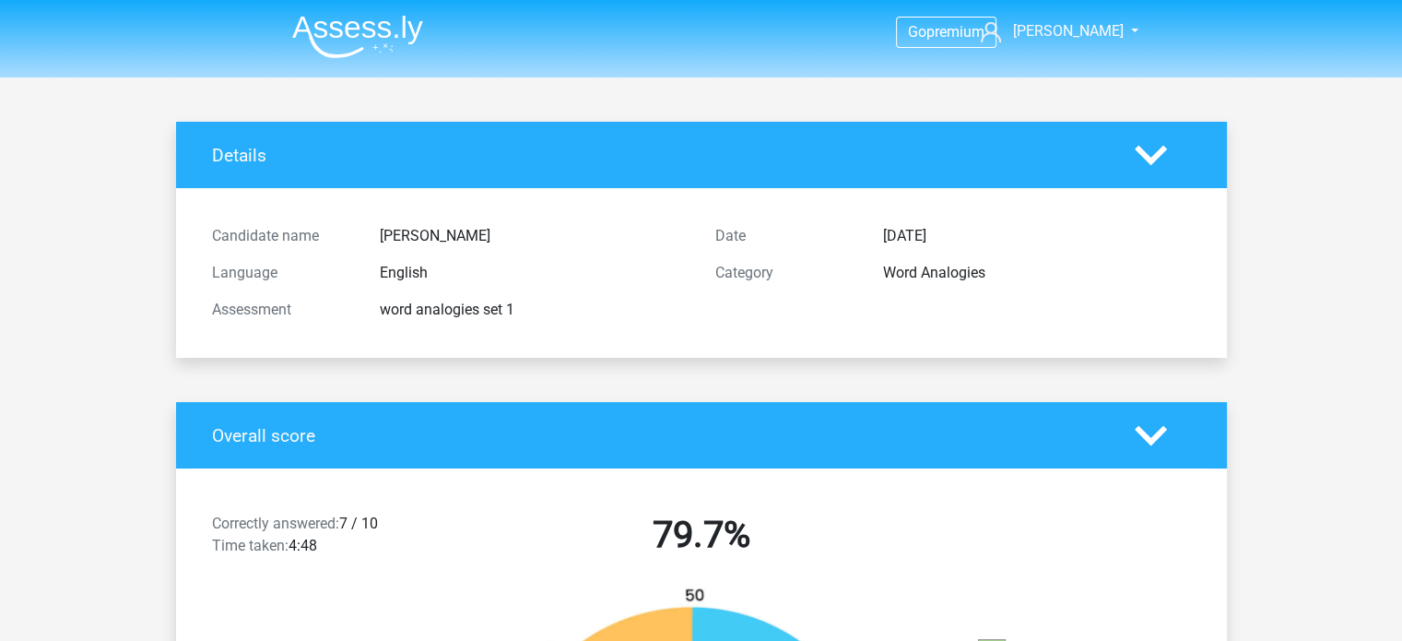
click at [335, 18] on img at bounding box center [357, 36] width 131 height 43
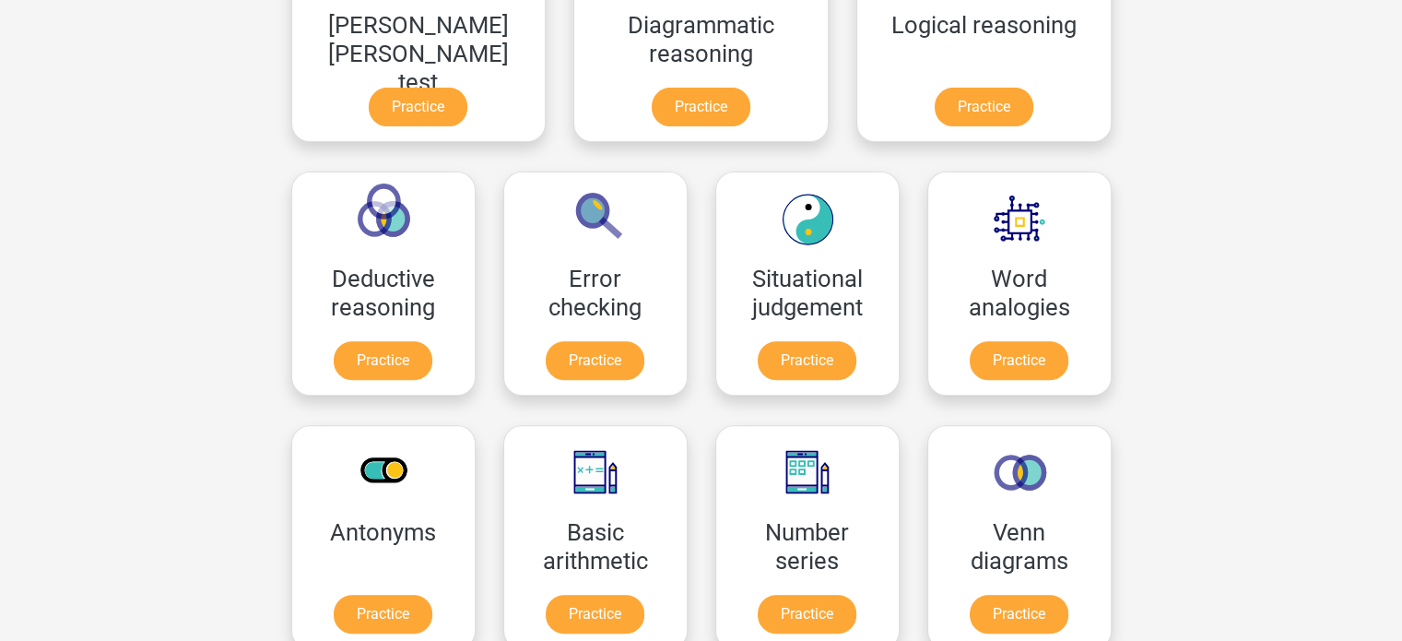
scroll to position [645, 0]
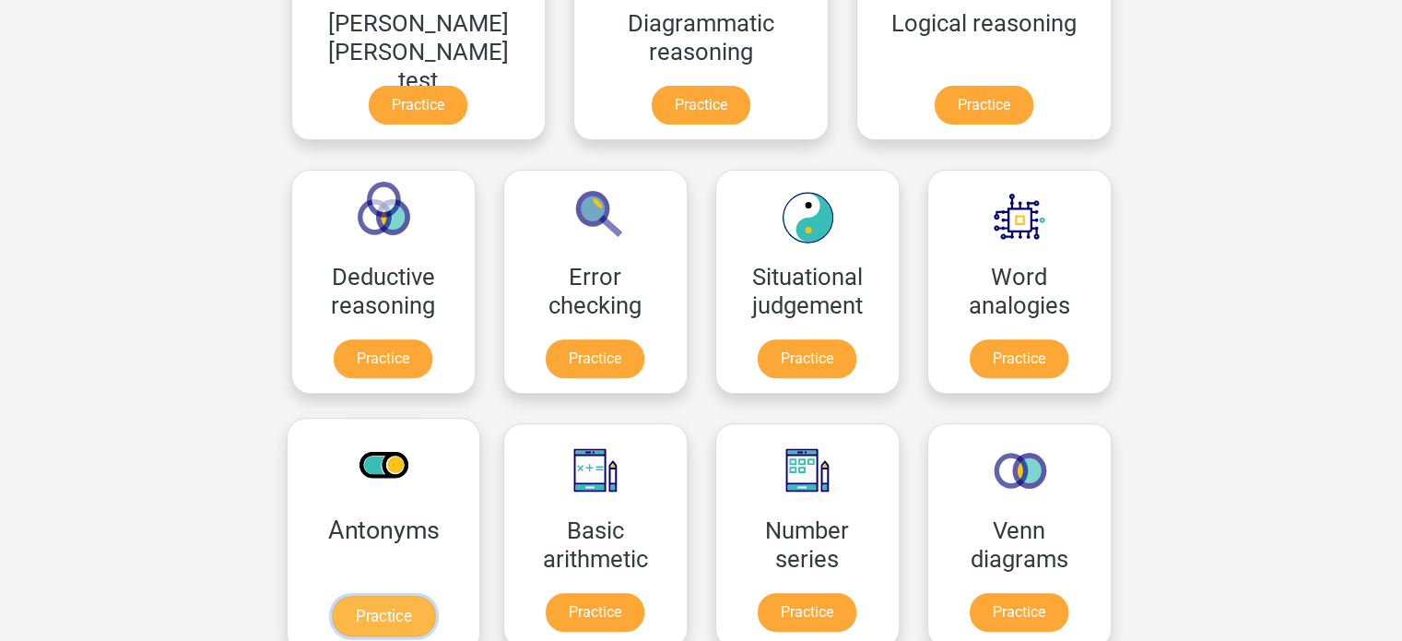
click at [434, 595] on link "Practice" at bounding box center [382, 615] width 103 height 41
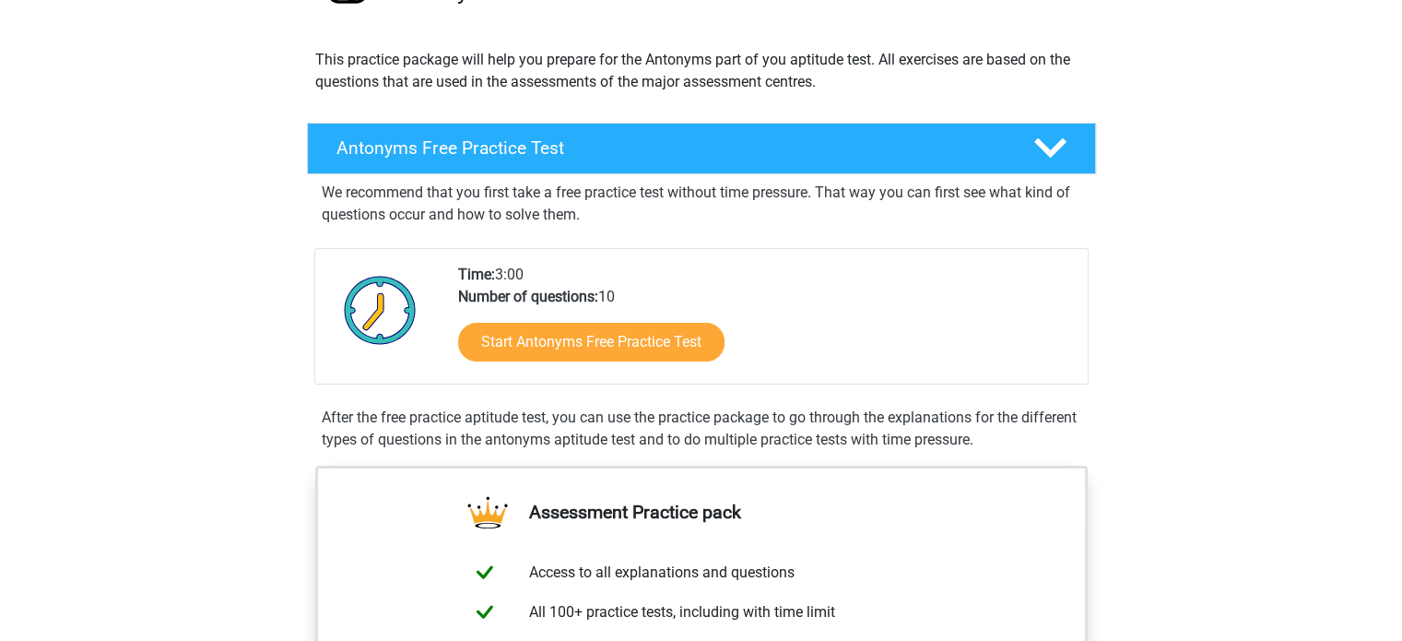
scroll to position [184, 0]
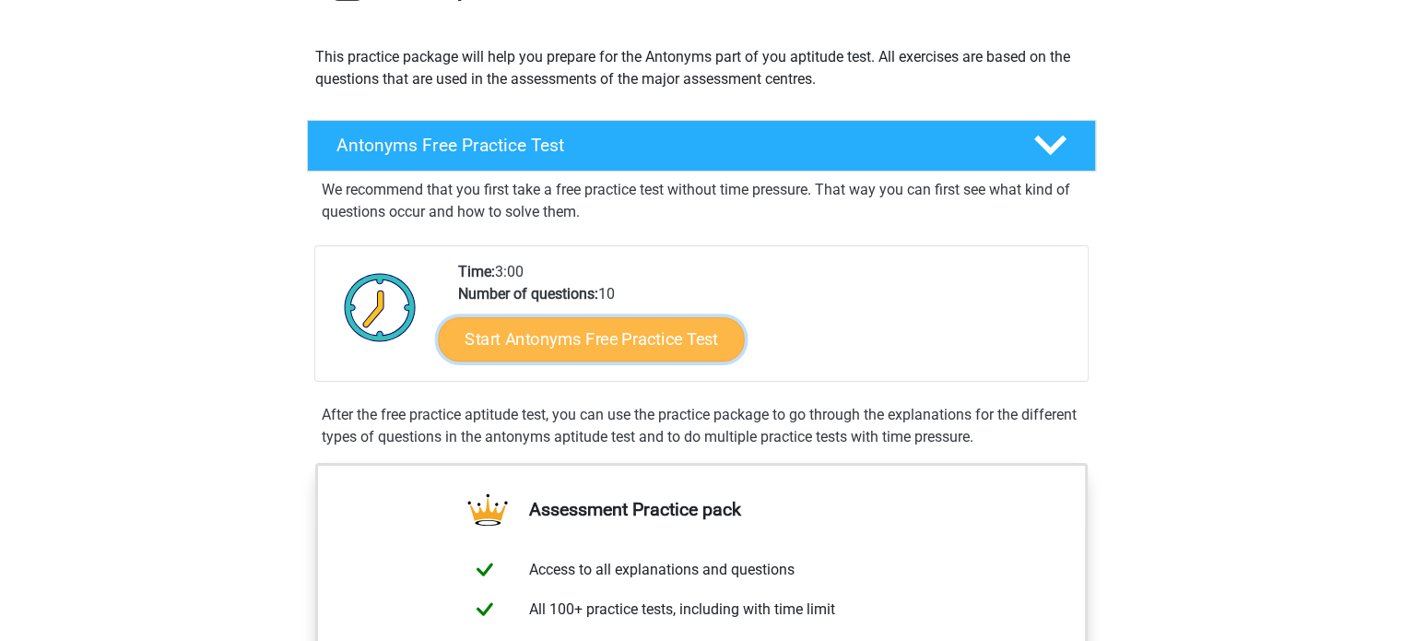
click at [566, 340] on link "Start Antonyms Free Practice Test" at bounding box center [591, 338] width 306 height 44
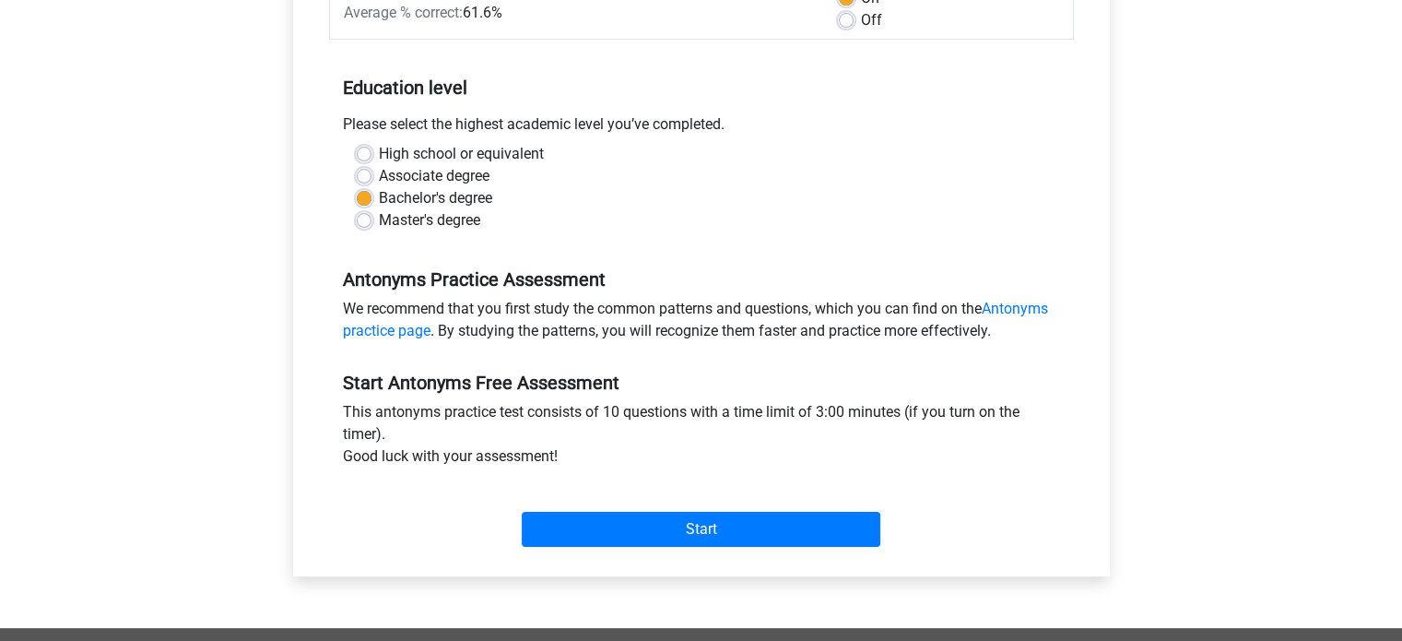
scroll to position [337, 0]
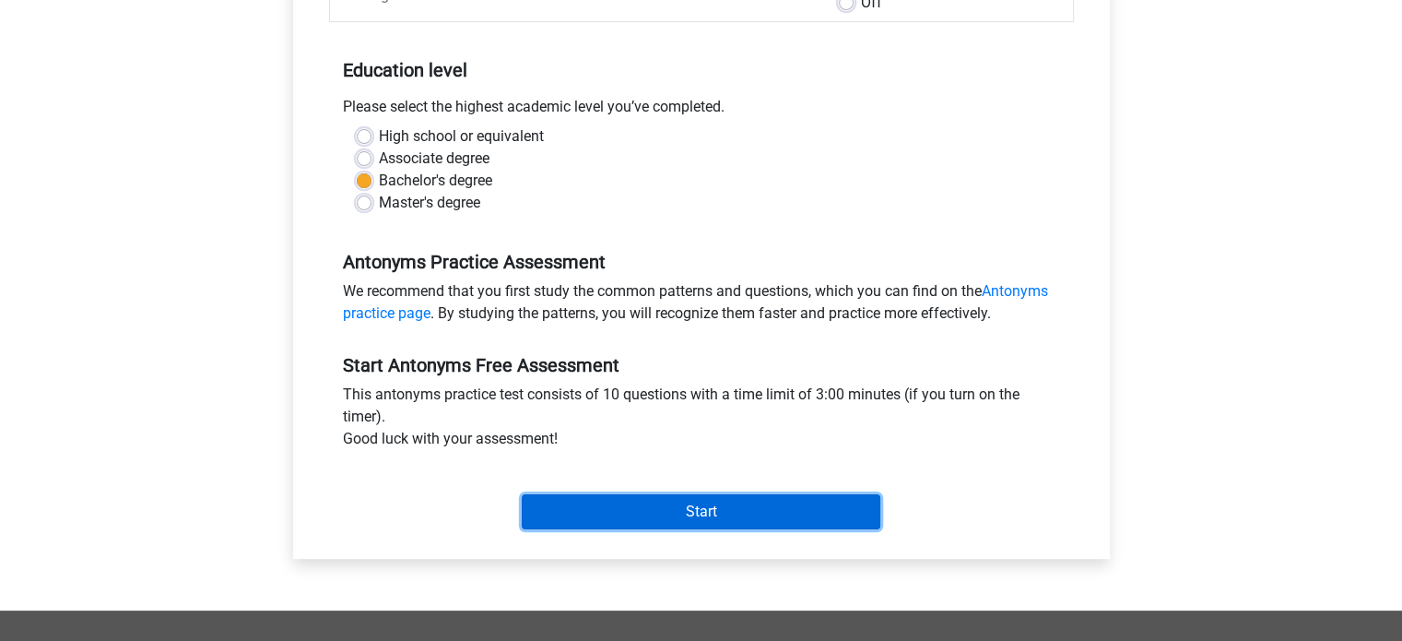
click at [667, 510] on input "Start" at bounding box center [701, 511] width 359 height 35
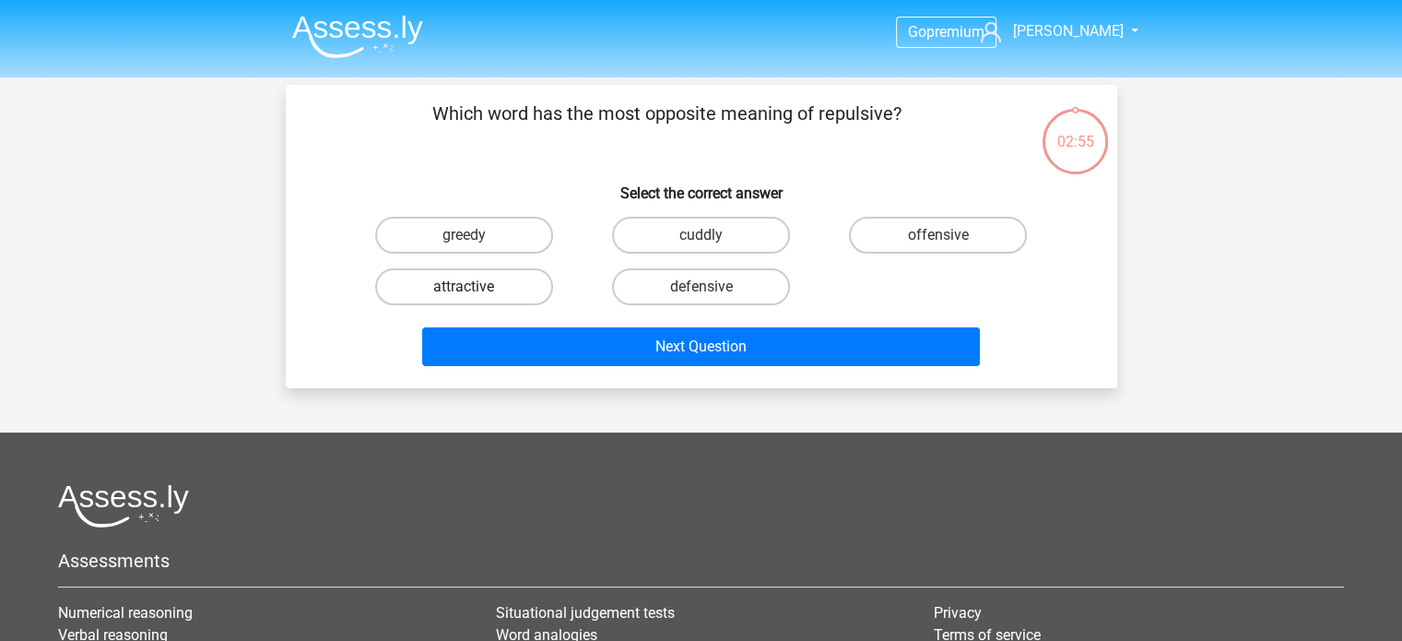
click at [461, 284] on label "attractive" at bounding box center [464, 286] width 178 height 37
click at [464, 287] on input "attractive" at bounding box center [470, 293] width 12 height 12
radio input "true"
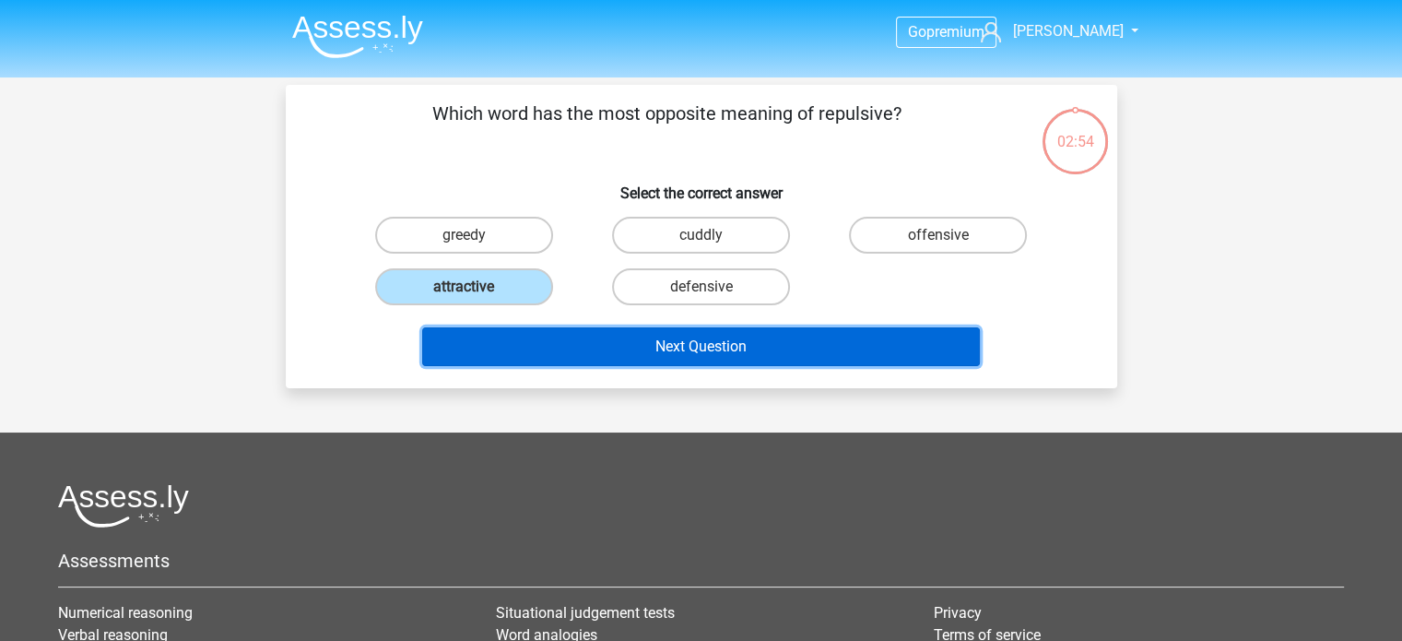
click at [688, 341] on button "Next Question" at bounding box center [701, 346] width 558 height 39
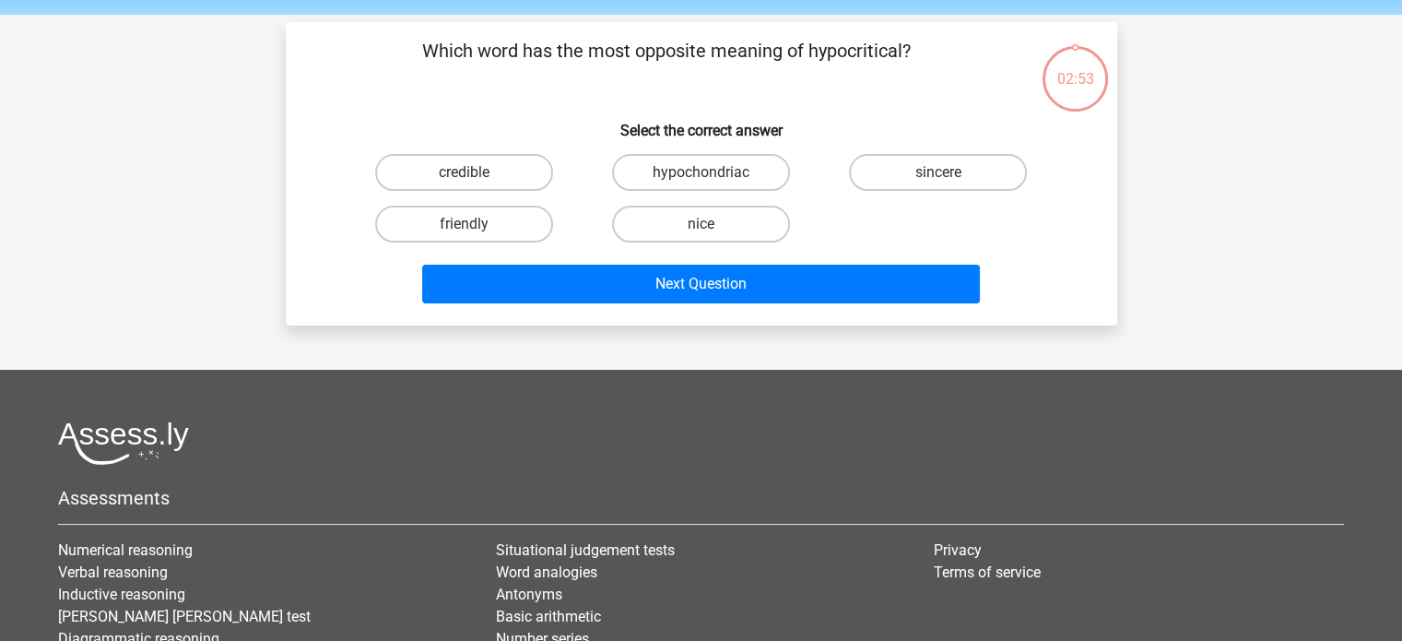
scroll to position [85, 0]
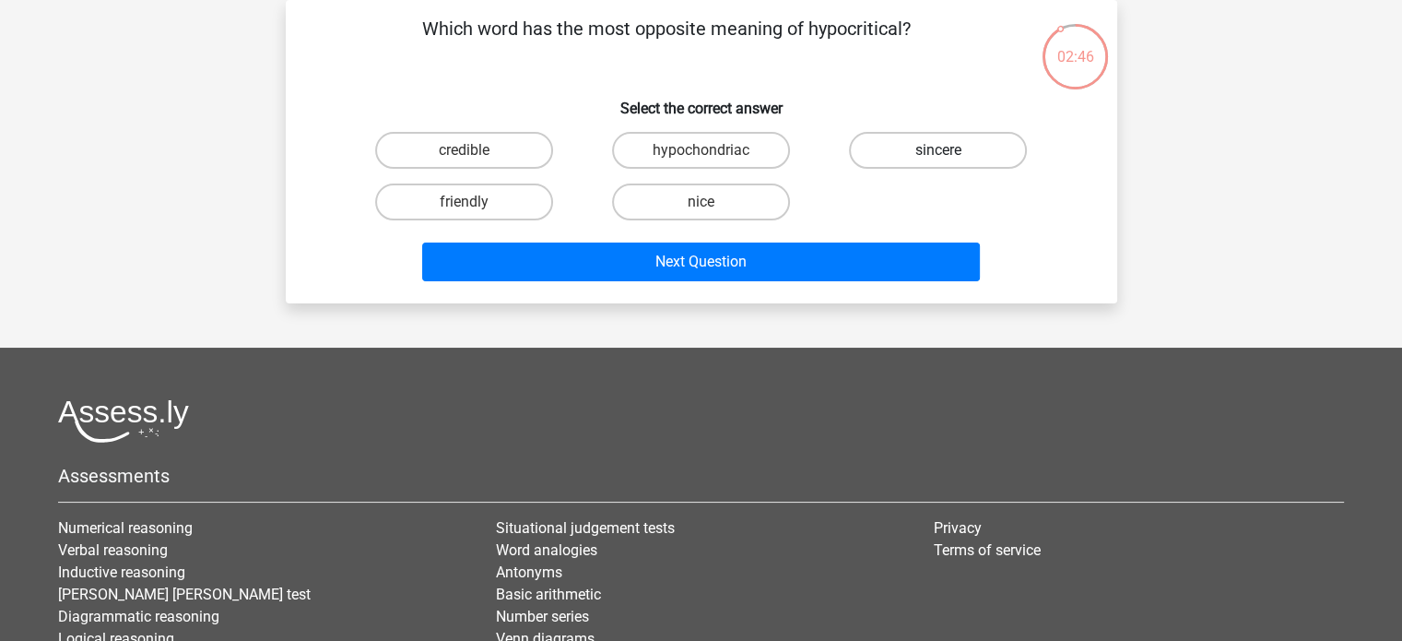
click at [942, 143] on label "sincere" at bounding box center [938, 150] width 178 height 37
click at [942, 150] on input "sincere" at bounding box center [944, 156] width 12 height 12
radio input "true"
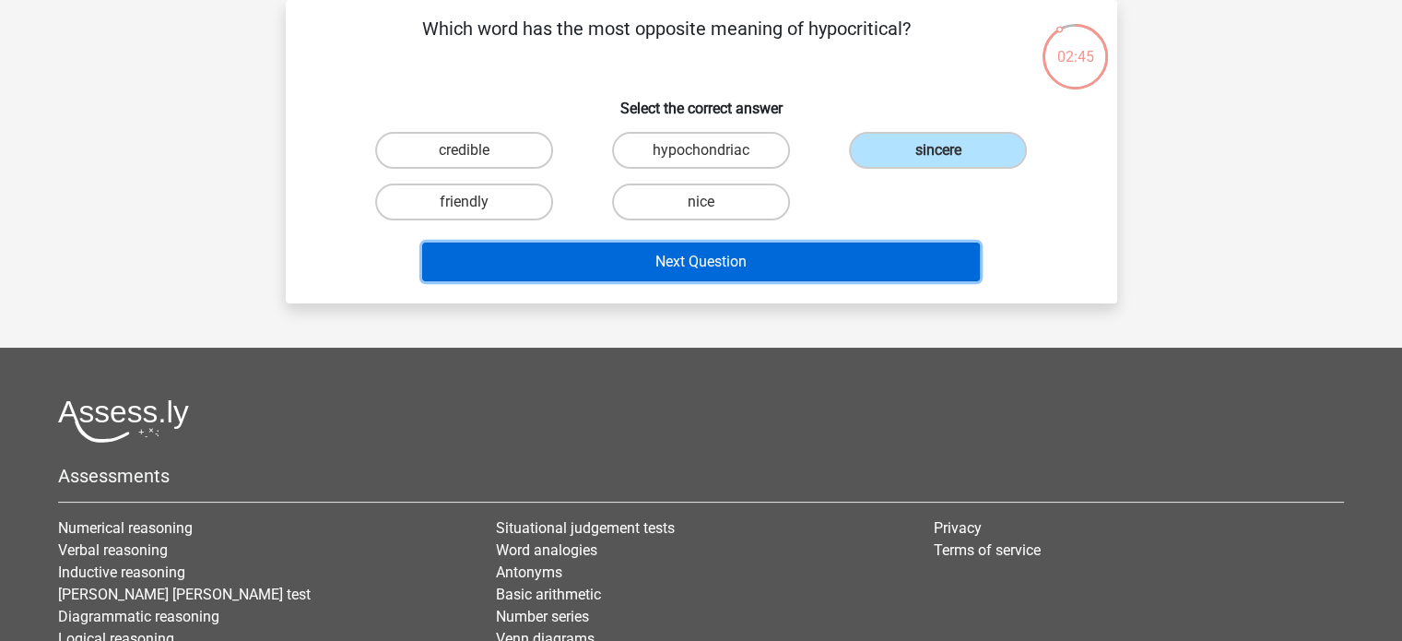
click at [664, 263] on button "Next Question" at bounding box center [701, 261] width 558 height 39
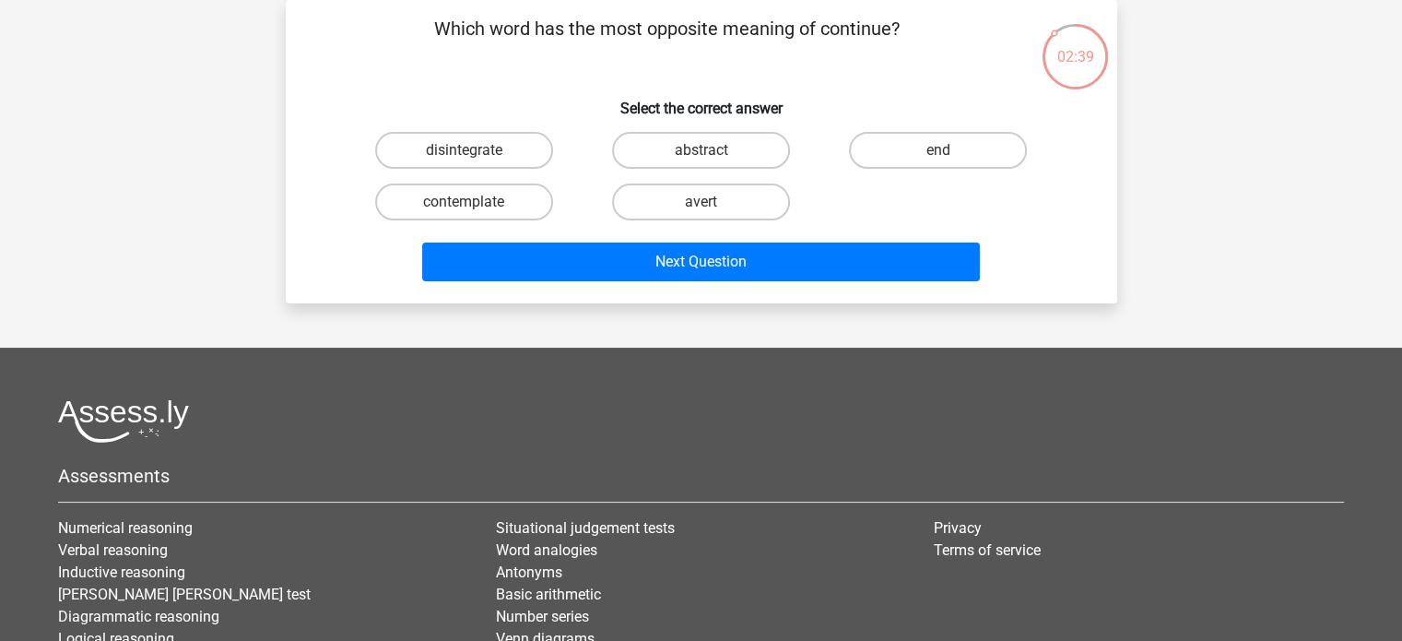
click at [938, 150] on input "end" at bounding box center [944, 156] width 12 height 12
radio input "true"
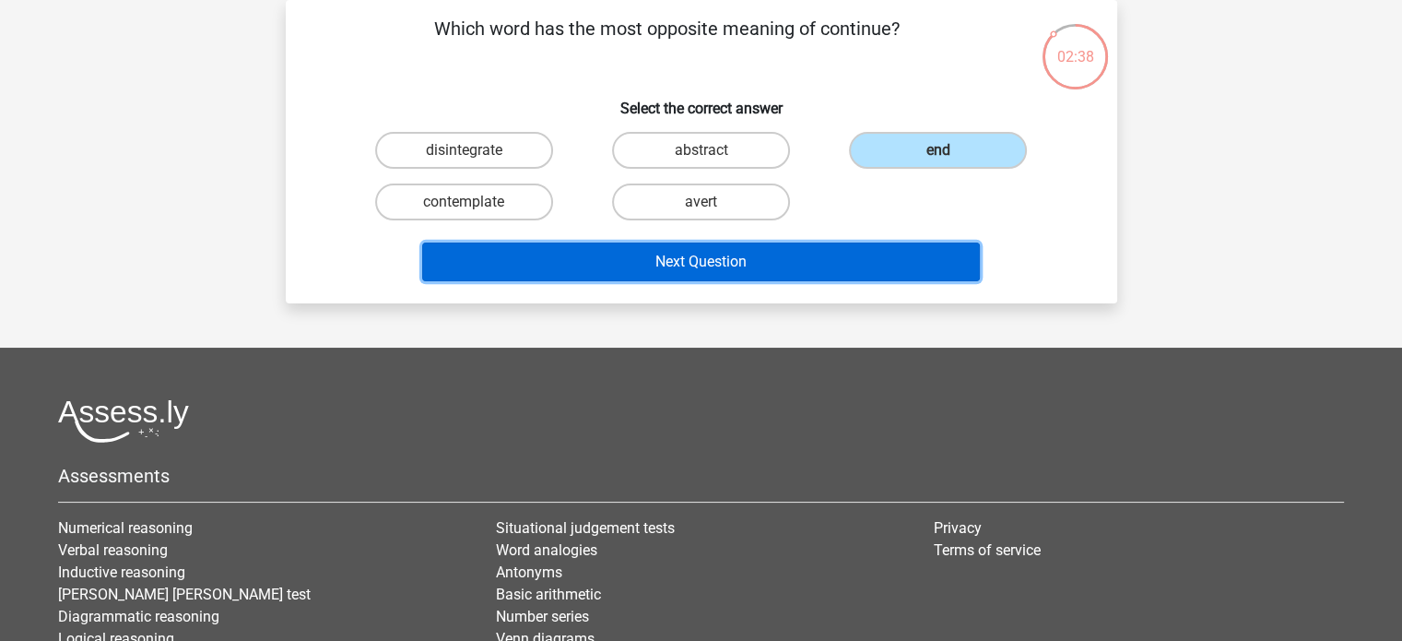
click at [689, 258] on button "Next Question" at bounding box center [701, 261] width 558 height 39
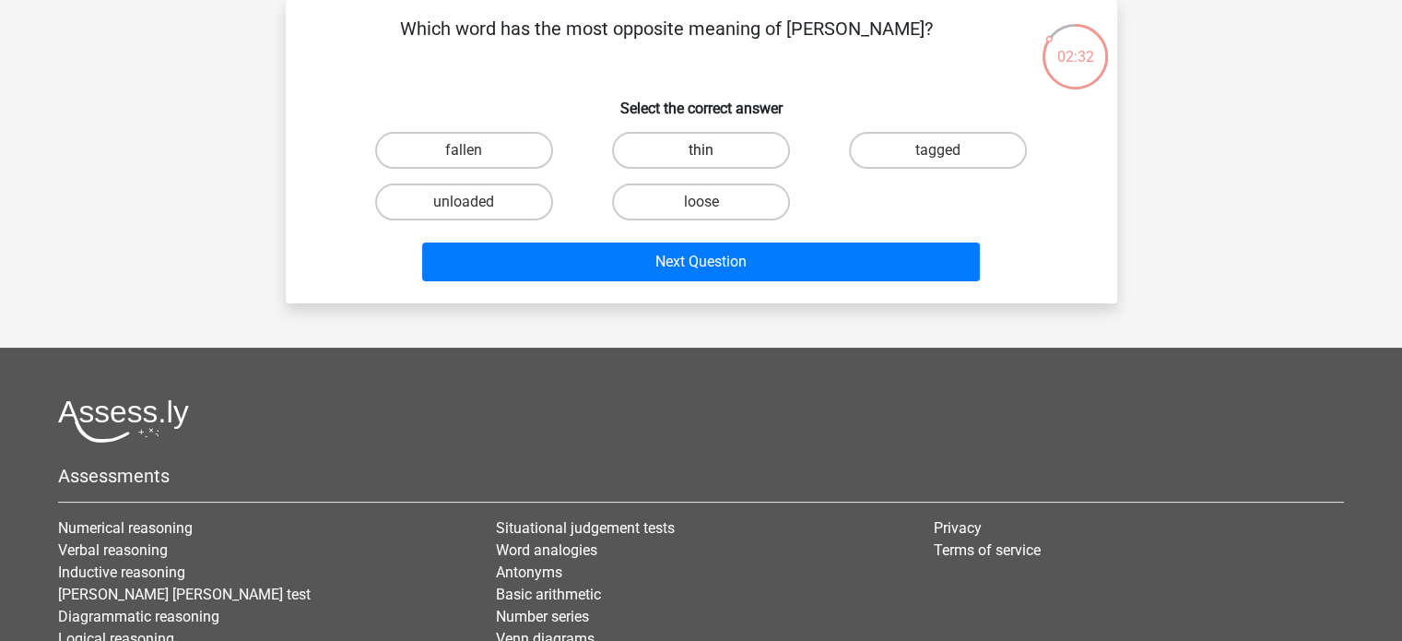
click at [682, 150] on label "thin" at bounding box center [701, 150] width 178 height 37
click at [700, 150] on input "thin" at bounding box center [706, 156] width 12 height 12
radio input "true"
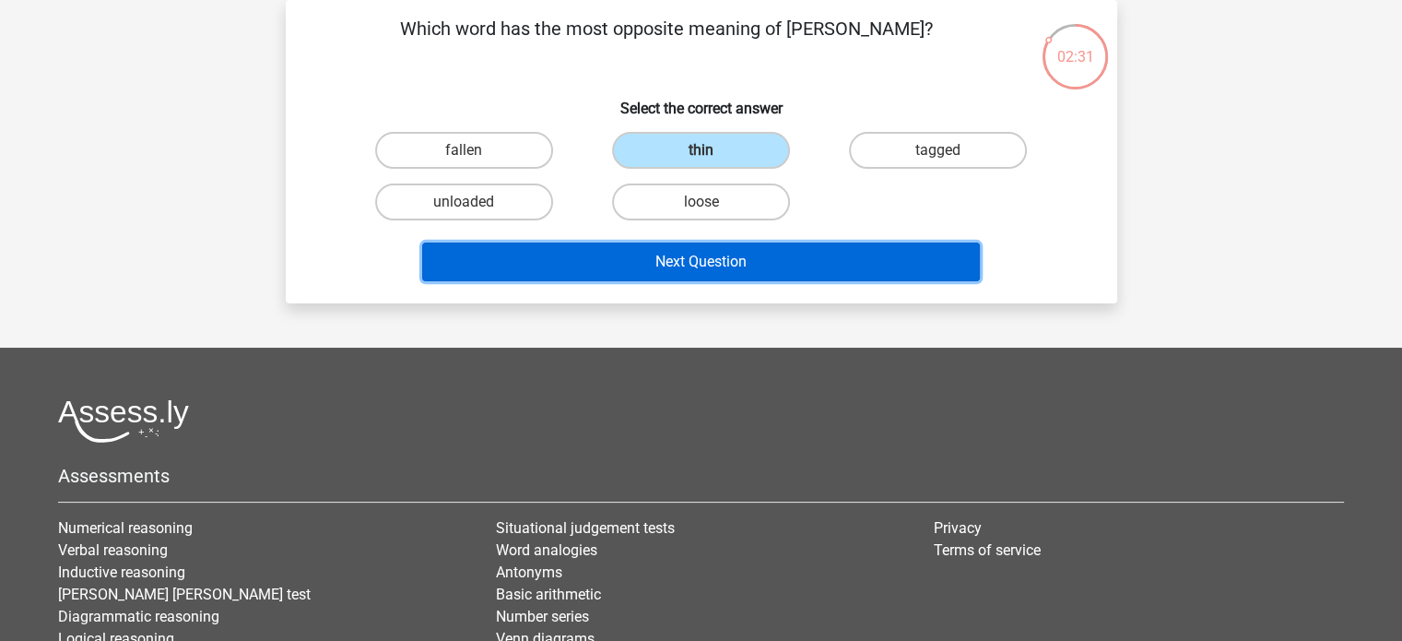
click at [707, 254] on button "Next Question" at bounding box center [701, 261] width 558 height 39
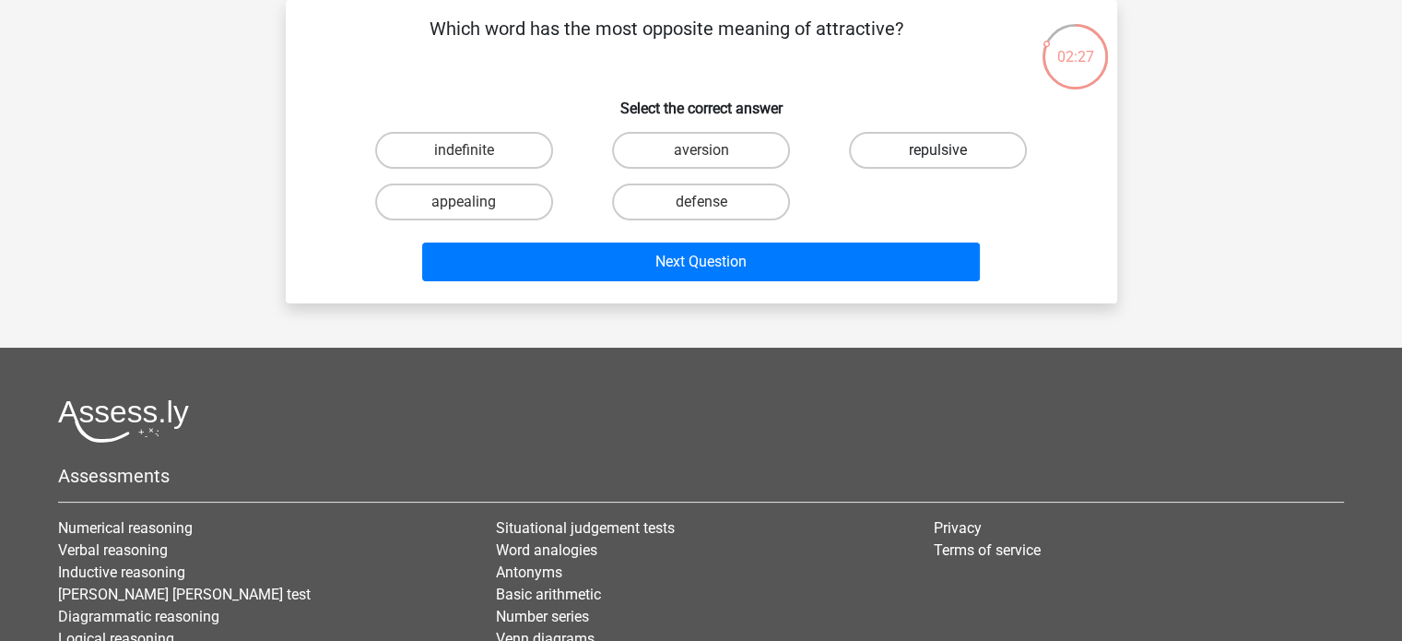
drag, startPoint x: 931, startPoint y: 143, endPoint x: 910, endPoint y: 156, distance: 24.8
click at [930, 143] on label "repulsive" at bounding box center [938, 150] width 178 height 37
click at [938, 150] on input "repulsive" at bounding box center [944, 156] width 12 height 12
radio input "true"
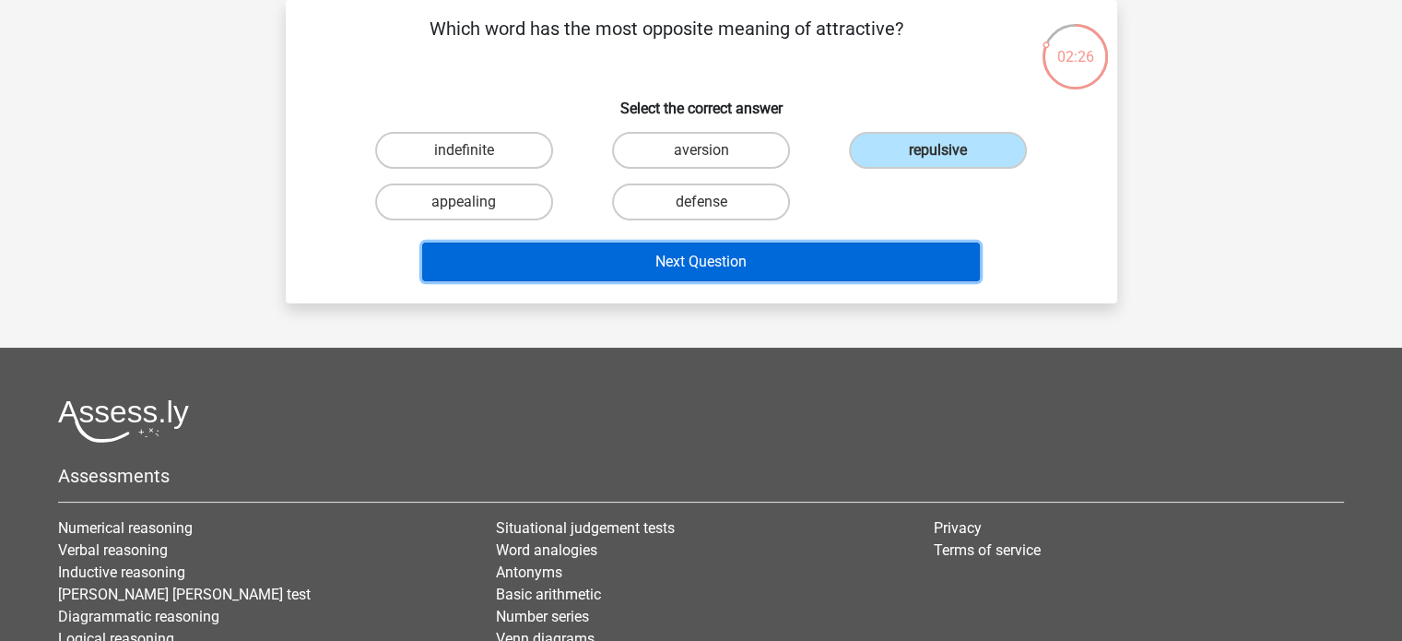
click at [684, 255] on button "Next Question" at bounding box center [701, 261] width 558 height 39
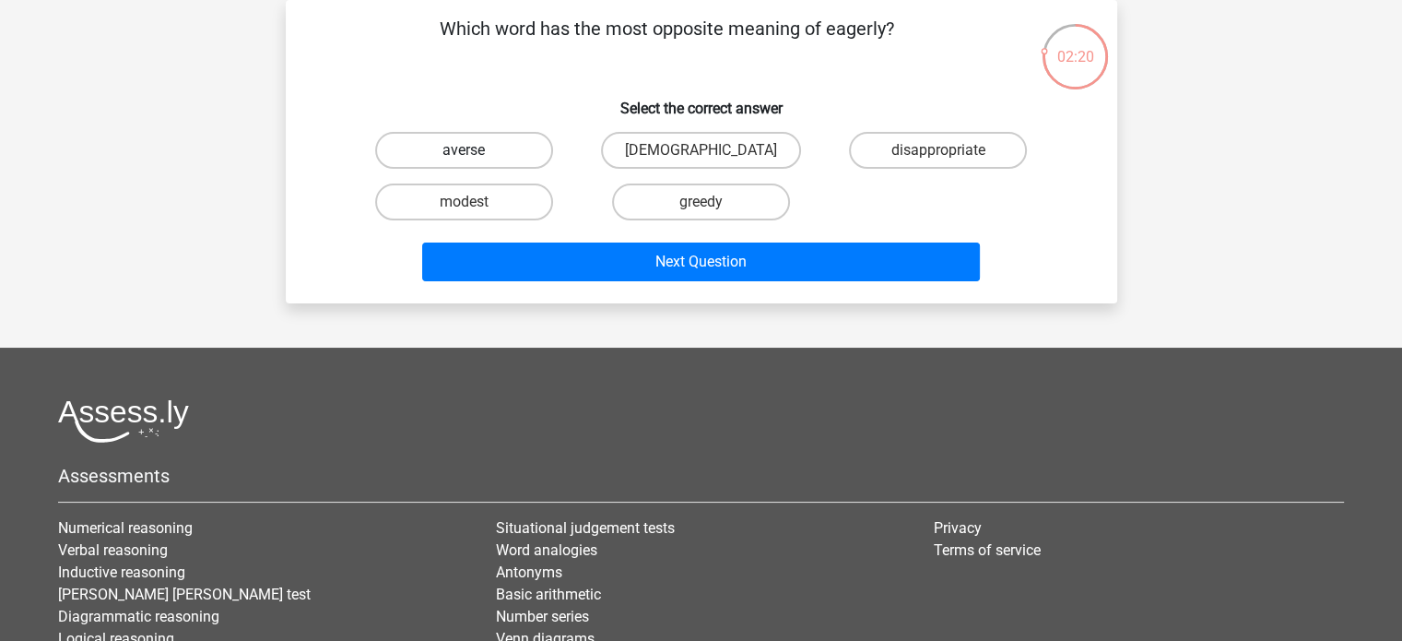
click at [522, 155] on label "averse" at bounding box center [464, 150] width 178 height 37
click at [476, 155] on input "averse" at bounding box center [470, 156] width 12 height 12
radio input "true"
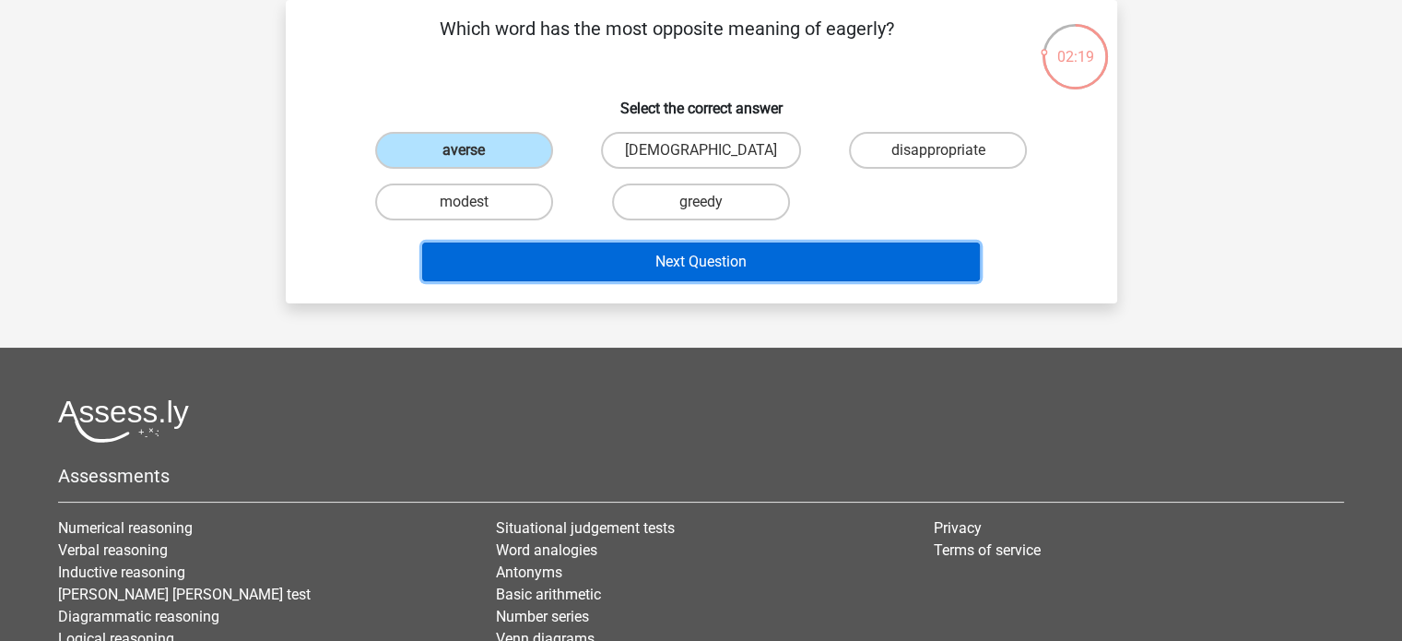
click at [694, 258] on button "Next Question" at bounding box center [701, 261] width 558 height 39
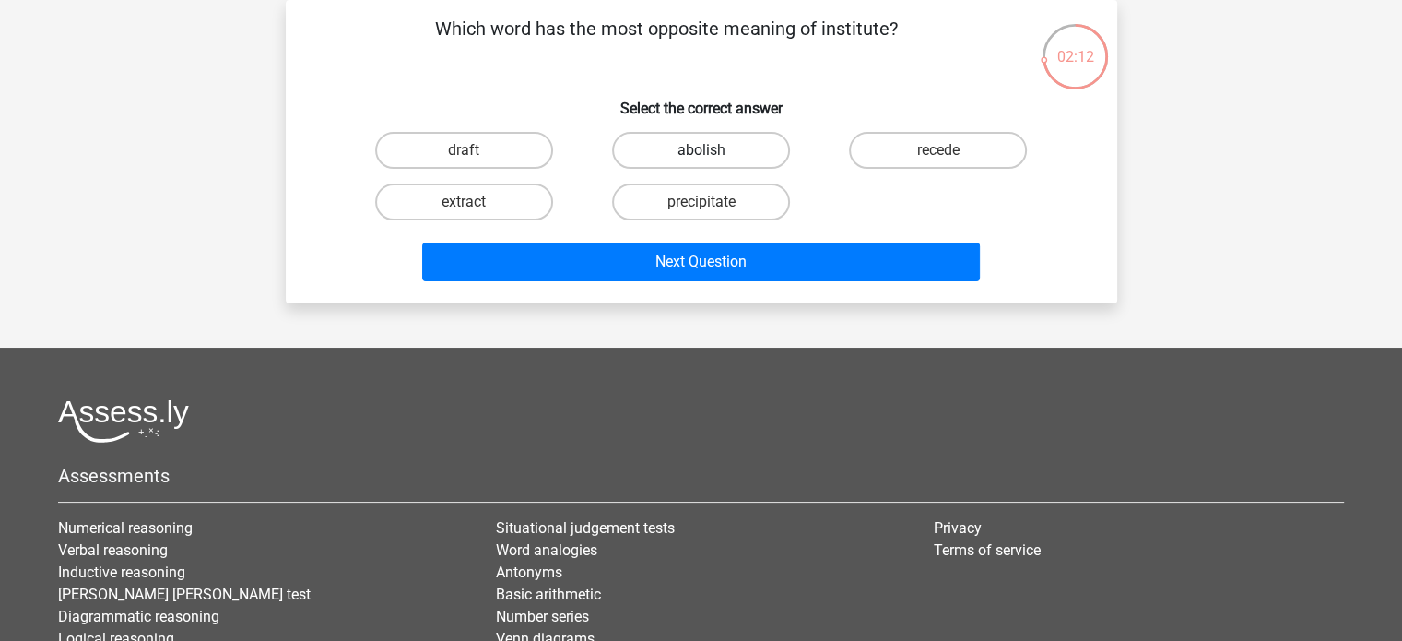
click at [699, 149] on label "abolish" at bounding box center [701, 150] width 178 height 37
click at [700, 150] on input "abolish" at bounding box center [706, 156] width 12 height 12
radio input "true"
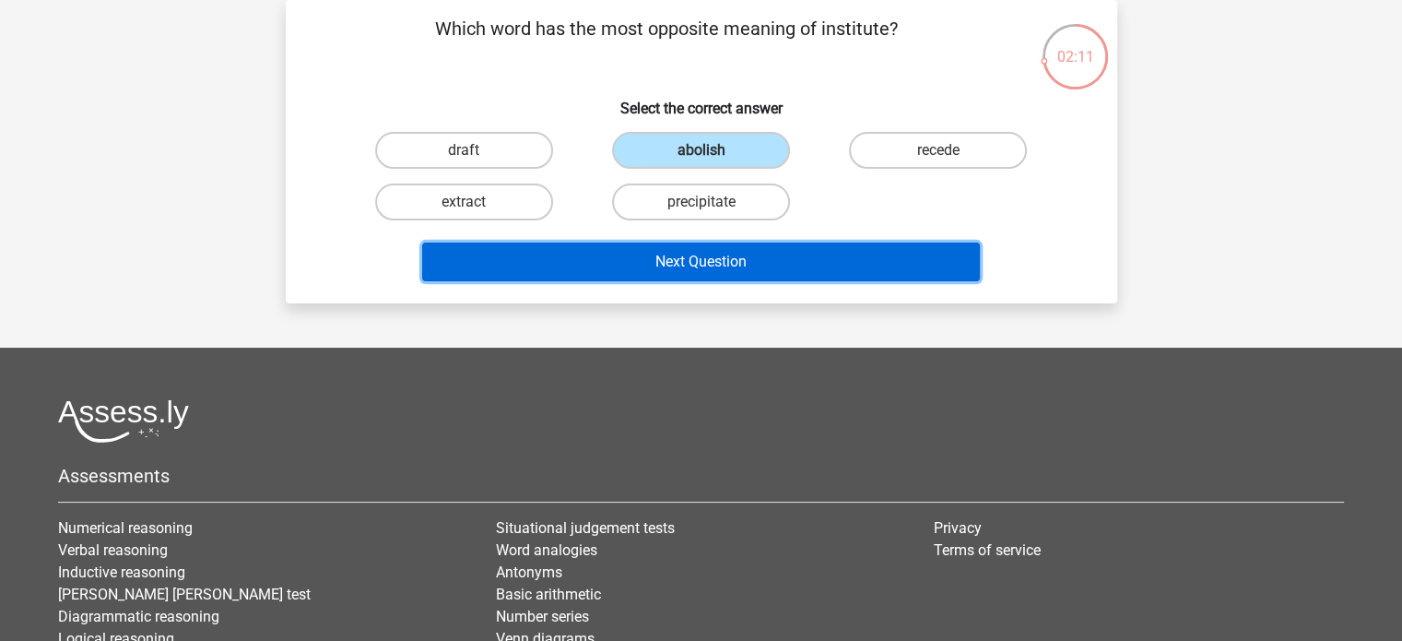
click at [679, 264] on button "Next Question" at bounding box center [701, 261] width 558 height 39
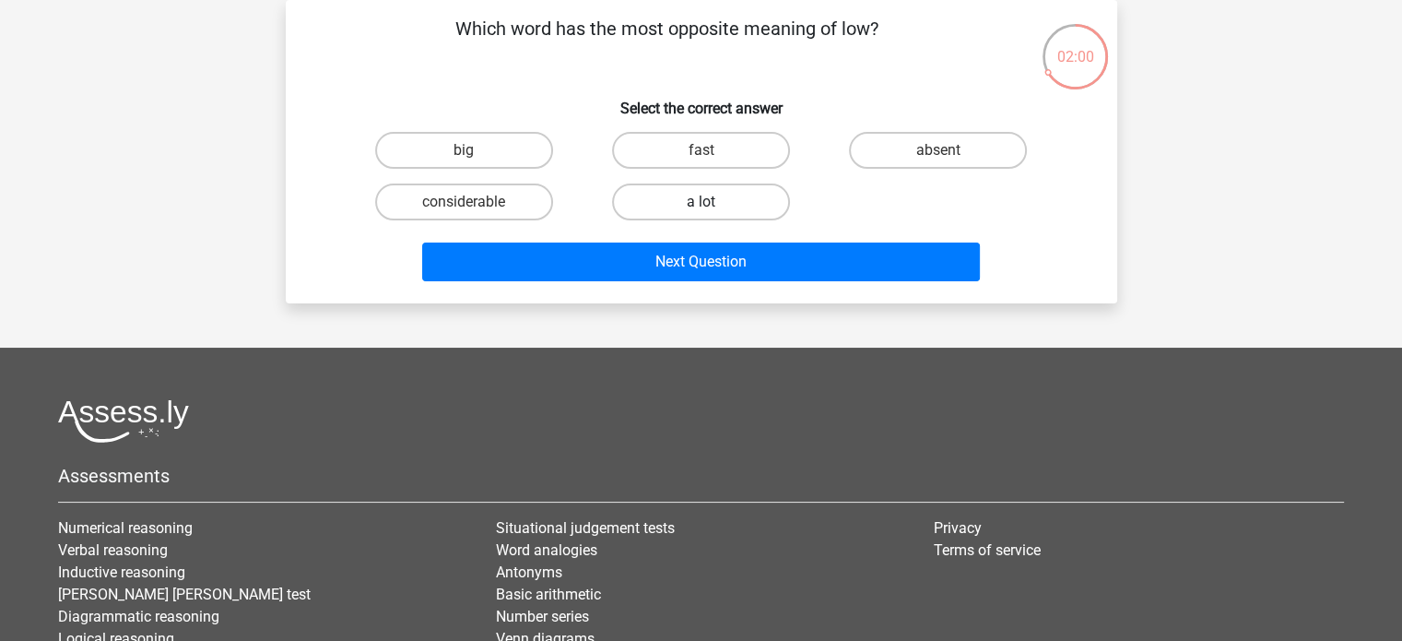
click at [664, 209] on label "a lot" at bounding box center [701, 201] width 178 height 37
click at [700, 209] on input "a lot" at bounding box center [706, 208] width 12 height 12
radio input "true"
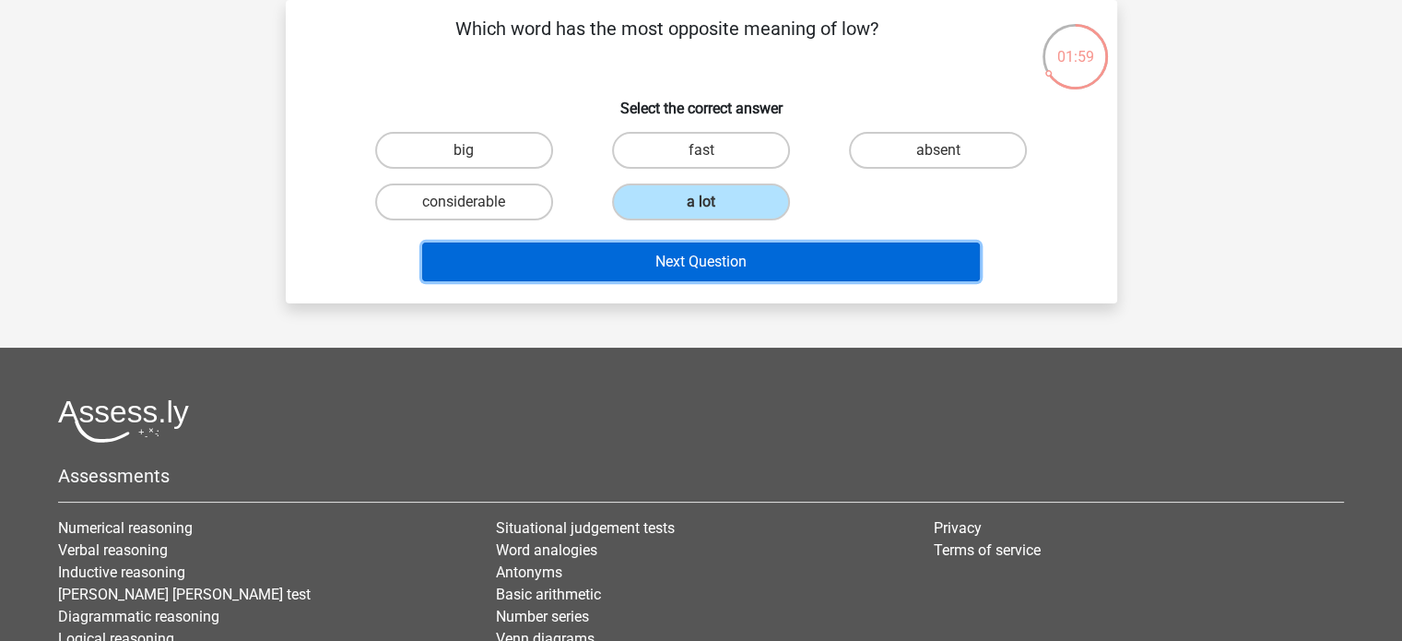
click at [641, 260] on button "Next Question" at bounding box center [701, 261] width 558 height 39
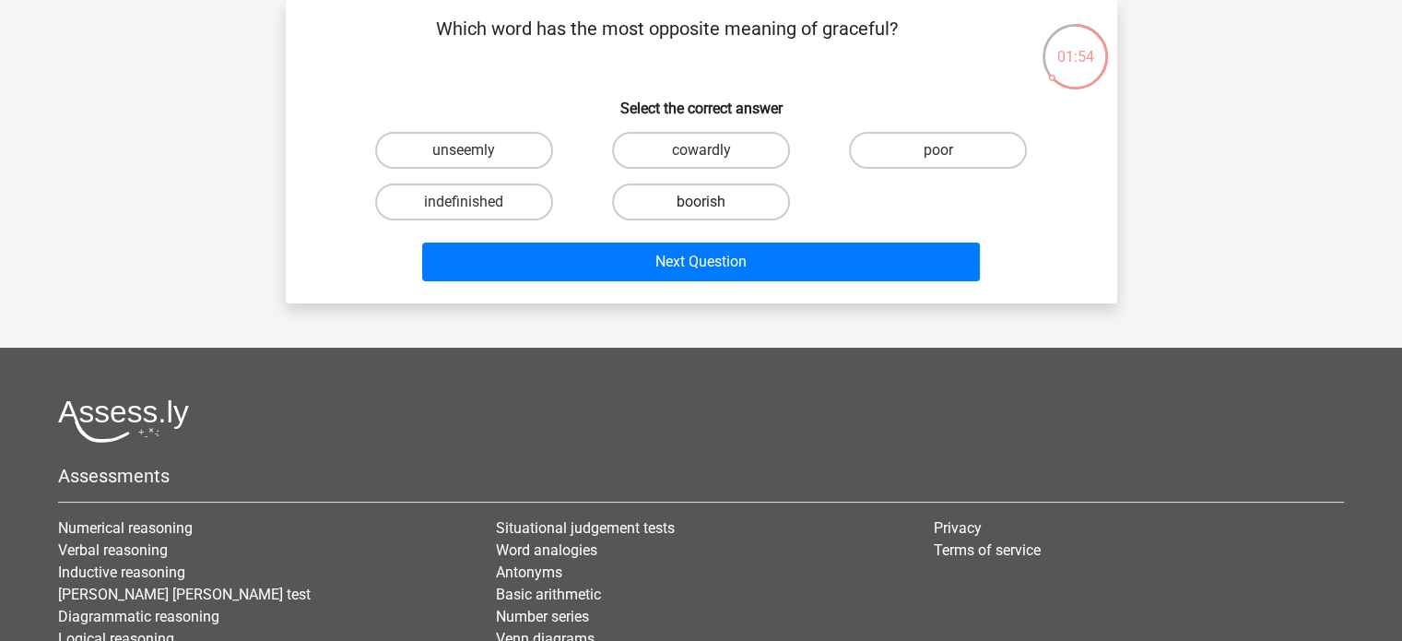
click at [686, 204] on label "boorish" at bounding box center [701, 201] width 178 height 37
click at [700, 204] on input "boorish" at bounding box center [706, 208] width 12 height 12
radio input "true"
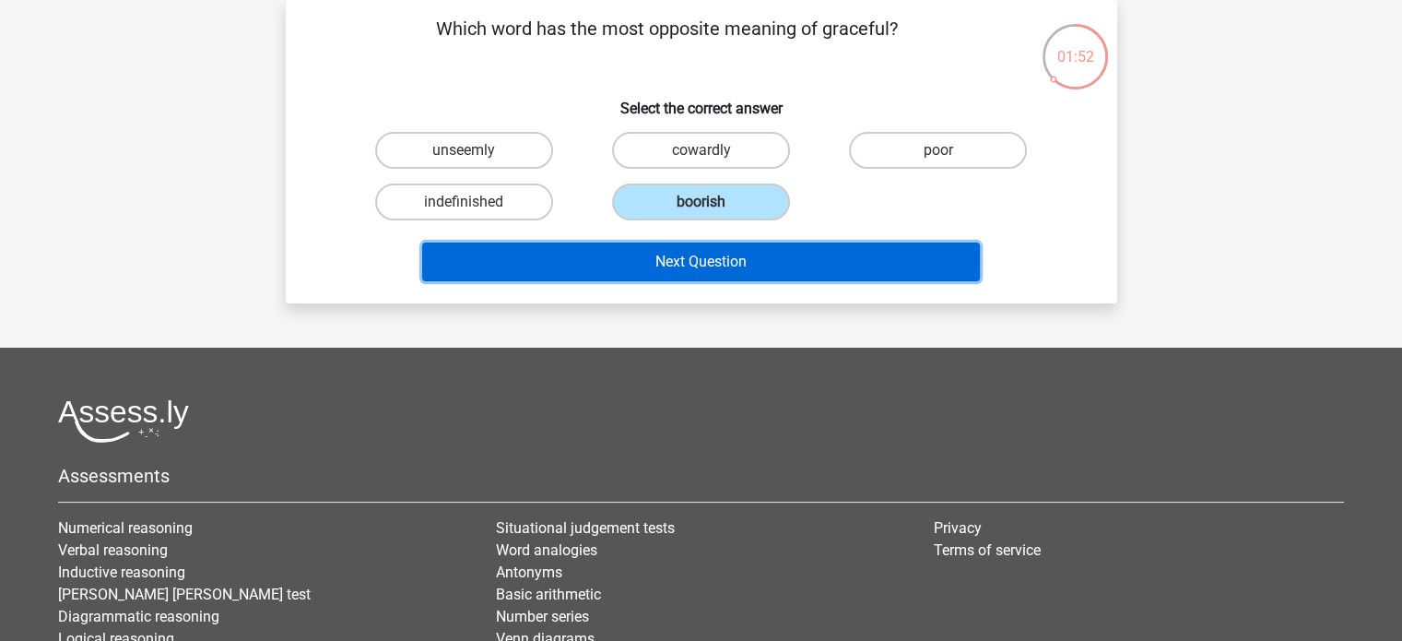
click at [676, 267] on button "Next Question" at bounding box center [701, 261] width 558 height 39
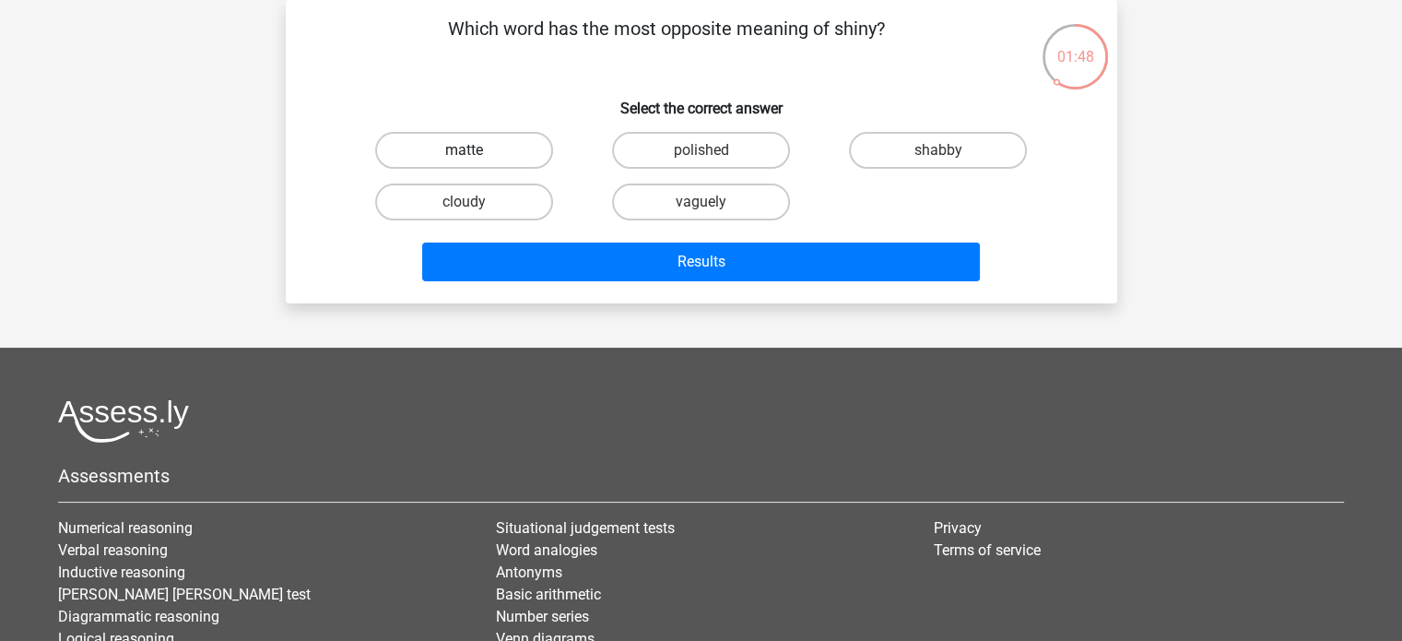
click at [453, 151] on label "matte" at bounding box center [464, 150] width 178 height 37
click at [464, 151] on input "matte" at bounding box center [470, 156] width 12 height 12
radio input "true"
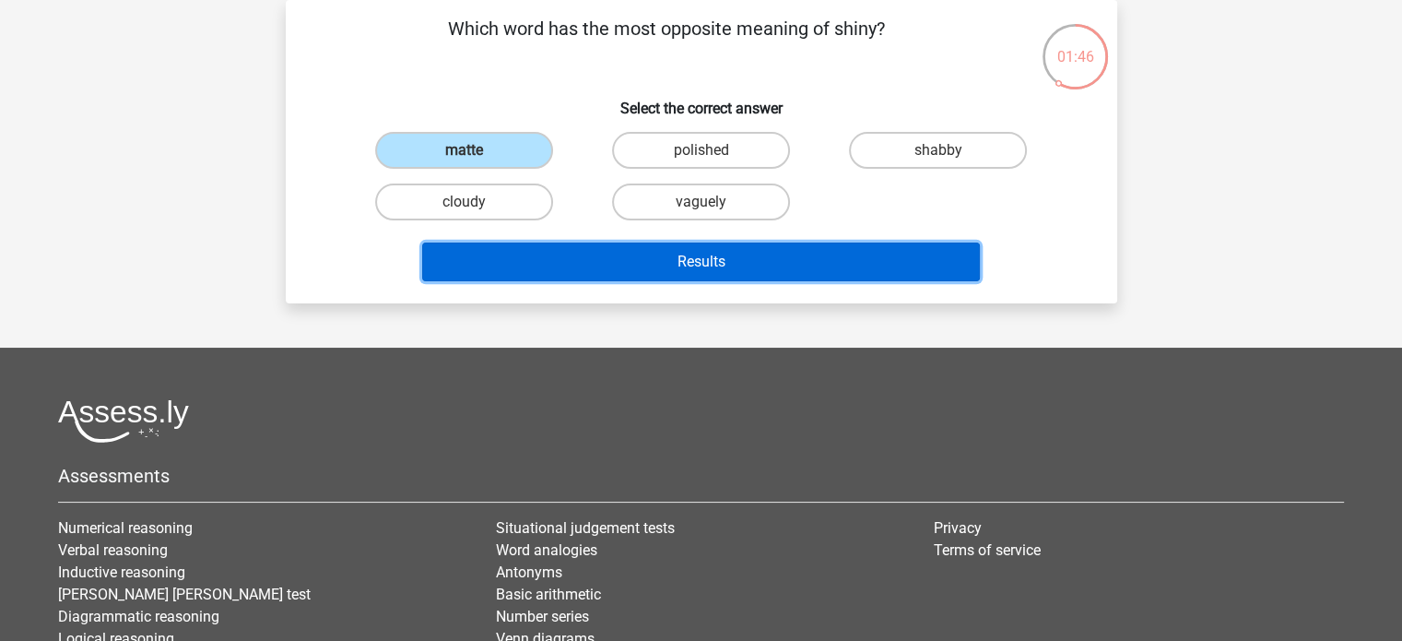
click at [704, 255] on button "Results" at bounding box center [701, 261] width 558 height 39
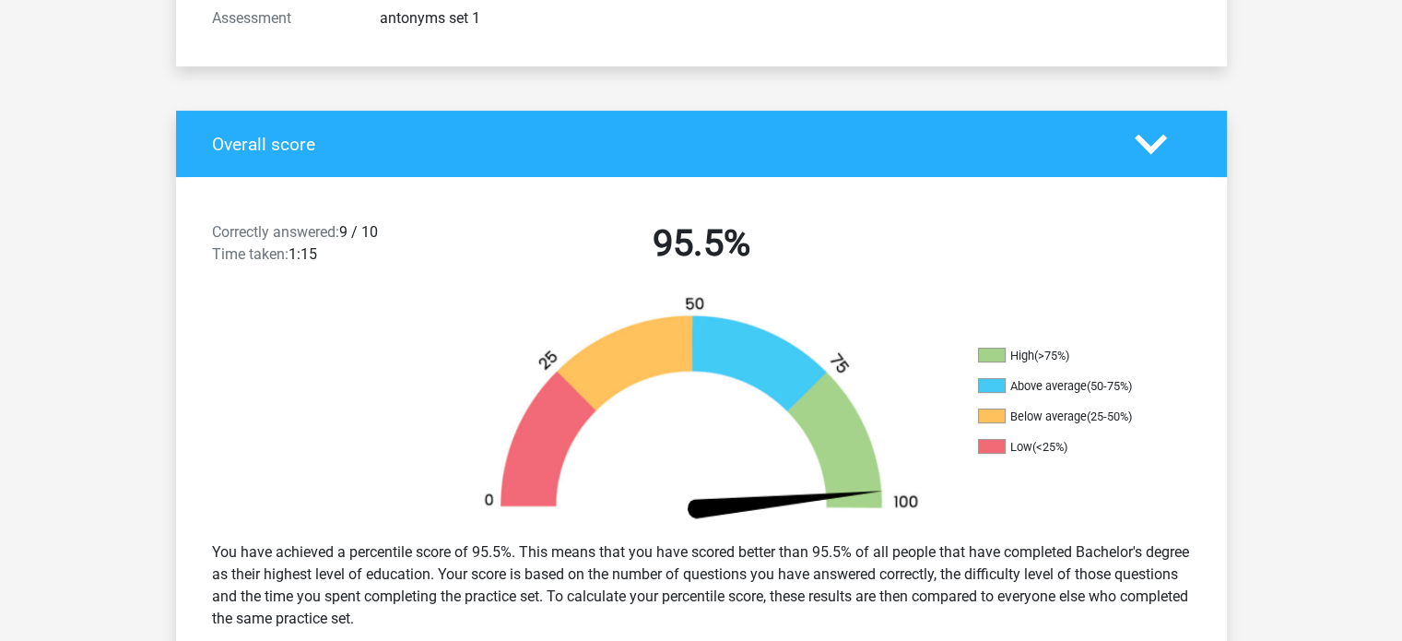
scroll to position [337, 0]
